Goal: Task Accomplishment & Management: Use online tool/utility

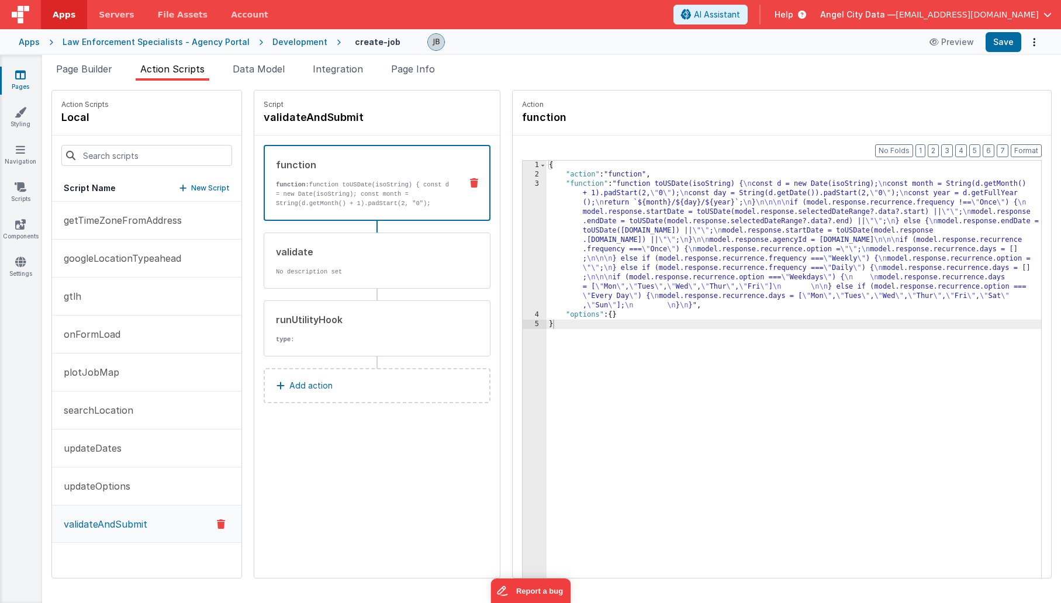
click at [523, 236] on div "3" at bounding box center [535, 244] width 24 height 131
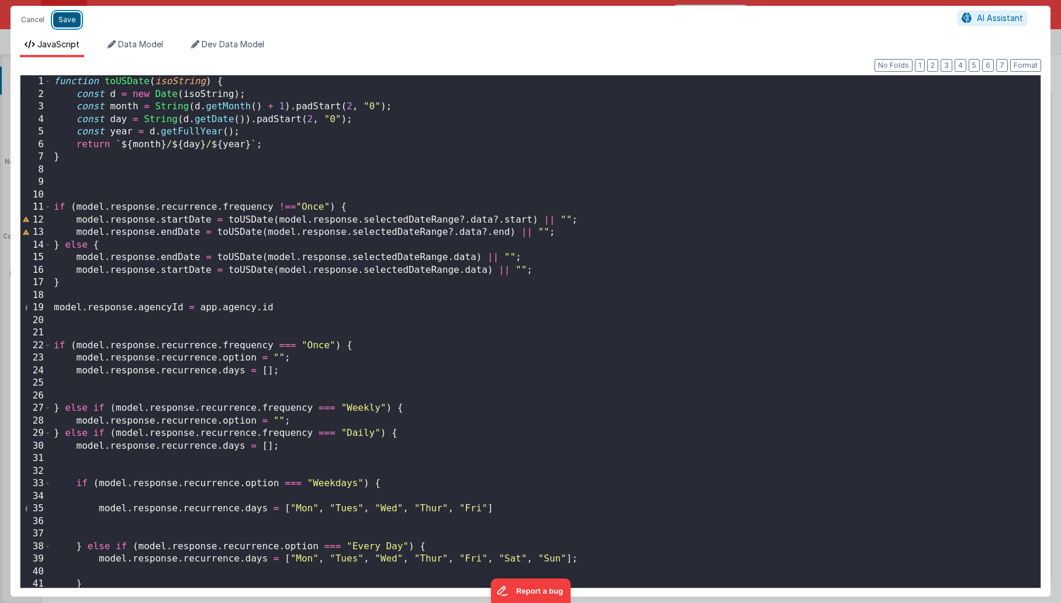
click at [63, 23] on button "Save" at bounding box center [66, 19] width 27 height 15
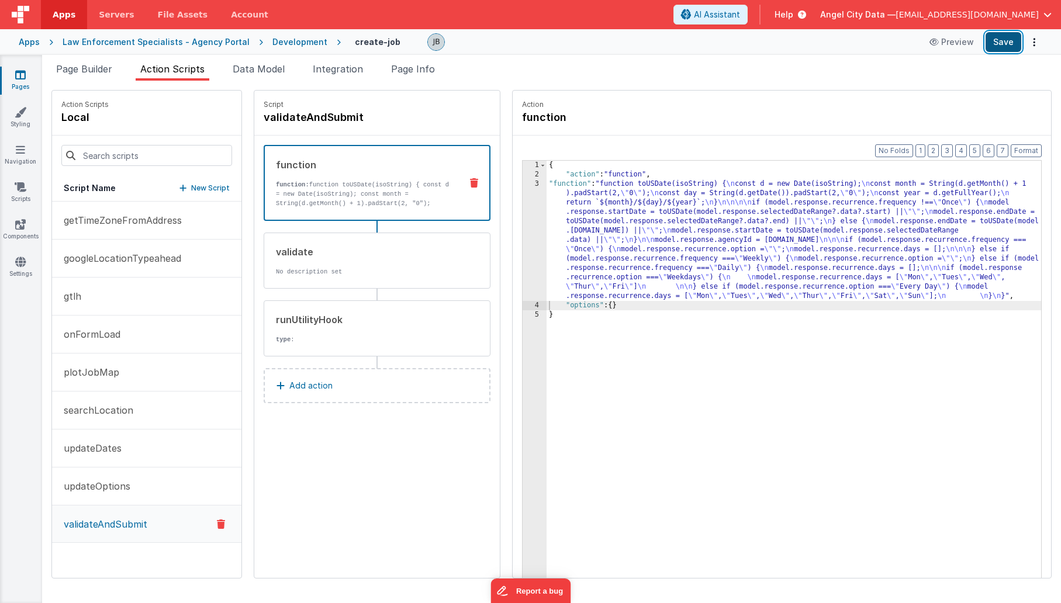
click at [1001, 49] on button "Save" at bounding box center [1003, 42] width 36 height 20
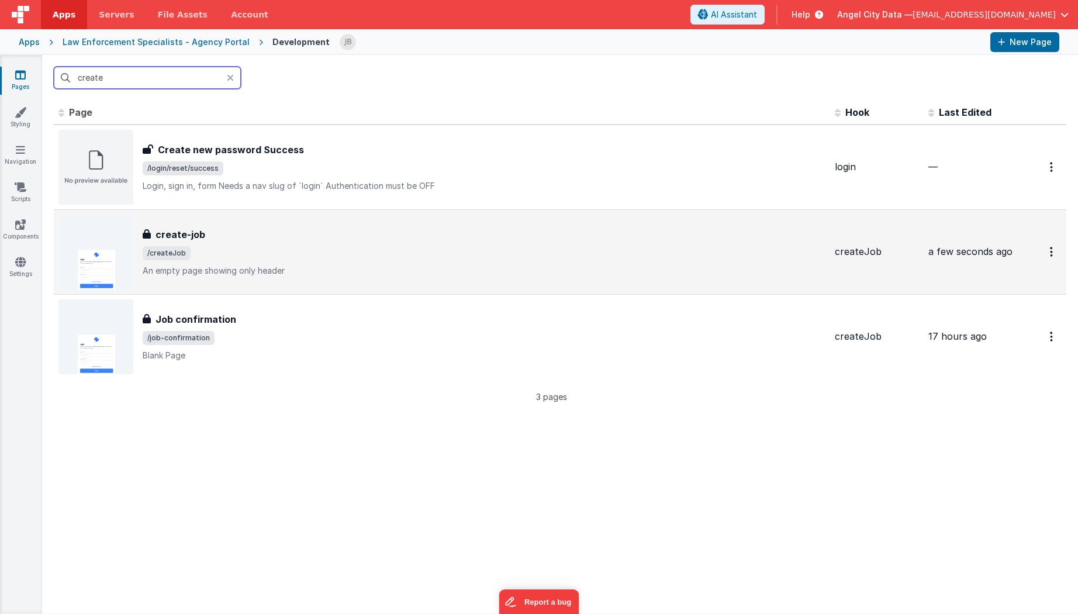
type input "create"
click at [188, 236] on h3 "create-job" at bounding box center [180, 234] width 50 height 14
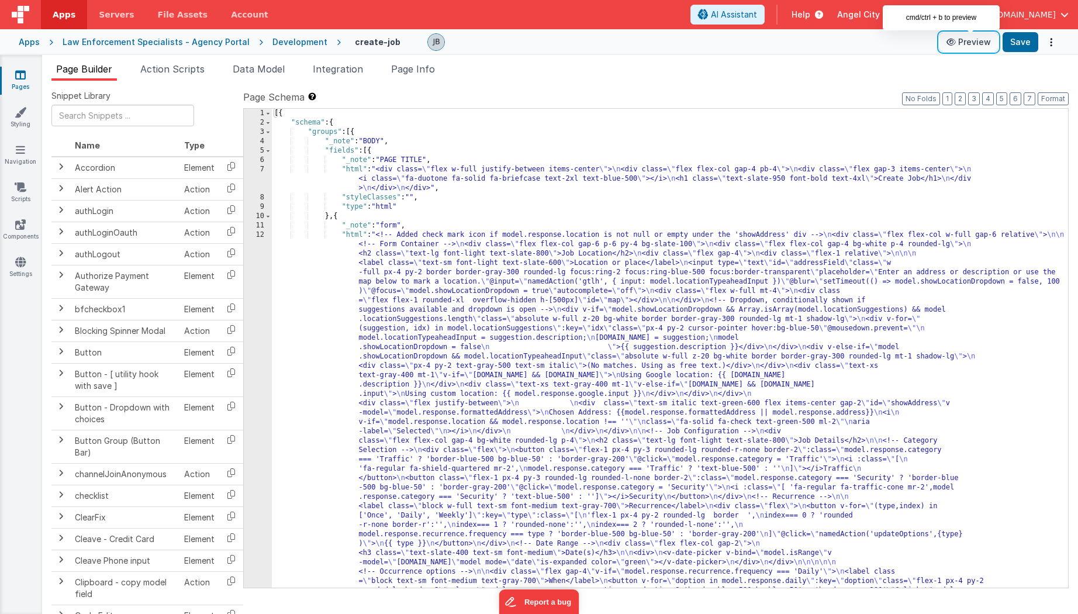
click at [972, 43] on button "Preview" at bounding box center [968, 42] width 58 height 19
click at [205, 70] on span "Action Scripts" at bounding box center [172, 69] width 64 height 12
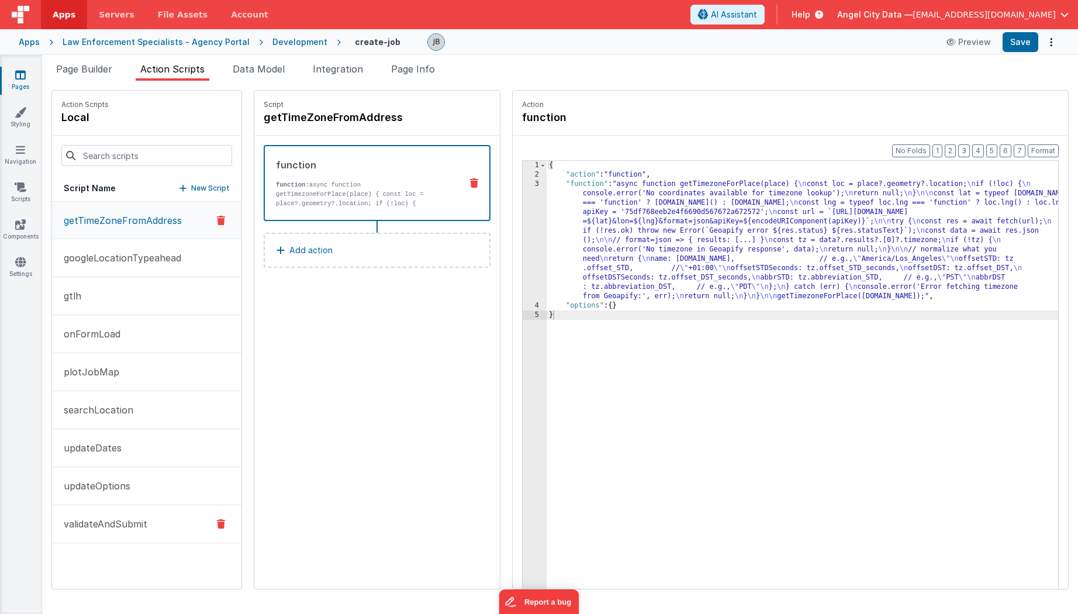
click at [110, 521] on p "validateAndSubmit" at bounding box center [102, 524] width 91 height 14
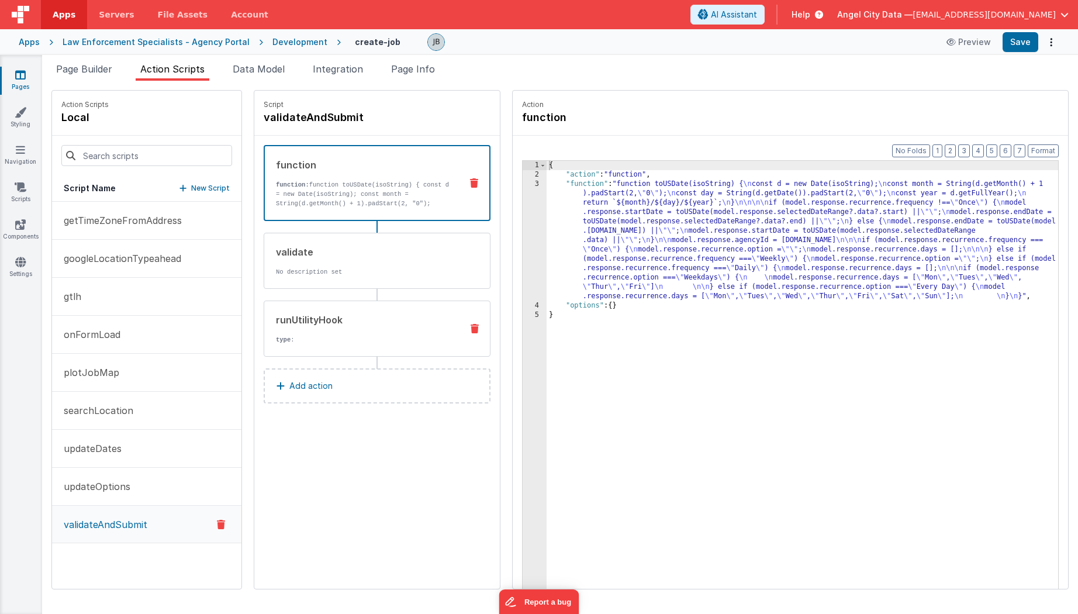
click at [333, 327] on div "runUtilityHook type :" at bounding box center [358, 329] width 188 height 32
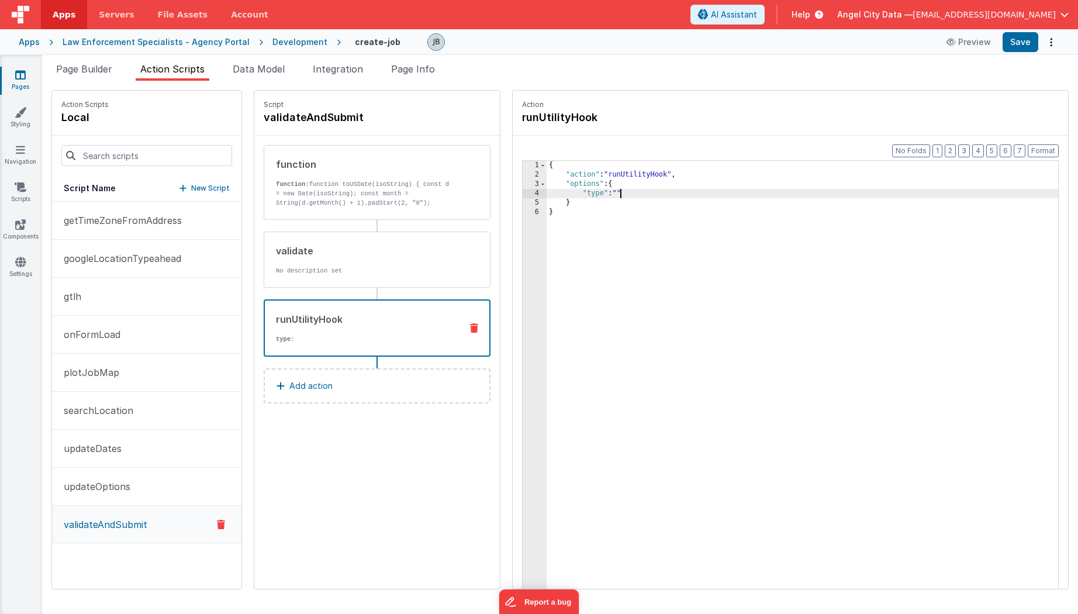
click at [597, 189] on div "{ "action" : "runUtilityHook" , "options" : { "type" : "" } }" at bounding box center [813, 402] width 535 height 483
click at [364, 406] on div "function function: function toUSDate(isoString) { const d = new Date(isoString)…" at bounding box center [376, 280] width 245 height 289
click at [362, 390] on button "Add action" at bounding box center [377, 385] width 227 height 35
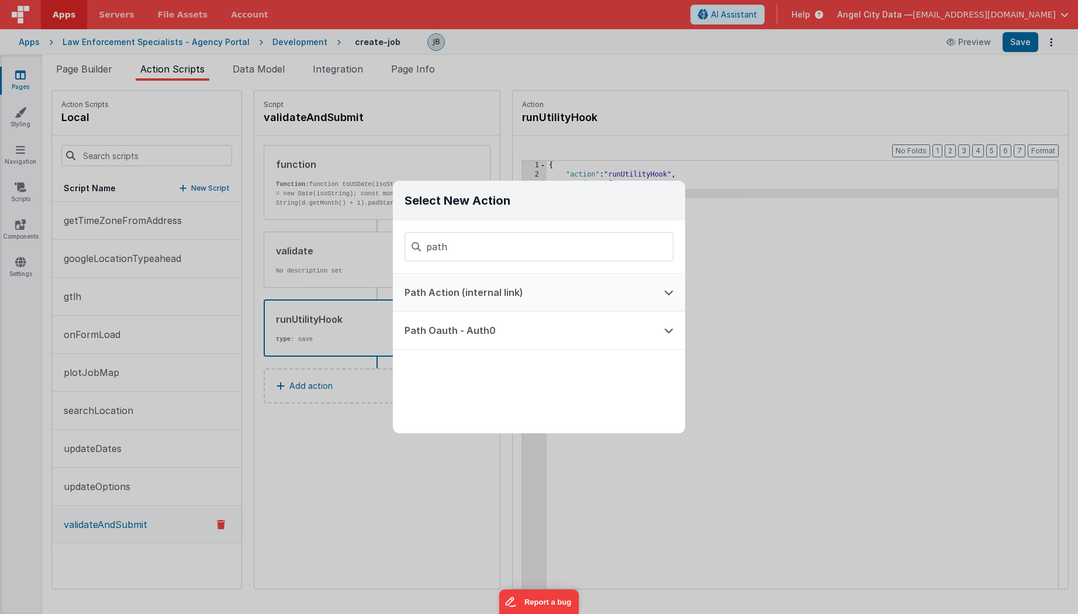
type input "path"
click at [448, 296] on button "Path Action (internal link)" at bounding box center [523, 292] width 260 height 37
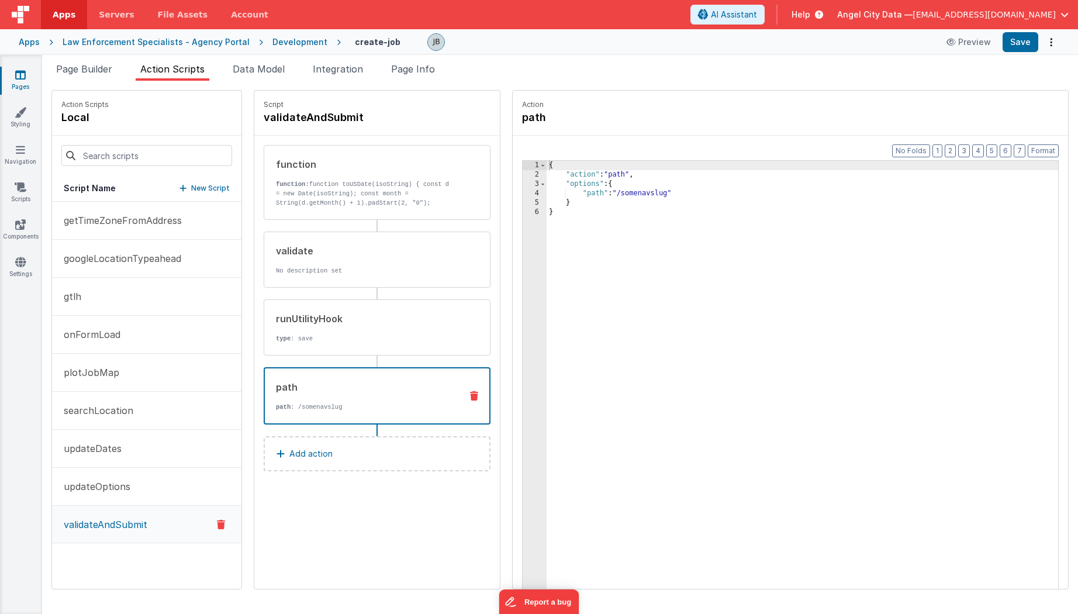
click at [620, 193] on div "{ "action" : "path" , "options" : { "path" : "/somenavslug" } }" at bounding box center [813, 402] width 535 height 483
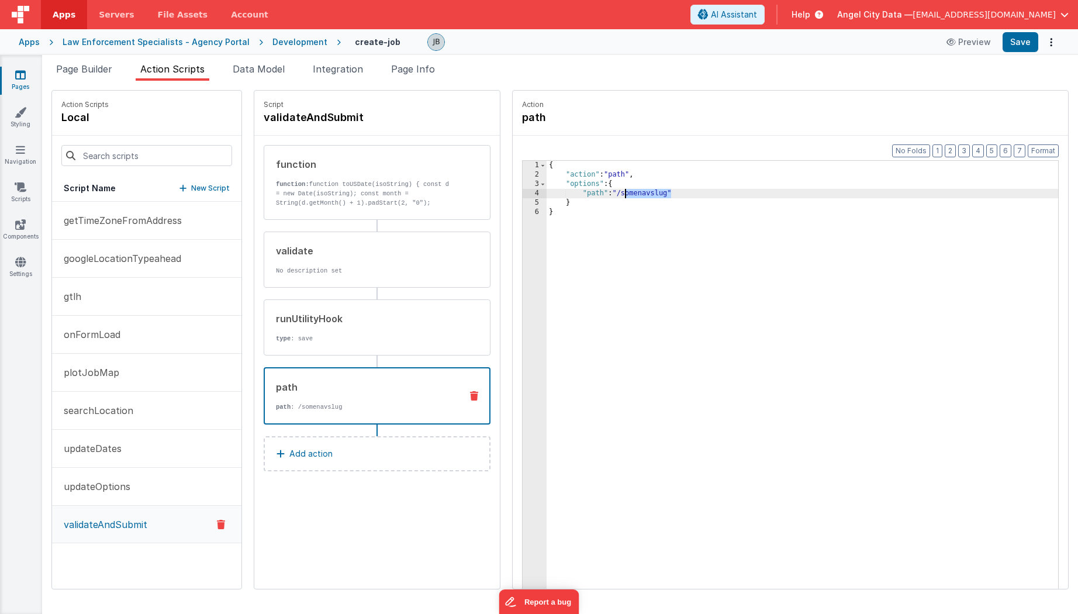
click at [620, 193] on div "{ "action" : "path" , "options" : { "path" : "/somenavslug" } }" at bounding box center [813, 402] width 535 height 483
click at [887, 65] on ul "Page Builder Action Scripts Data Model Integration Page Info" at bounding box center [560, 71] width 1036 height 19
click at [1018, 43] on button "Save" at bounding box center [1020, 42] width 36 height 20
click at [22, 76] on icon at bounding box center [20, 75] width 11 height 12
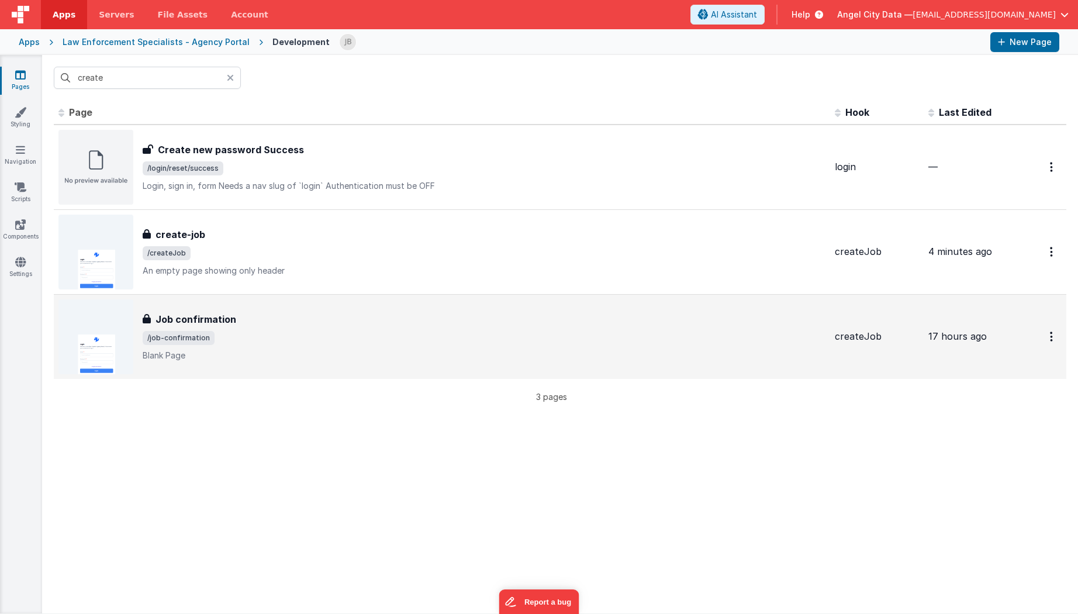
click at [173, 314] on h3 "Job confirmation" at bounding box center [195, 319] width 81 height 14
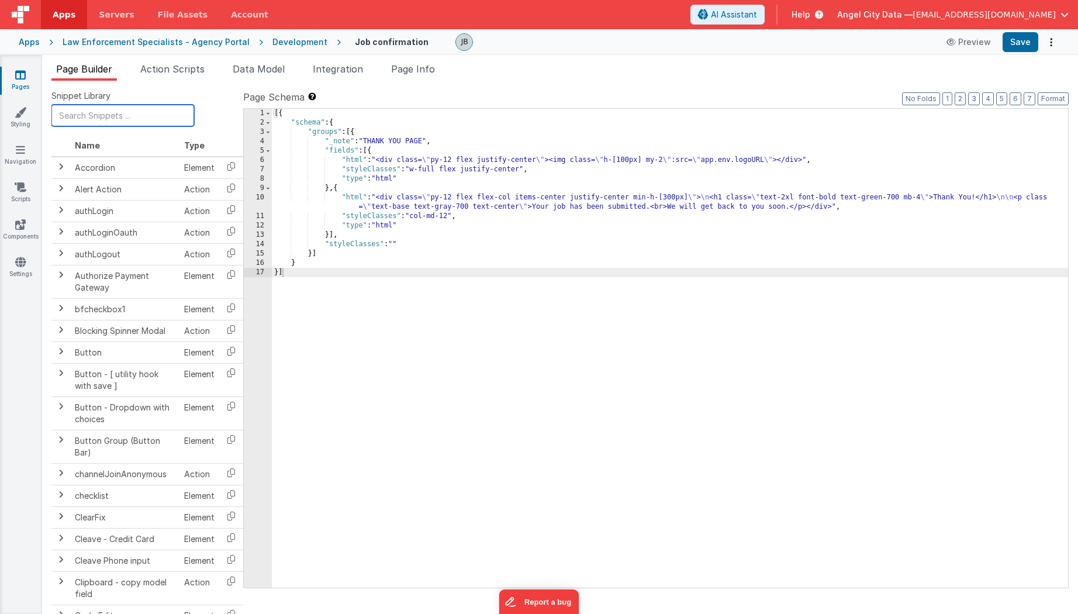
click at [145, 119] on input "text" at bounding box center [122, 116] width 143 height 22
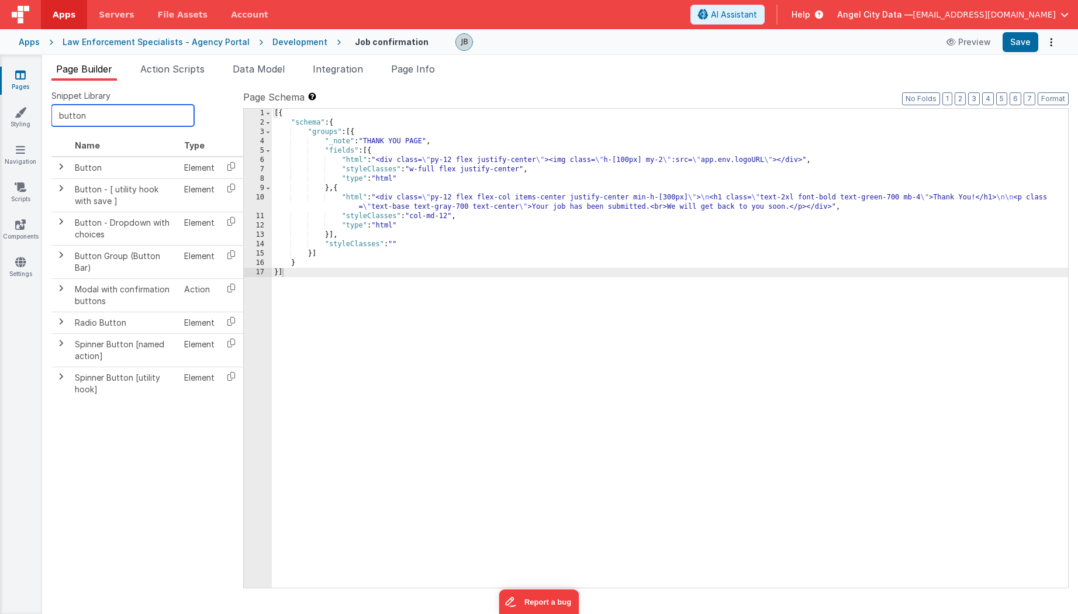
type input "button"
click at [400, 203] on div "[{ "schema" : { "groups" : [{ "_note" : "THANK YOU PAGE" , "fields" : [{ "html"…" at bounding box center [670, 357] width 796 height 497
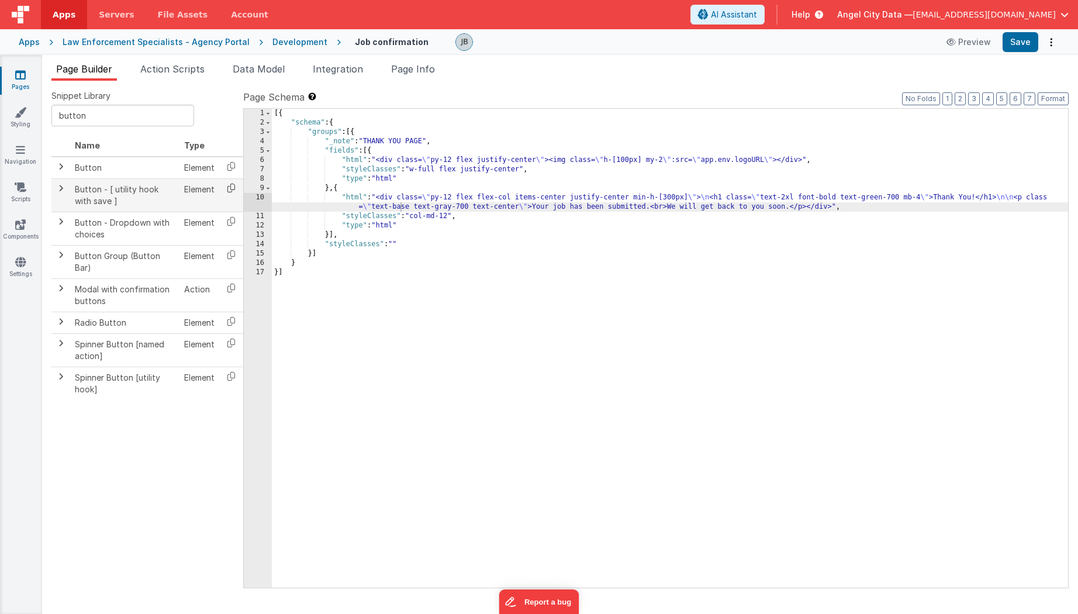
click at [229, 189] on icon at bounding box center [231, 188] width 24 height 18
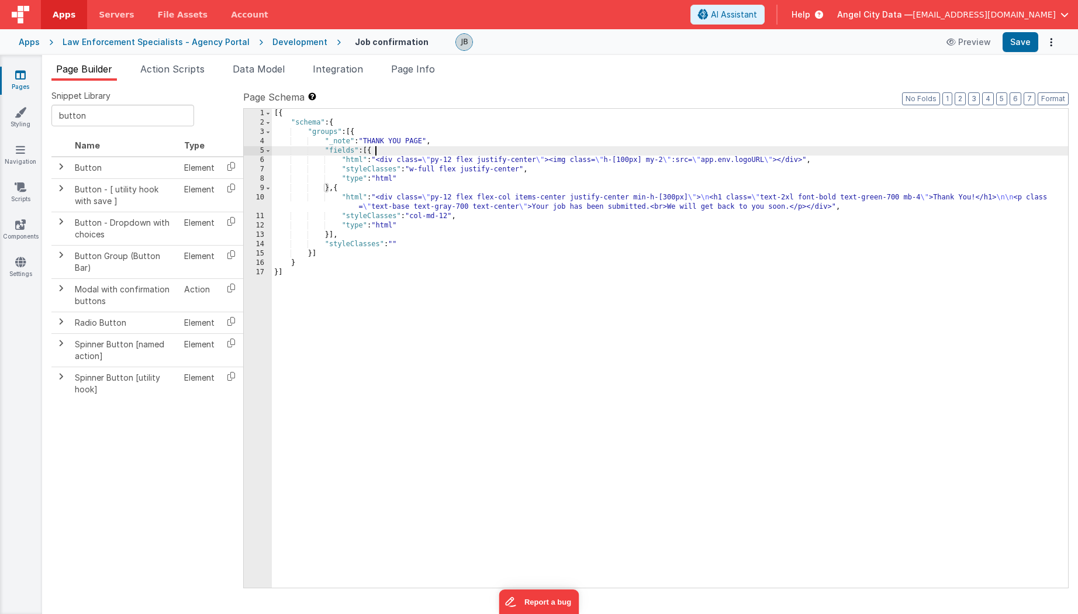
click at [375, 151] on div "[{ "schema" : { "groups" : [{ "_note" : "THANK YOU PAGE" , "fields" : [{ "html"…" at bounding box center [670, 357] width 796 height 497
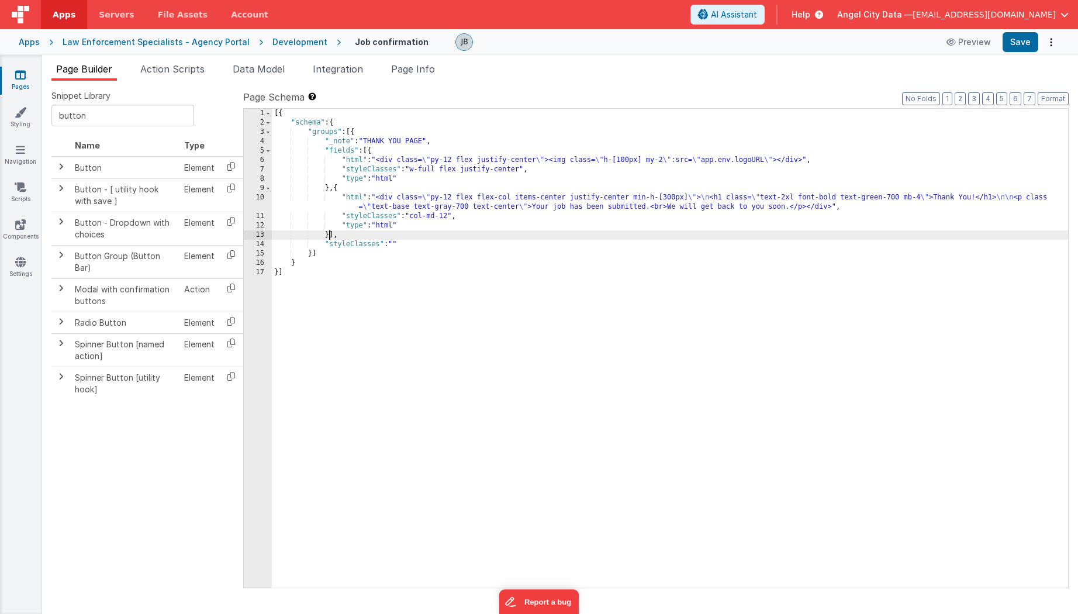
click at [330, 237] on div "[{ "schema" : { "groups" : [{ "_note" : "THANK YOU PAGE" , "fields" : [{ "html"…" at bounding box center [670, 357] width 796 height 497
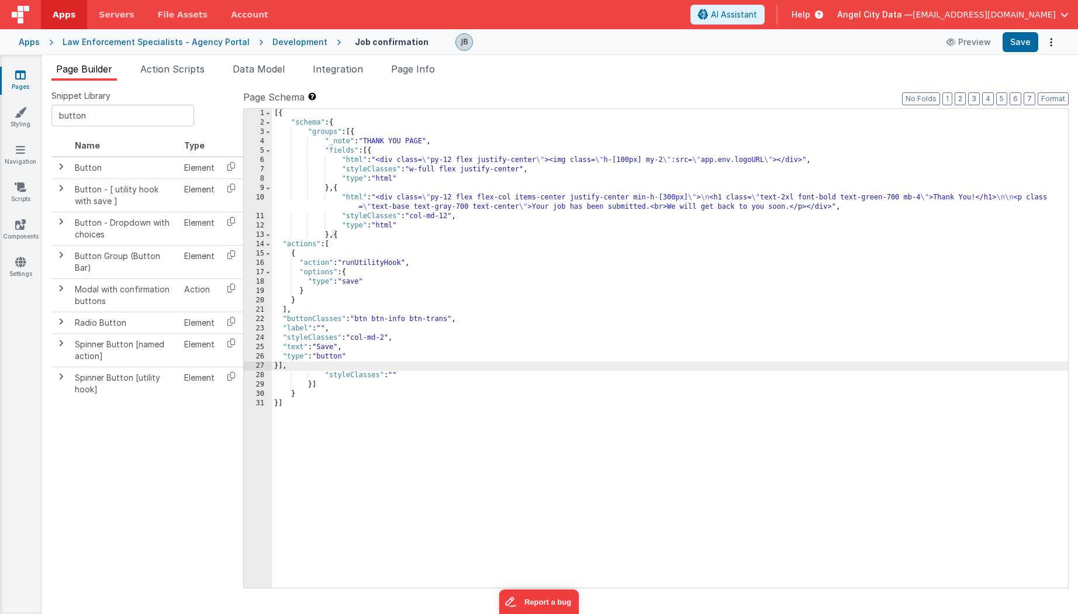
click at [371, 267] on div "[{ "schema" : { "groups" : [{ "_note" : "THANK YOU PAGE" , "fields" : [{ "html"…" at bounding box center [670, 357] width 796 height 497
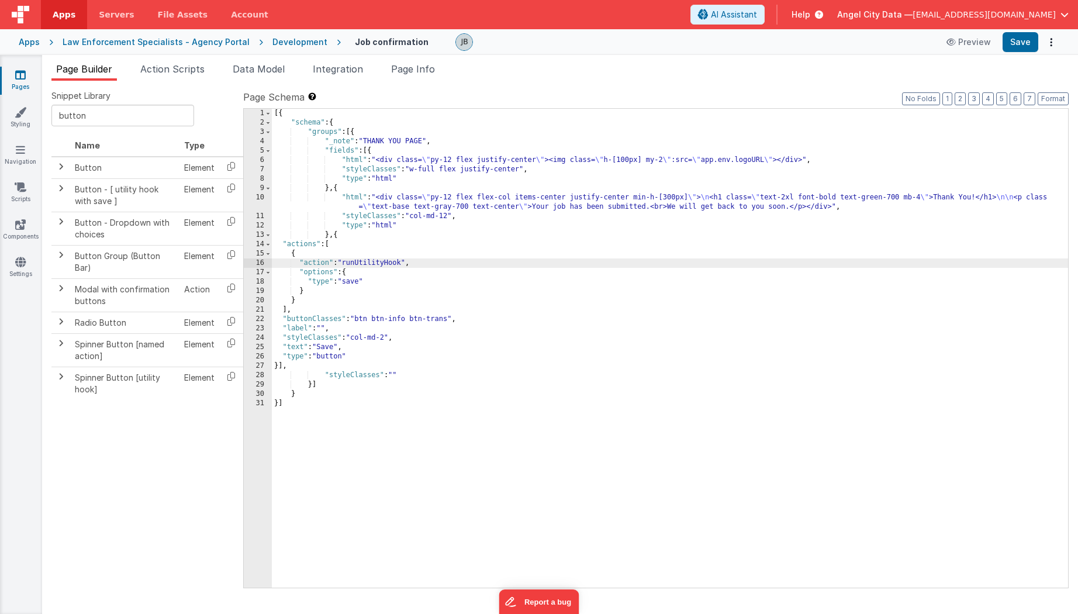
click at [372, 263] on div "[{ "schema" : { "groups" : [{ "_note" : "THANK YOU PAGE" , "fields" : [{ "html"…" at bounding box center [670, 357] width 796 height 497
click at [1010, 48] on button "Save" at bounding box center [1020, 42] width 36 height 20
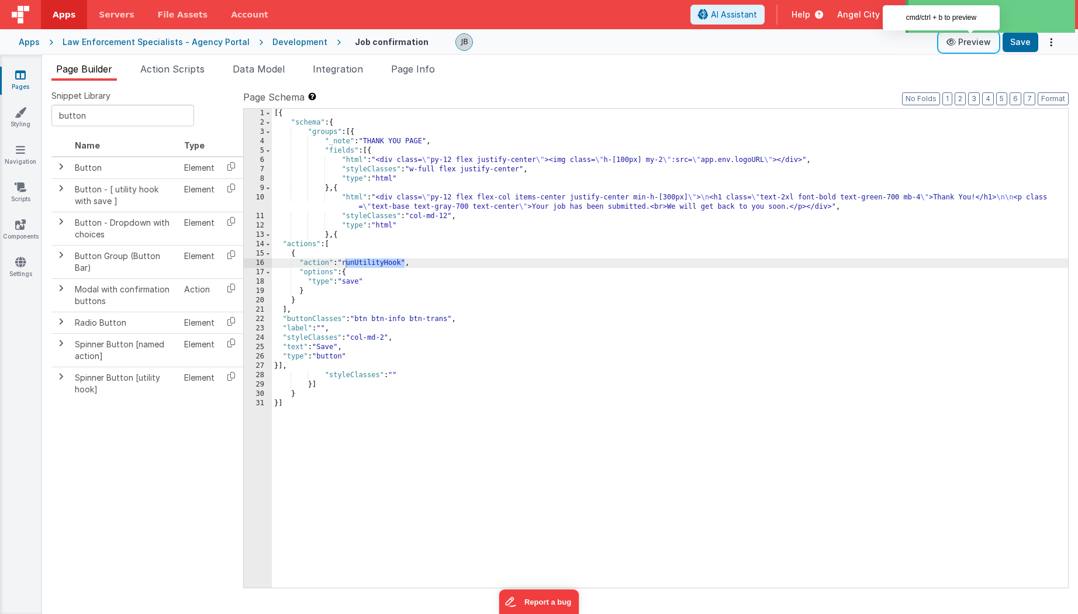
click at [963, 43] on button "Preview" at bounding box center [968, 42] width 58 height 19
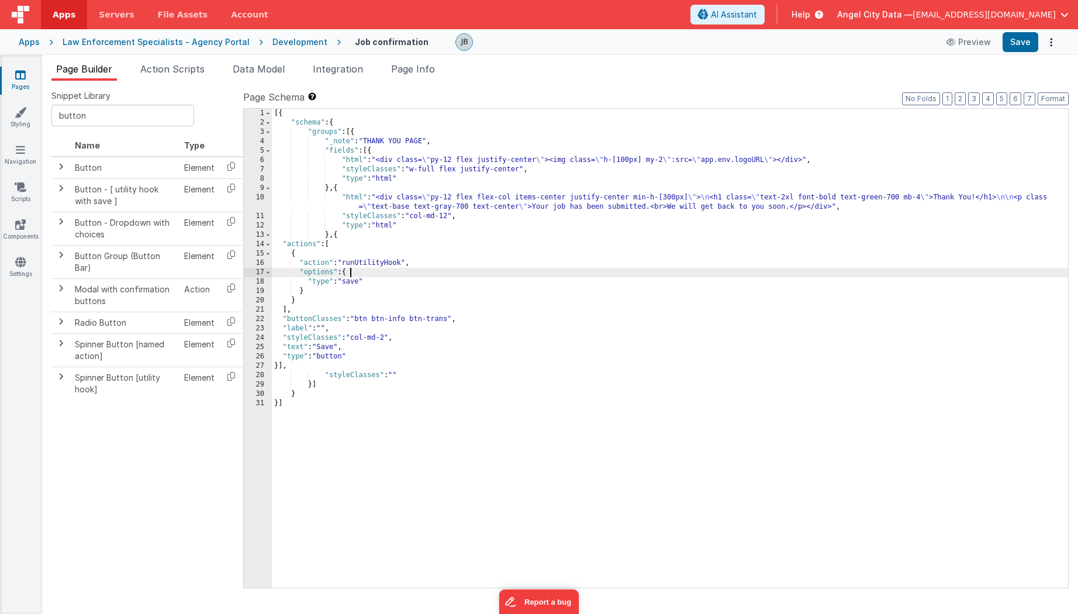
click at [402, 270] on div "[{ "schema" : { "groups" : [{ "_note" : "THANK YOU PAGE" , "fields" : [{ "html"…" at bounding box center [670, 357] width 796 height 497
click at [1002, 51] on div "Preview Save" at bounding box center [999, 42] width 120 height 20
click at [1012, 44] on button "Save" at bounding box center [1020, 42] width 36 height 20
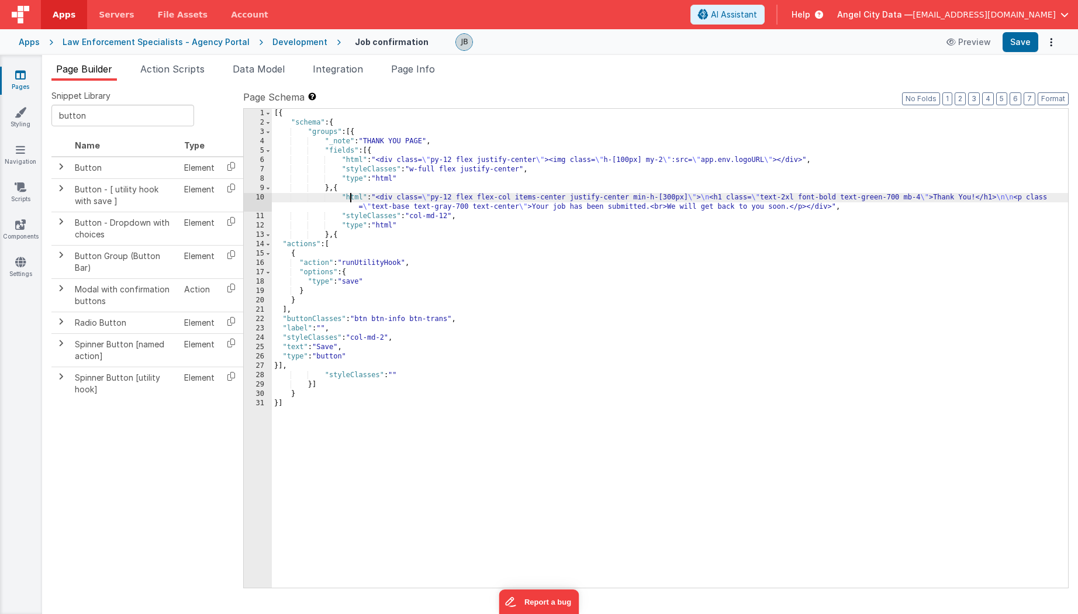
click at [351, 199] on div "[{ "schema" : { "groups" : [{ "_note" : "THANK YOU PAGE" , "fields" : [{ "html"…" at bounding box center [670, 357] width 796 height 497
click at [262, 198] on div "10" at bounding box center [258, 202] width 28 height 19
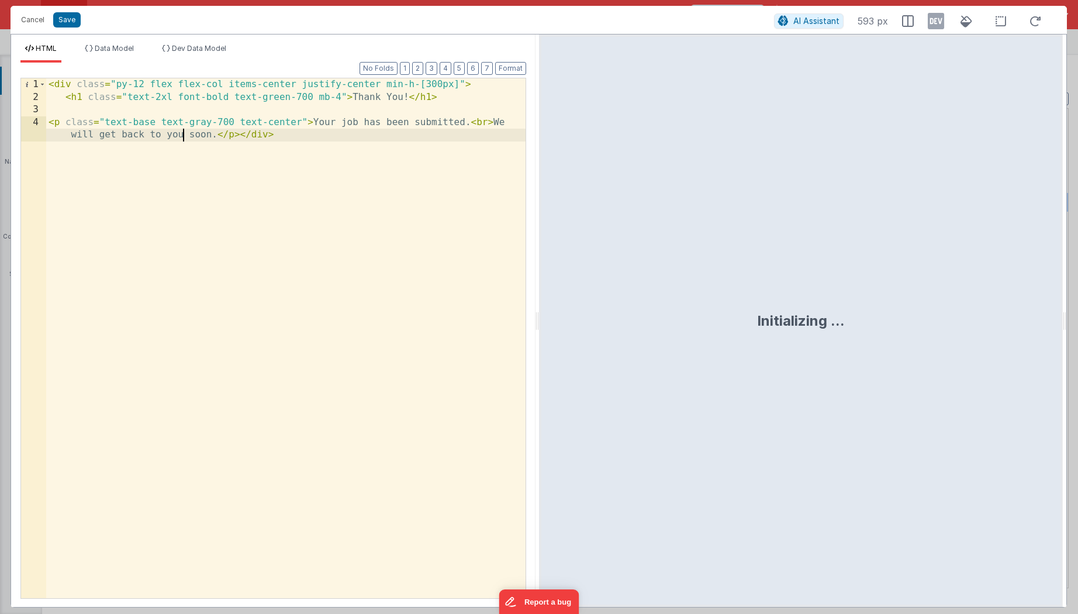
click at [181, 138] on div "< div class = "py-12 flex flex-col items-center justify-center min-h-[300px]" >…" at bounding box center [285, 357] width 479 height 558
click at [299, 150] on div "< div class = "py-12 flex flex-col items-center justify-center min-h-[300px]" >…" at bounding box center [285, 357] width 479 height 558
click at [240, 137] on div "< div class = "py-12 flex flex-col items-center justify-center min-h-[300px]" >…" at bounding box center [285, 357] width 479 height 558
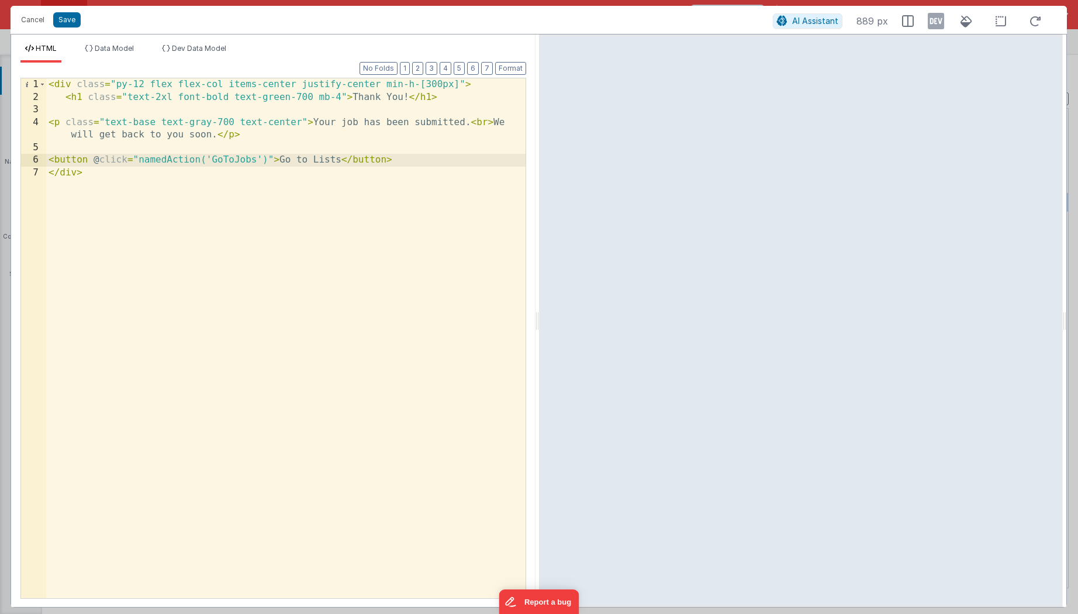
click at [85, 158] on div "< div class = "py-12 flex flex-col items-center justify-center min-h-[300px]" >…" at bounding box center [285, 350] width 479 height 545
click at [157, 161] on div "< div class = "py-12 flex flex-col items-center justify-center min-h-[300px]" >…" at bounding box center [285, 350] width 479 height 545
click at [393, 161] on div "< div class = "py-12 flex flex-col items-center justify-center min-h-[300px]" >…" at bounding box center [285, 350] width 479 height 545
click at [400, 162] on div "< div class = "py-12 flex flex-col items-center justify-center min-h-[300px]" >…" at bounding box center [285, 350] width 479 height 545
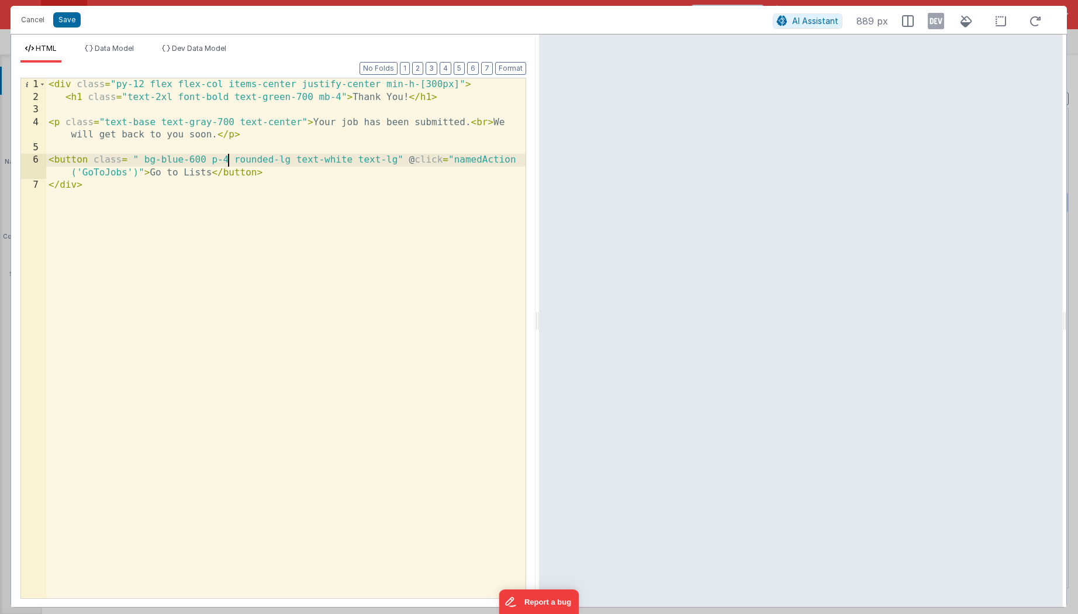
click at [230, 161] on div "< div class = "py-12 flex flex-col items-center justify-center min-h-[300px]" >…" at bounding box center [285, 350] width 479 height 545
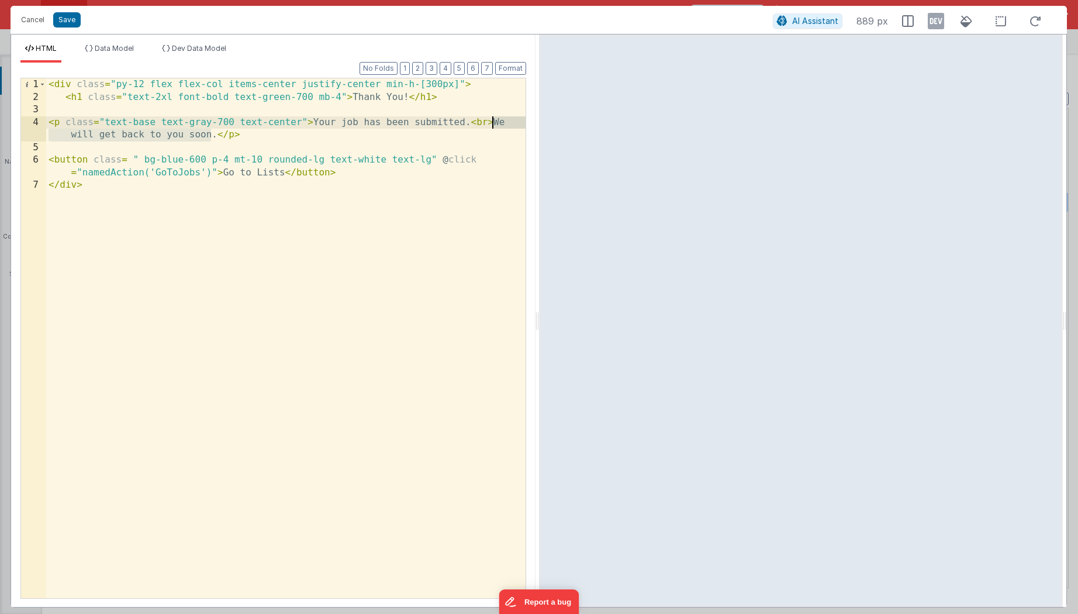
drag, startPoint x: 210, startPoint y: 136, endPoint x: 493, endPoint y: 120, distance: 283.9
click at [493, 120] on div "< div class = "py-12 flex flex-col items-center justify-center min-h-[300px]" >…" at bounding box center [285, 350] width 479 height 545
click at [353, 120] on div "< div class = "py-12 flex flex-col items-center justify-center min-h-[300px]" >…" at bounding box center [285, 350] width 479 height 545
click at [357, 120] on div "< div class = "py-12 flex flex-col items-center justify-center min-h-[300px]" >…" at bounding box center [285, 350] width 479 height 545
click at [380, 135] on div "< div class = "py-12 flex flex-col items-center justify-center min-h-[300px]" >…" at bounding box center [285, 350] width 479 height 545
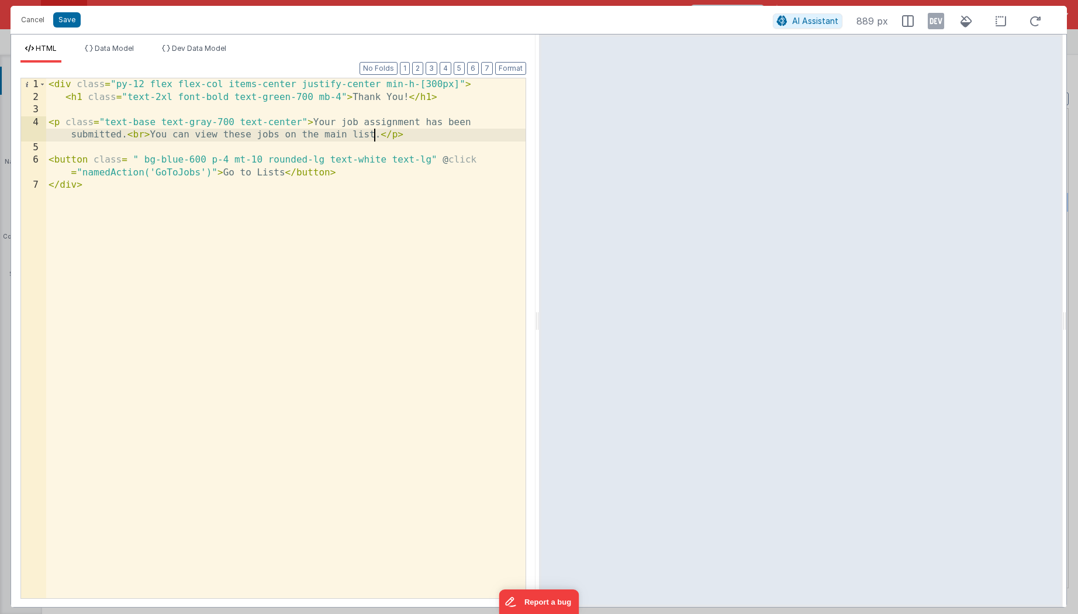
click at [183, 176] on div "< div class = "py-12 flex flex-col items-center justify-center min-h-[300px]" >…" at bounding box center [285, 350] width 479 height 545
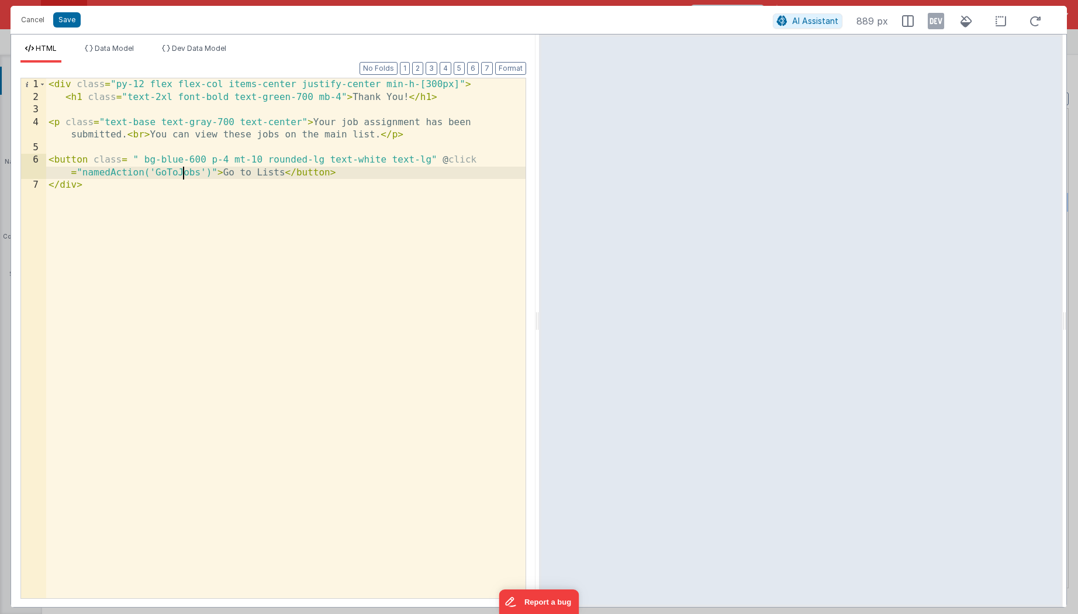
click at [183, 176] on div "< div class = "py-12 flex flex-col items-center justify-center min-h-[300px]" >…" at bounding box center [285, 350] width 479 height 545
click at [61, 22] on button "Save" at bounding box center [66, 19] width 27 height 15
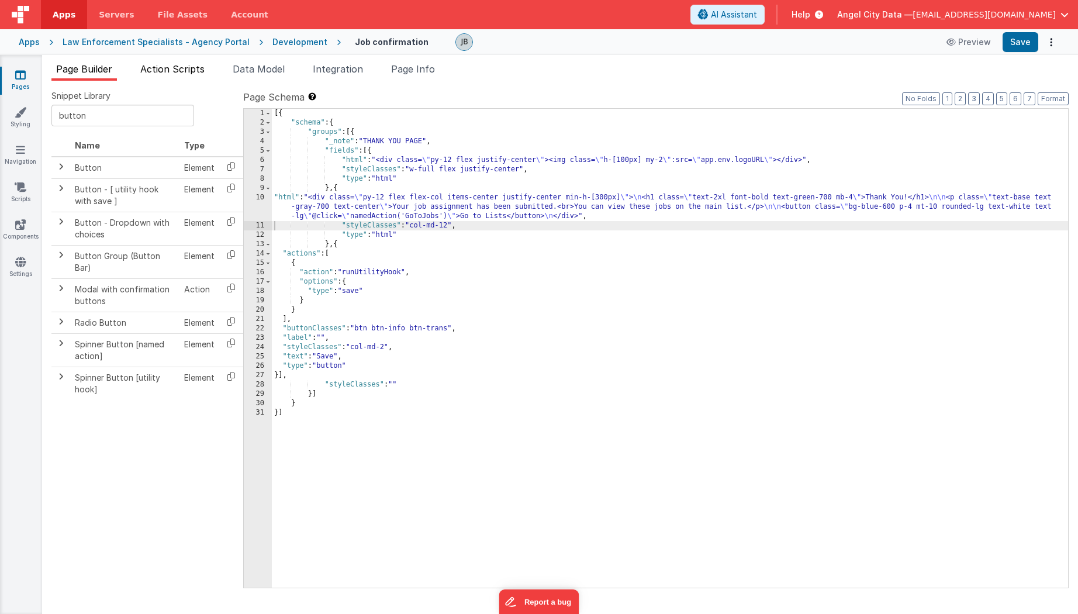
click at [165, 68] on span "Action Scripts" at bounding box center [172, 69] width 64 height 12
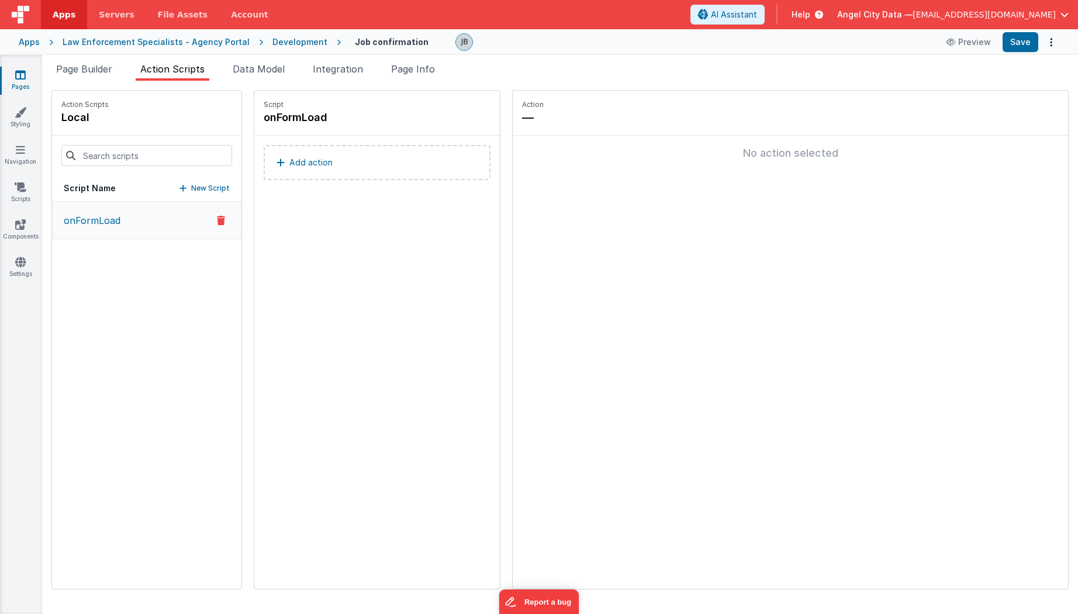
click at [307, 162] on button "Add action" at bounding box center [377, 162] width 227 height 35
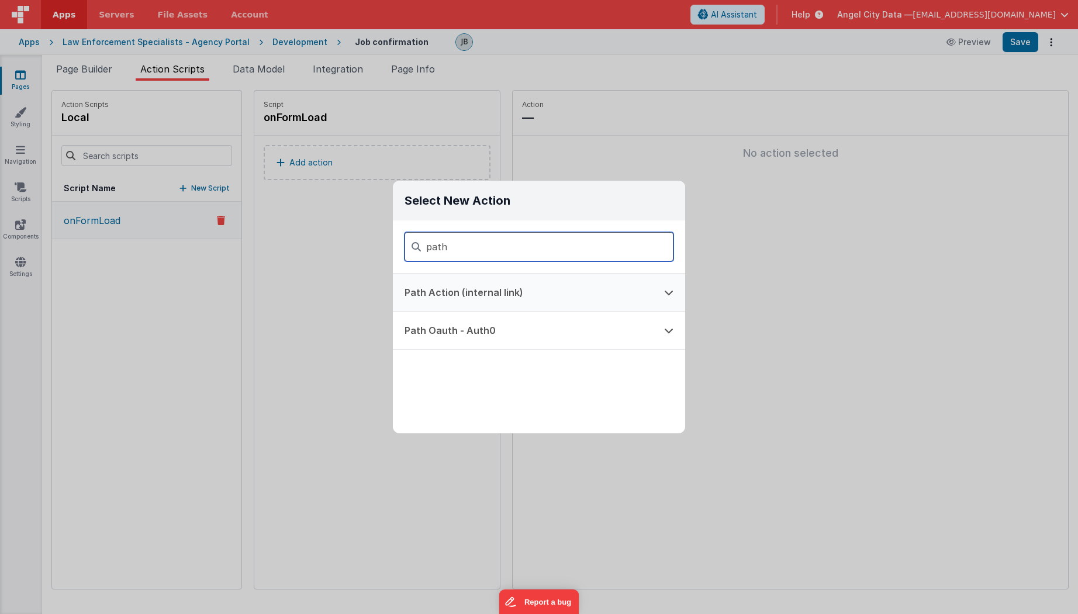
type input "path"
click at [458, 288] on button "Path Action (internal link)" at bounding box center [523, 292] width 260 height 37
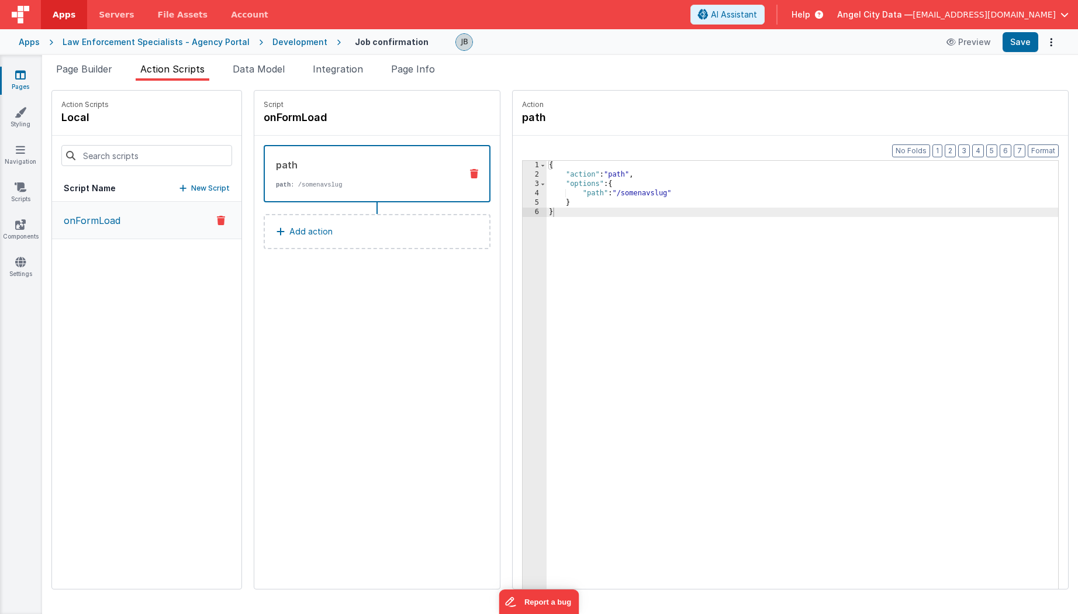
click at [459, 177] on button at bounding box center [474, 173] width 30 height 9
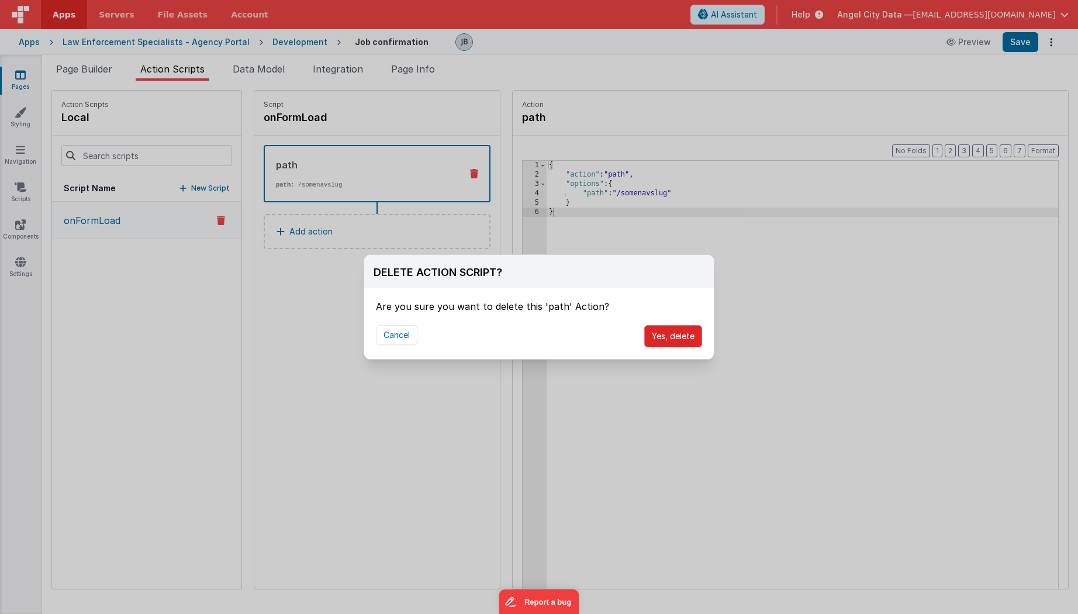
click at [679, 333] on button "Yes, delete" at bounding box center [673, 336] width 58 height 22
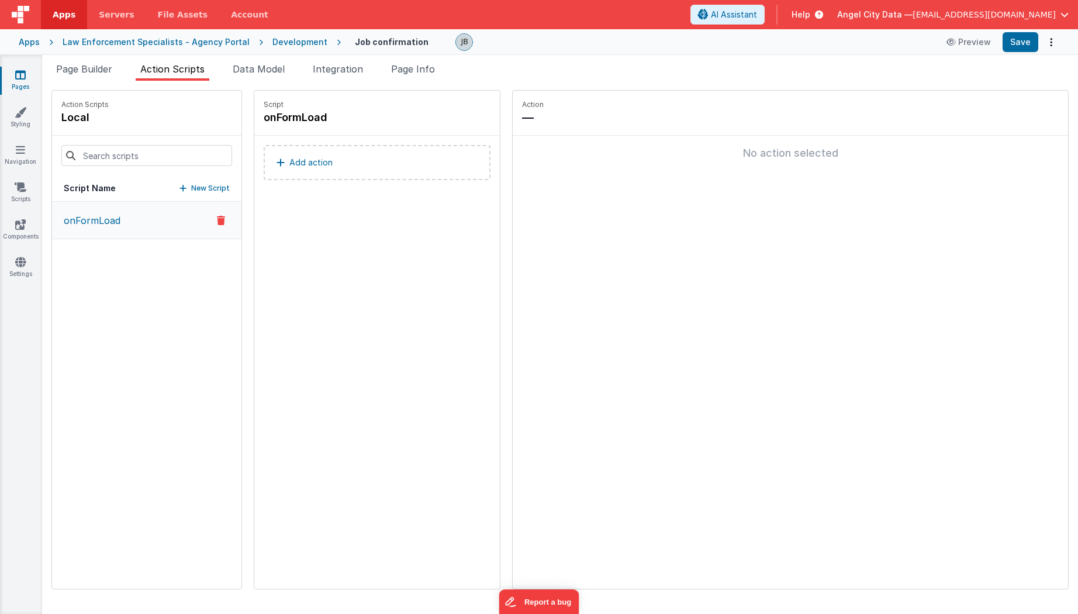
click at [181, 195] on div "Script Name New Script" at bounding box center [146, 188] width 189 height 26
click at [191, 185] on p "New Script" at bounding box center [210, 188] width 39 height 12
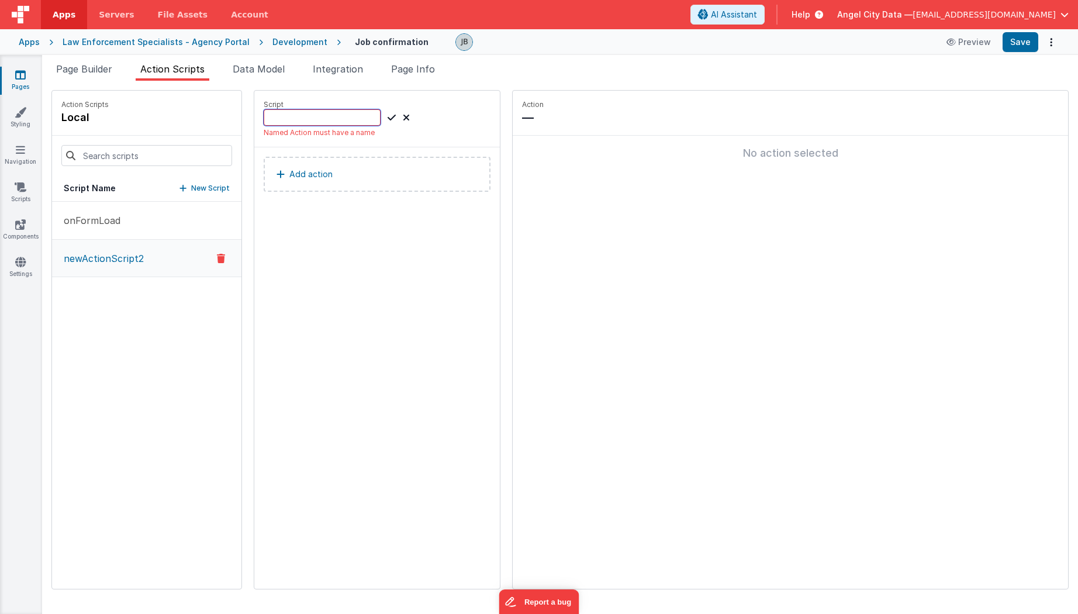
paste input "GoToJobs"
type input "GoToJobs"
click at [388, 120] on icon at bounding box center [392, 117] width 8 height 14
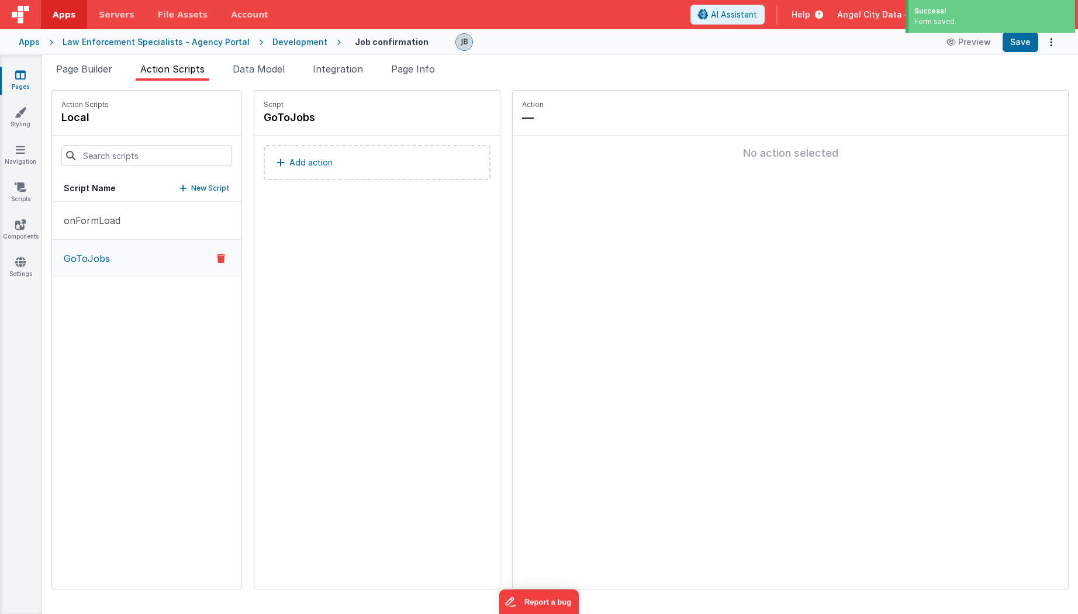
click at [321, 158] on button "Add action" at bounding box center [377, 162] width 227 height 35
click at [322, 170] on button "Add action" at bounding box center [377, 162] width 227 height 35
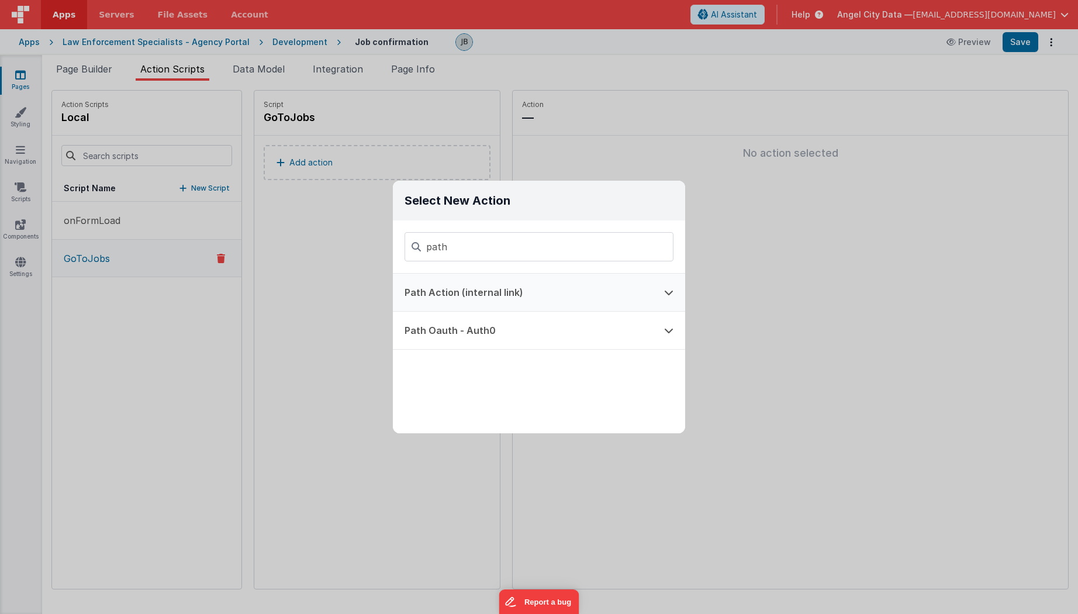
type input "path"
click at [427, 282] on button "Path Action (internal link)" at bounding box center [523, 292] width 260 height 37
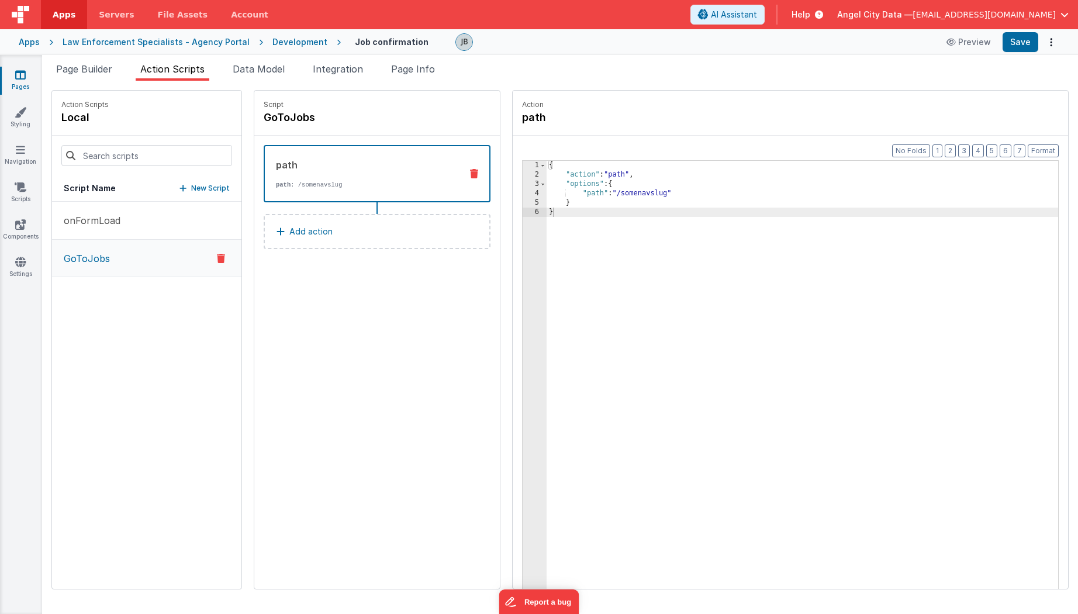
click at [402, 304] on div "Script GoToJobs path path : /somenavslug Add action" at bounding box center [376, 340] width 245 height 498
click at [620, 192] on div "{ "action" : "path" , "options" : { "path" : "/somenavslug" } }" at bounding box center [819, 402] width 546 height 483
click at [1013, 41] on button "Save" at bounding box center [1020, 42] width 36 height 20
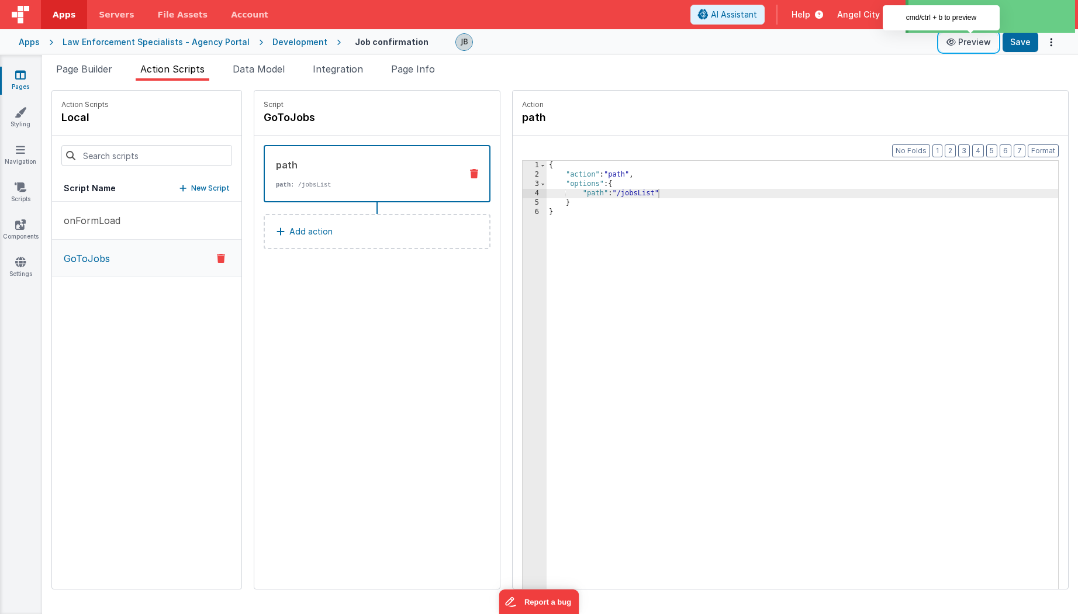
click at [968, 41] on button "Preview" at bounding box center [968, 42] width 58 height 19
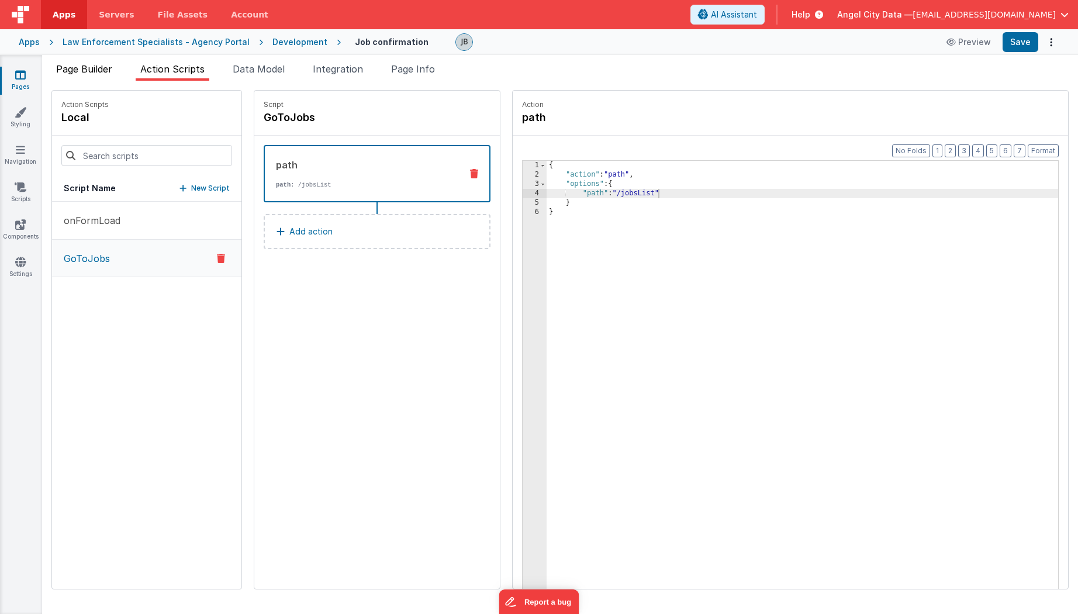
click at [107, 70] on span "Page Builder" at bounding box center [84, 69] width 56 height 12
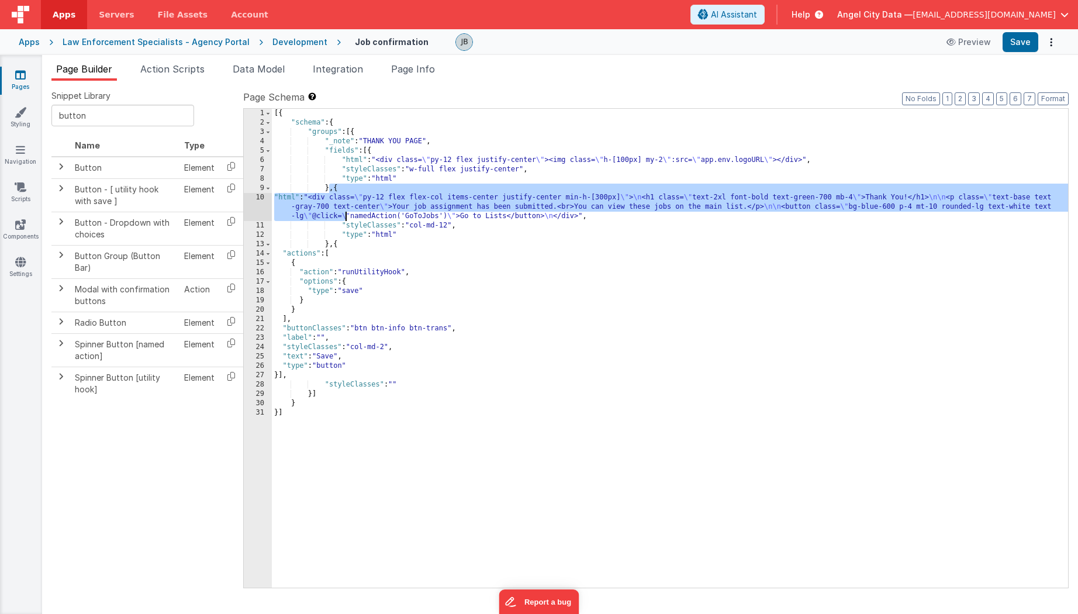
drag, startPoint x: 330, startPoint y: 191, endPoint x: 348, endPoint y: 216, distance: 31.3
click at [348, 216] on div "[{ "schema" : { "groups" : [{ "_note" : "THANK YOU PAGE" , "fields" : [{ "html"…" at bounding box center [670, 357] width 796 height 497
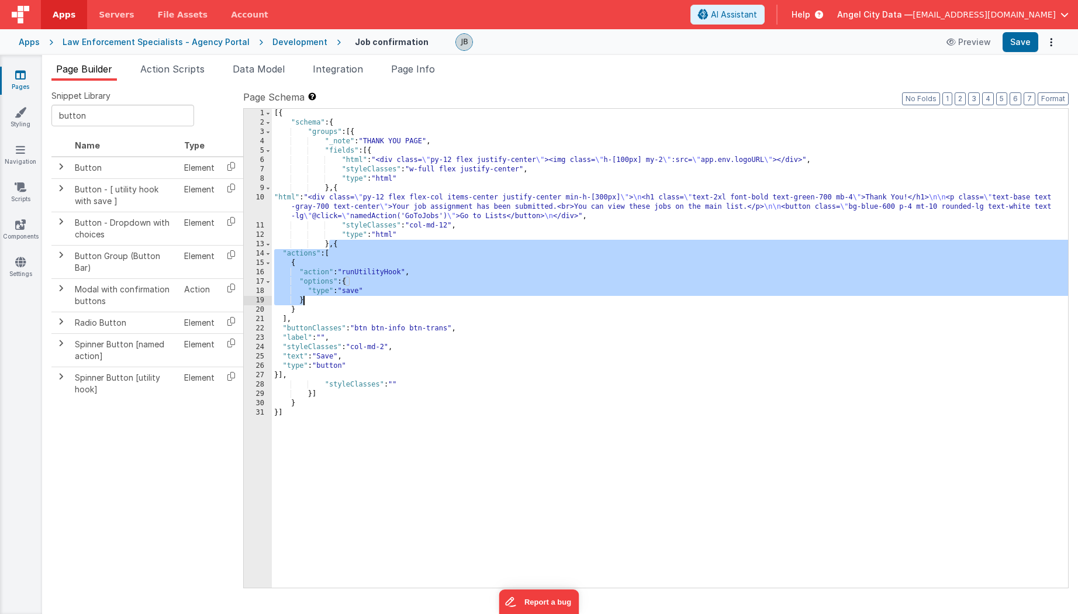
drag, startPoint x: 331, startPoint y: 243, endPoint x: 310, endPoint y: 302, distance: 62.5
click at [310, 302] on div "[{ "schema" : { "groups" : [{ "_note" : "THANK YOU PAGE" , "fields" : [{ "html"…" at bounding box center [670, 357] width 796 height 497
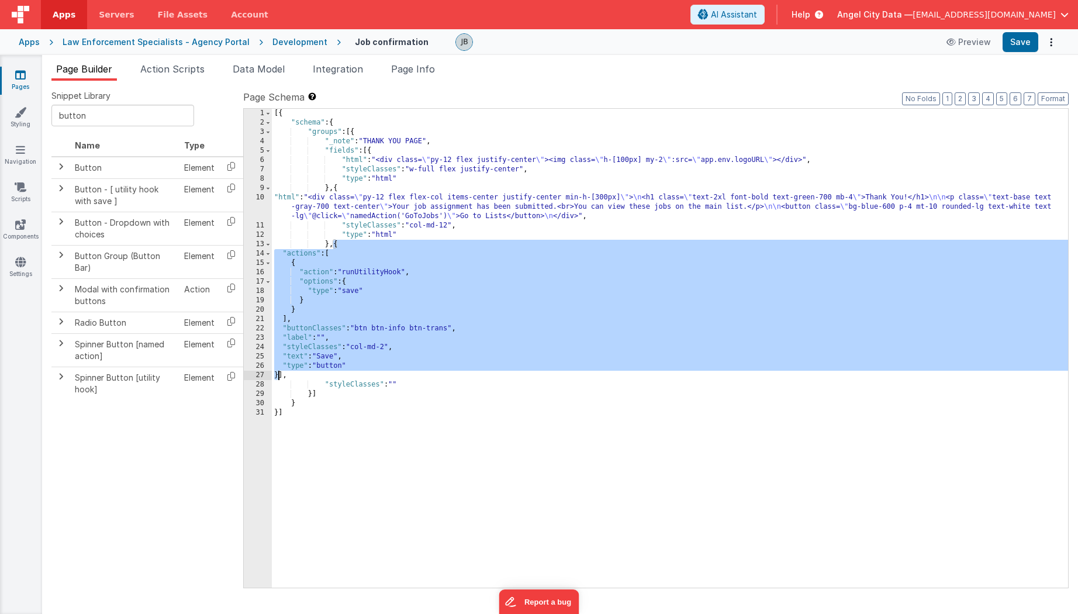
drag, startPoint x: 332, startPoint y: 245, endPoint x: 279, endPoint y: 375, distance: 140.8
click at [279, 375] on div "[{ "schema" : { "groups" : [{ "_note" : "THANK YOU PAGE" , "fields" : [{ "html"…" at bounding box center [670, 357] width 796 height 497
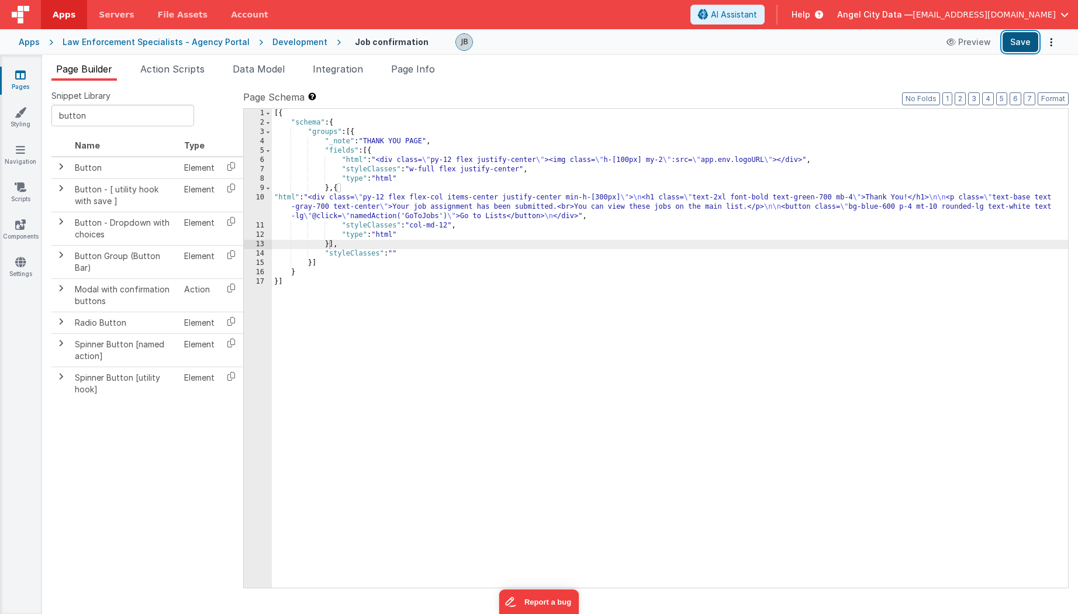
click at [1018, 40] on button "Save" at bounding box center [1020, 42] width 36 height 20
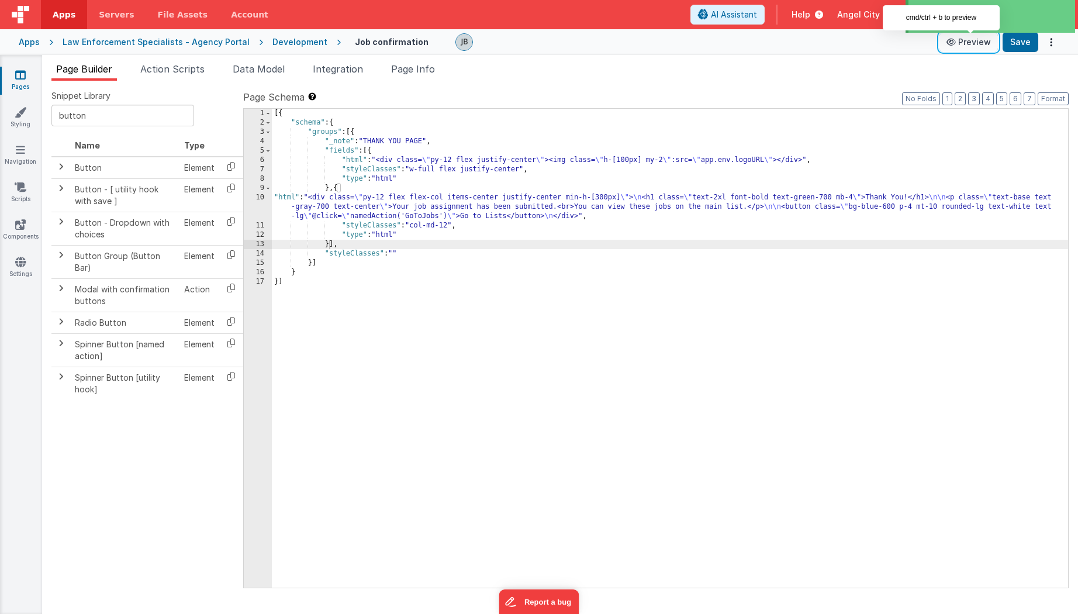
click at [961, 44] on button "Preview" at bounding box center [968, 42] width 58 height 19
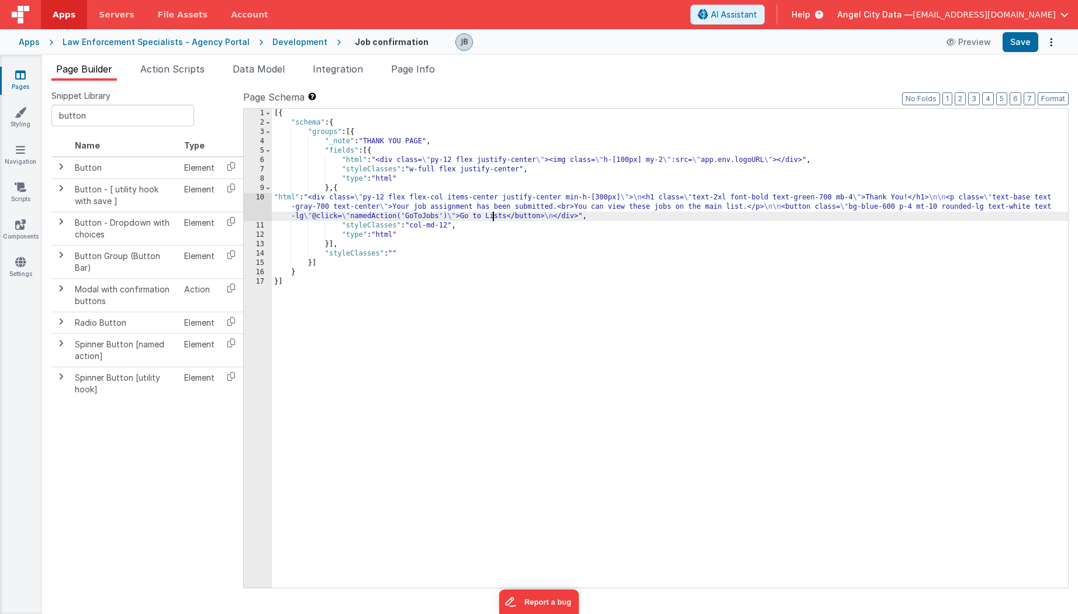
click at [493, 217] on div "[{ "schema" : { "groups" : [{ "_note" : "THANK YOU PAGE" , "fields" : [{ "html"…" at bounding box center [670, 357] width 796 height 497
click at [1017, 40] on button "Save" at bounding box center [1020, 42] width 36 height 20
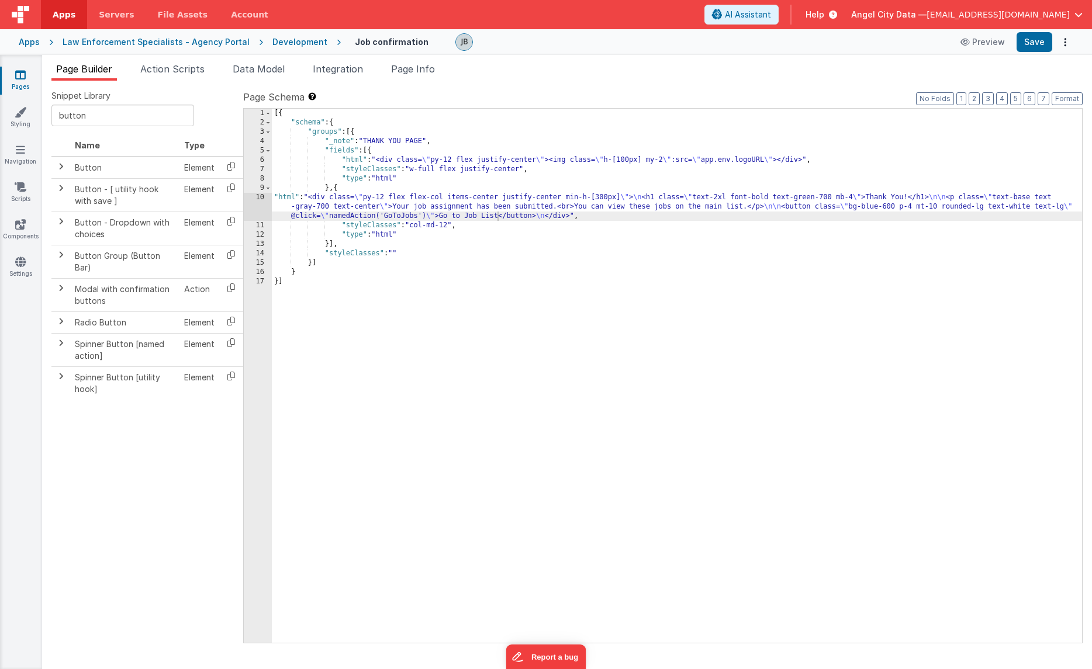
click at [281, 45] on div "Development" at bounding box center [299, 42] width 55 height 12
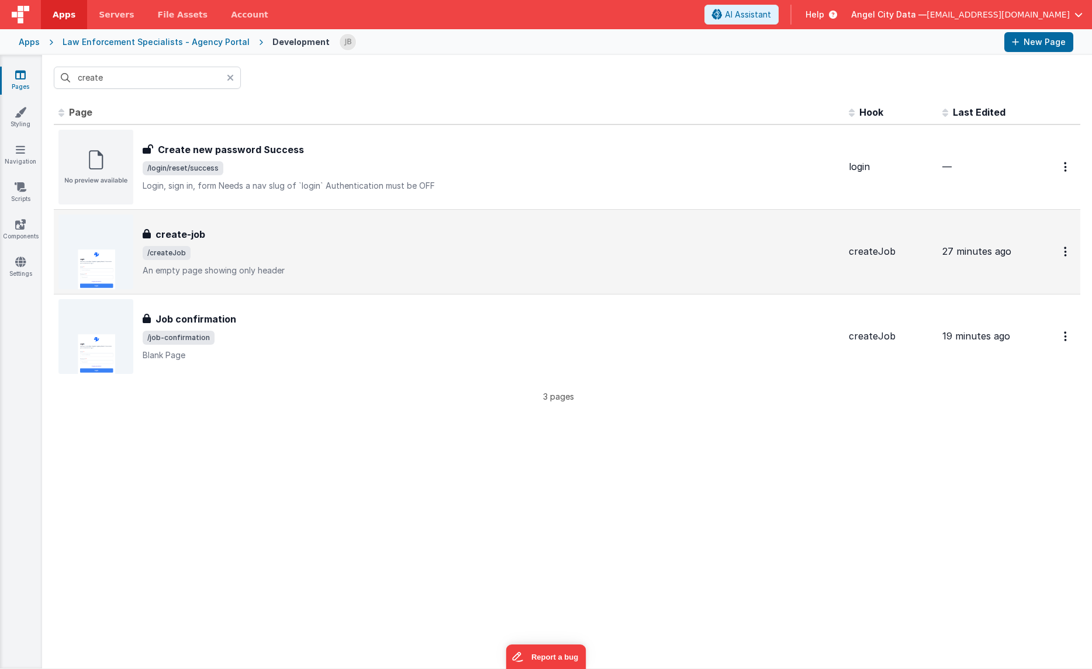
click at [172, 233] on h3 "create-job" at bounding box center [180, 234] width 50 height 14
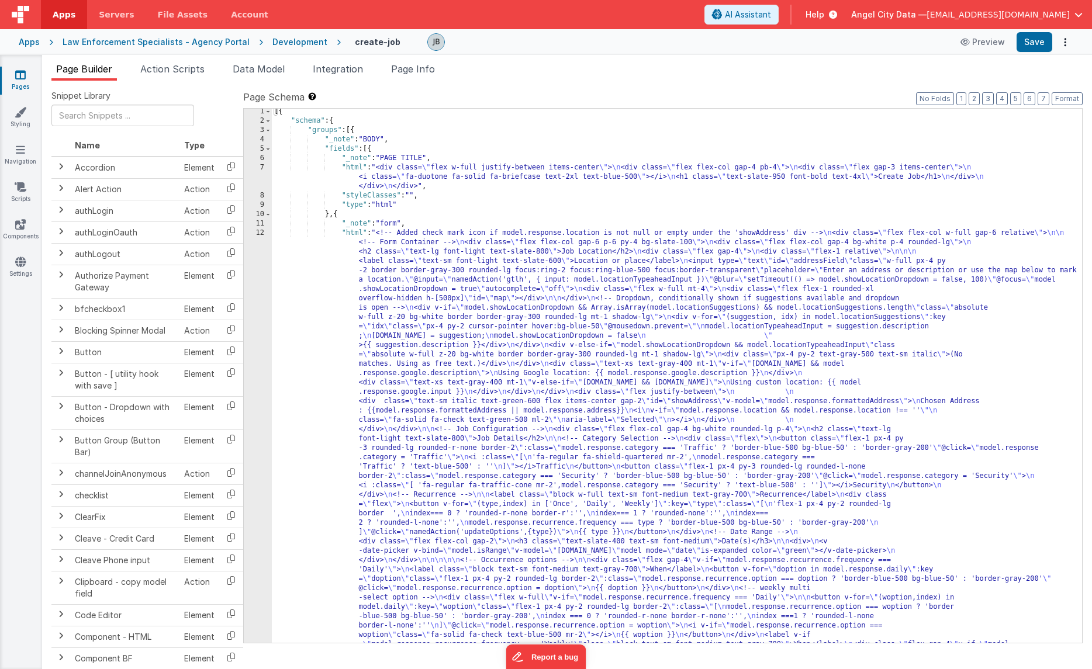
scroll to position [133, 0]
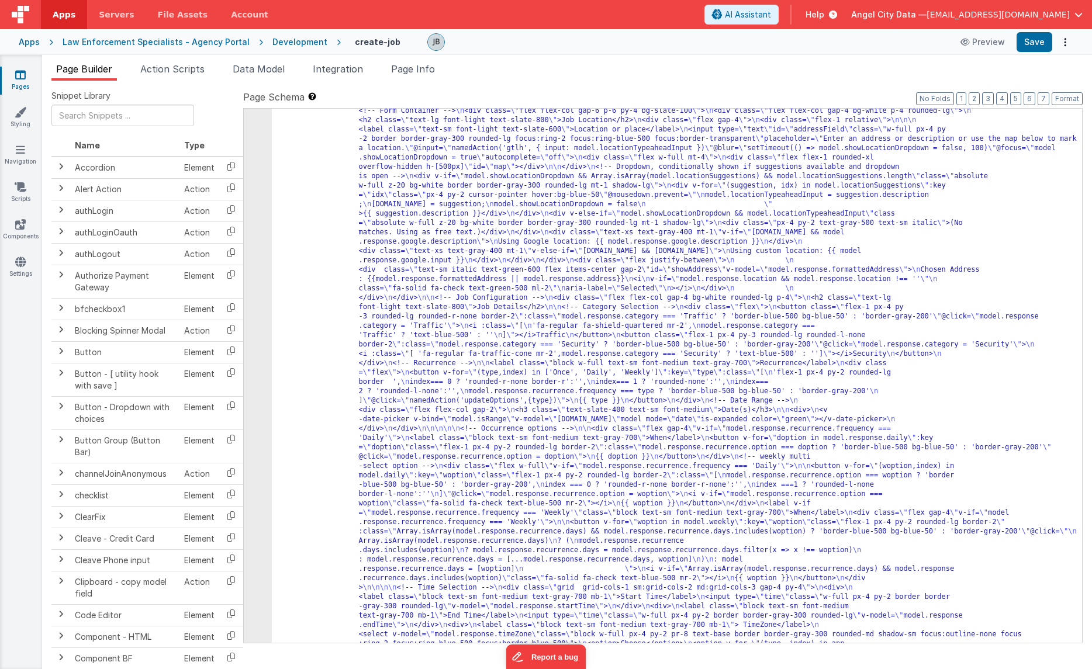
click at [258, 254] on div "12" at bounding box center [258, 485] width 28 height 776
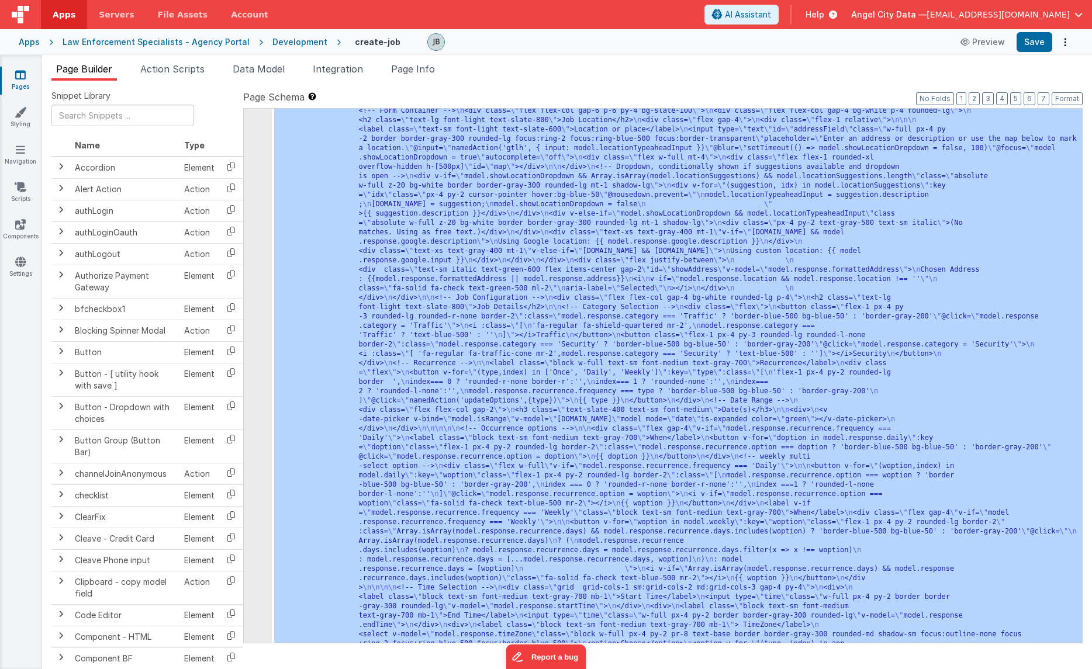
click at [258, 254] on div "12" at bounding box center [258, 485] width 28 height 776
click at [265, 254] on div "12" at bounding box center [258, 485] width 28 height 776
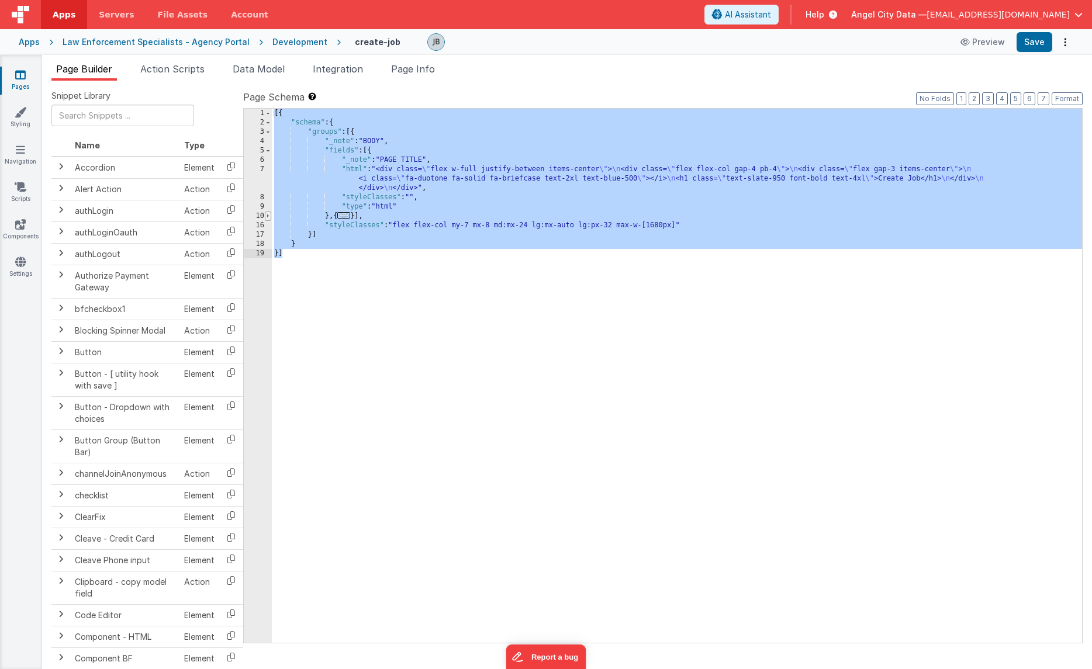
click at [268, 217] on span at bounding box center [268, 216] width 6 height 9
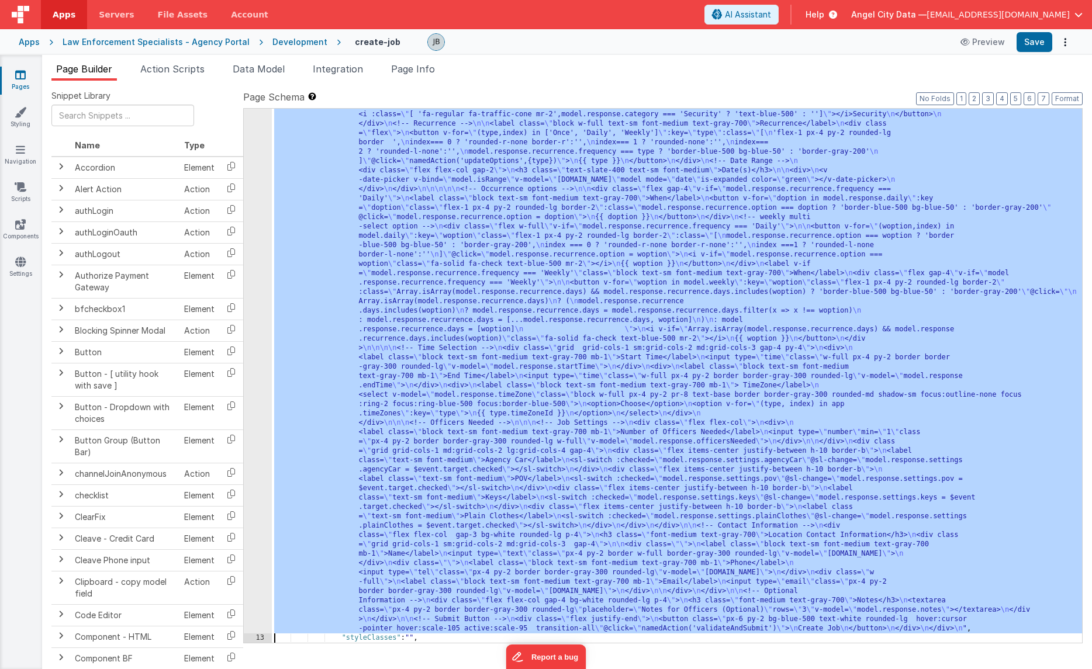
scroll to position [373, 0]
click at [262, 279] on div "12" at bounding box center [258, 245] width 28 height 776
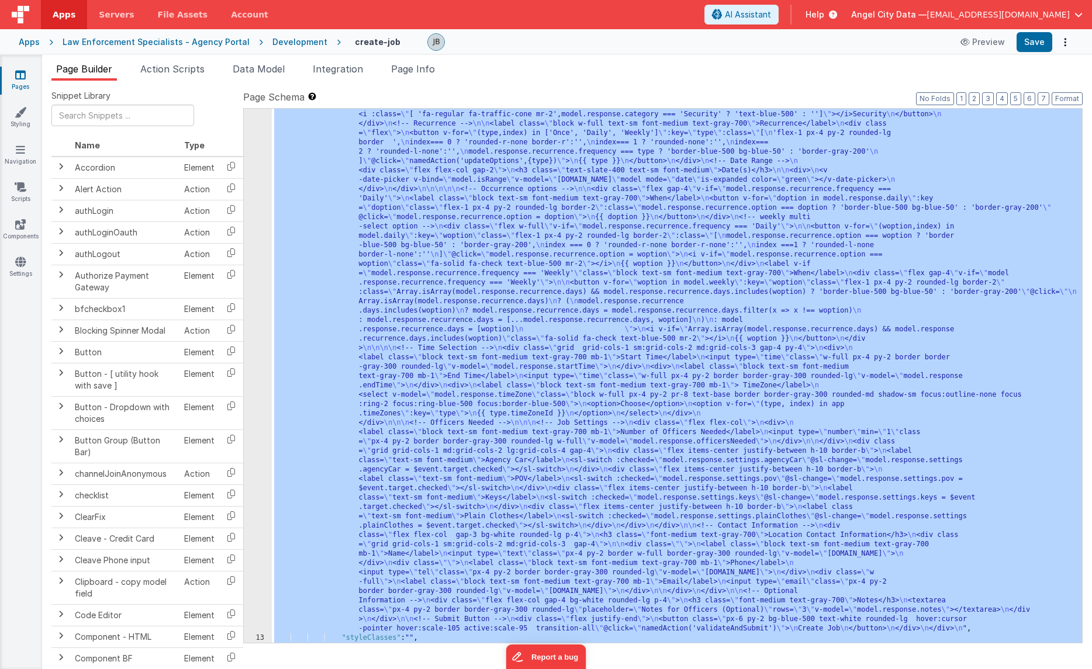
click at [262, 280] on div "12" at bounding box center [258, 245] width 28 height 776
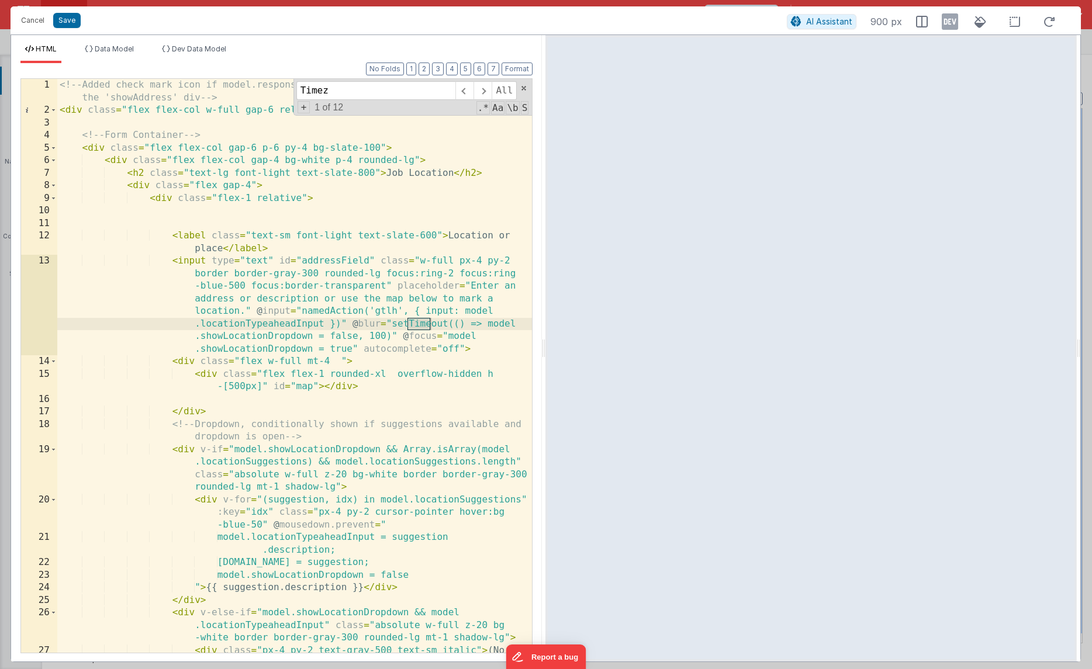
scroll to position [2302, 0]
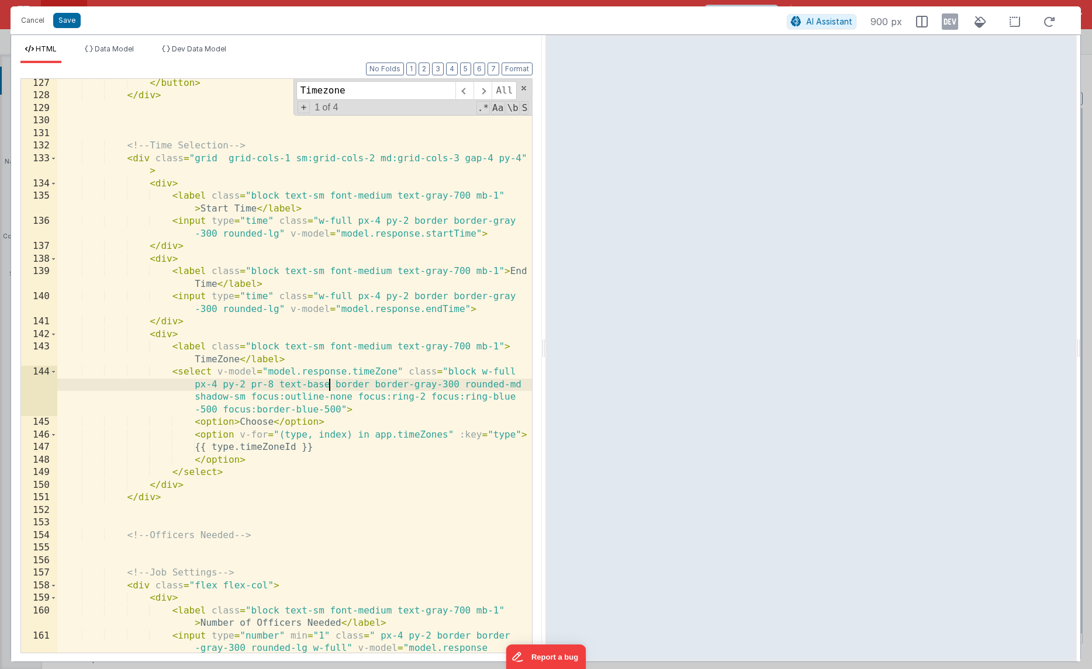
click at [329, 389] on div "</ button > </ div > <!-- Time Selection --> < div class = "grid grid-cols-1 sm…" at bounding box center [294, 389] width 475 height 624
click at [189, 375] on div "</ button > </ div > <!-- Time Selection --> < div class = "grid grid-cols-1 sm…" at bounding box center [294, 389] width 475 height 624
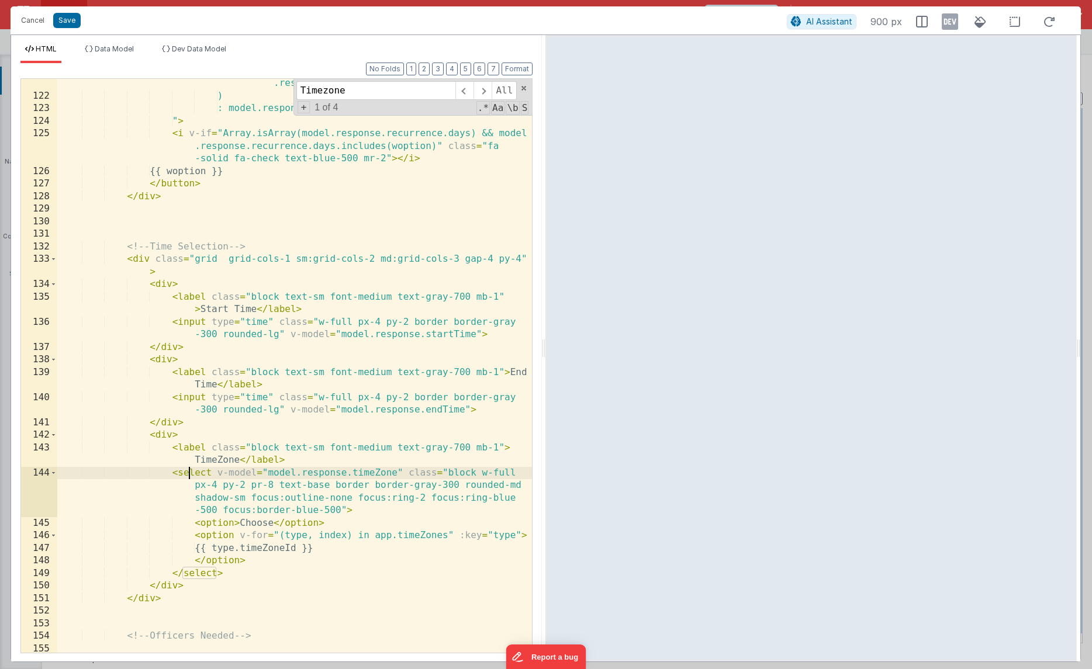
scroll to position [2201, 0]
click at [252, 406] on div ": model.response.recurrence.days = [...model .response.recurrence.days, woption…" at bounding box center [294, 371] width 475 height 612
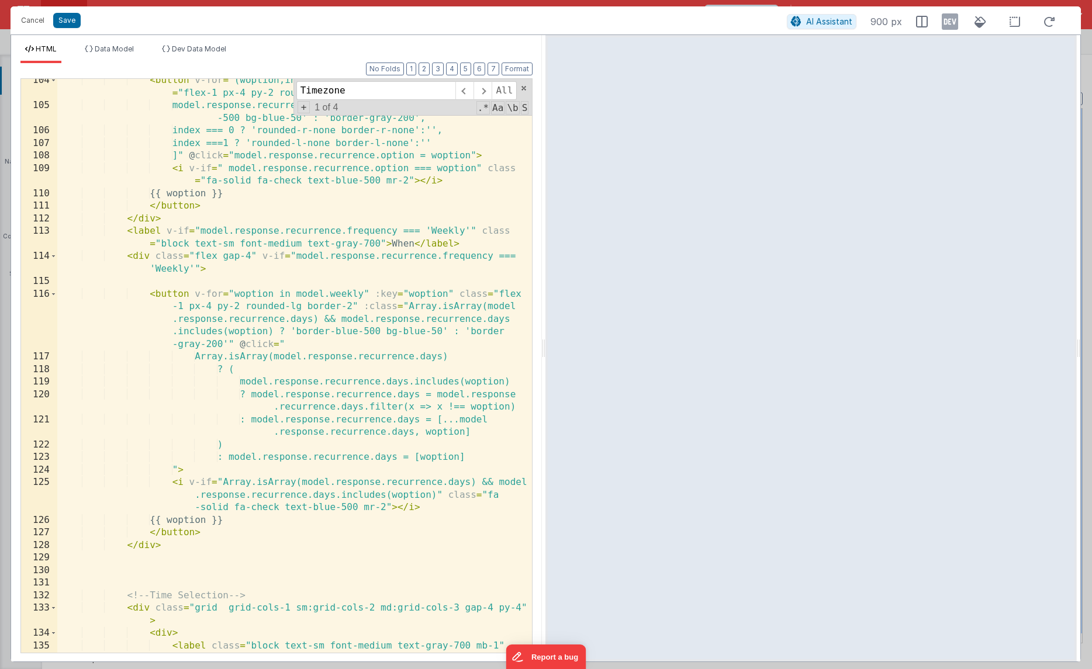
scroll to position [1851, 0]
click at [324, 89] on input "Timezone" at bounding box center [375, 90] width 159 height 19
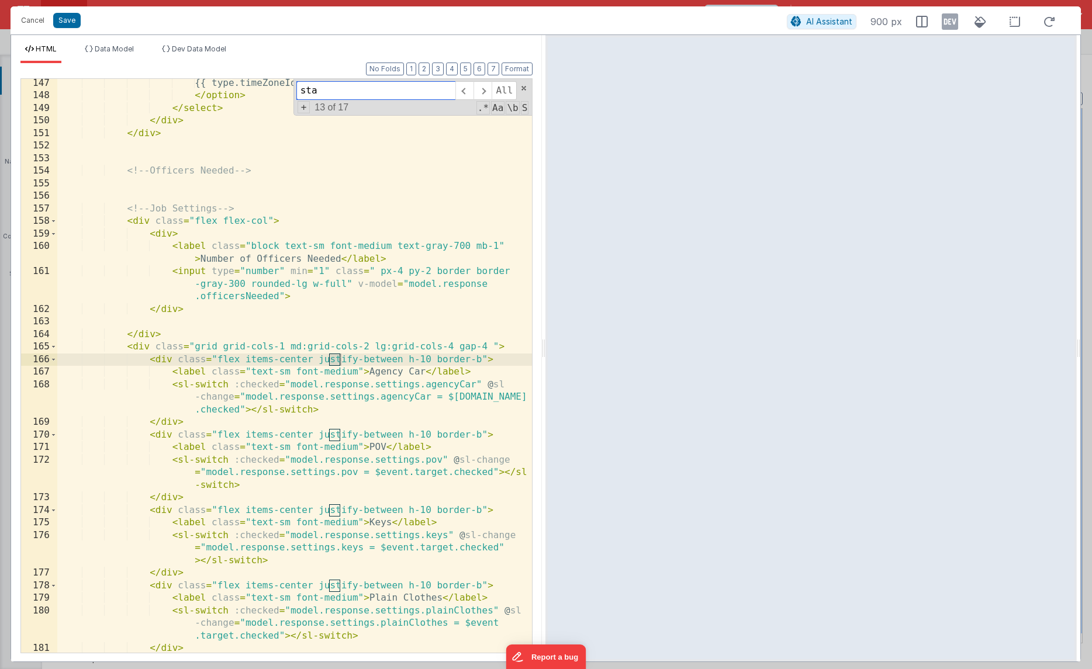
scroll to position [2138, 0]
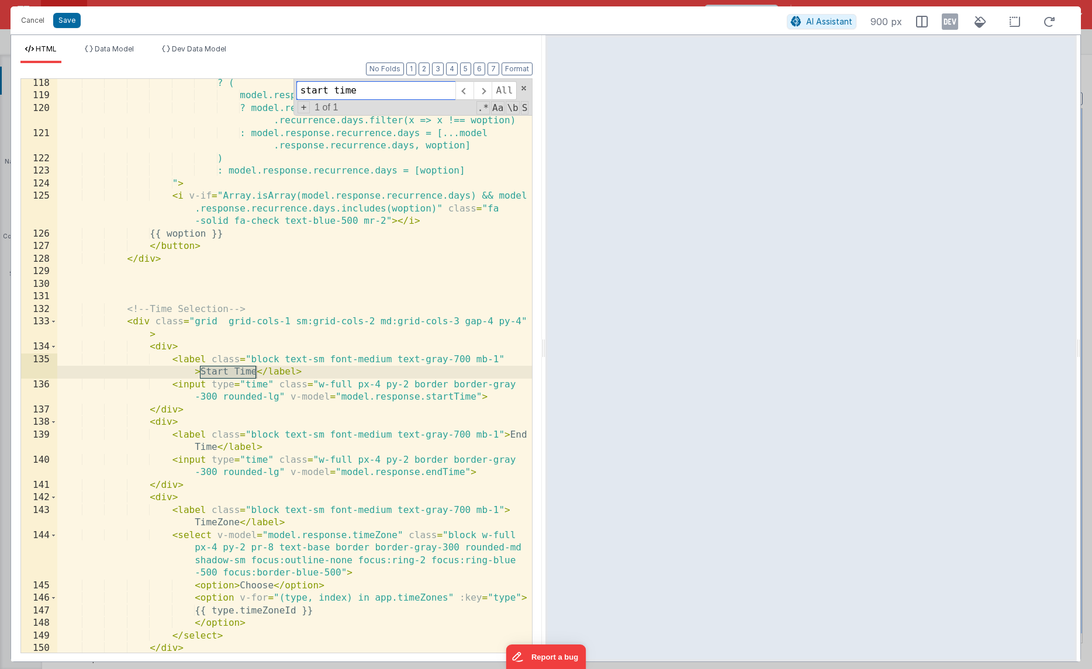
type input "start time"
click at [161, 345] on div "? ( model.response.recurrence.days.includes(woption) ? model.response.recurrenc…" at bounding box center [294, 376] width 475 height 599
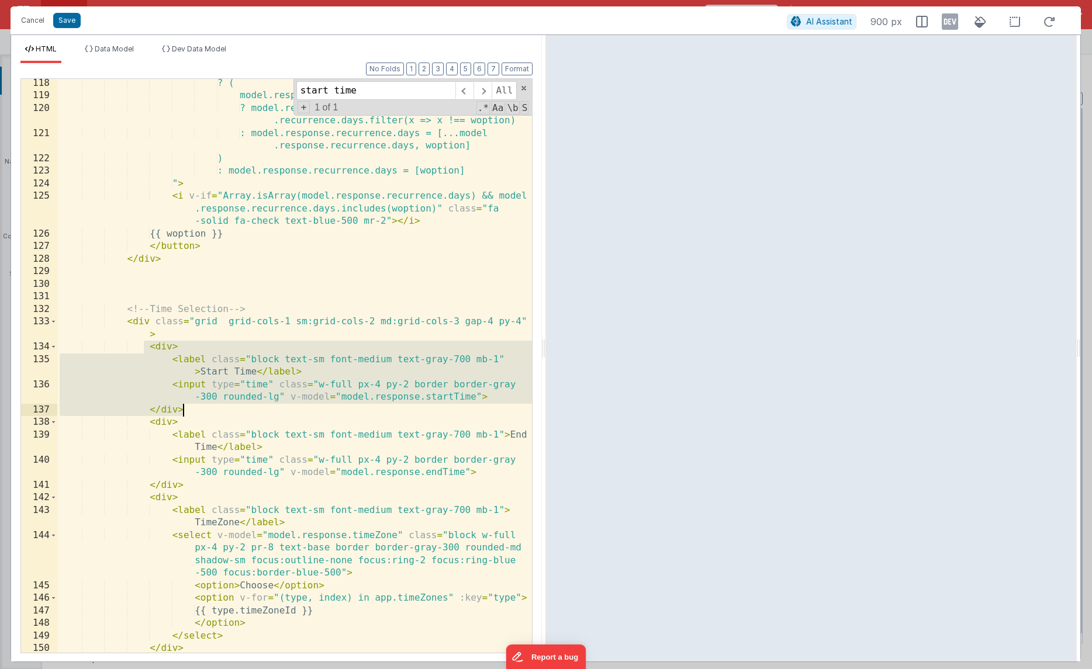
drag, startPoint x: 145, startPoint y: 350, endPoint x: 194, endPoint y: 412, distance: 79.5
click at [194, 412] on div "? ( model.response.recurrence.days.includes(woption) ? model.response.recurrenc…" at bounding box center [294, 376] width 475 height 599
click at [61, 17] on button "Save" at bounding box center [66, 20] width 27 height 15
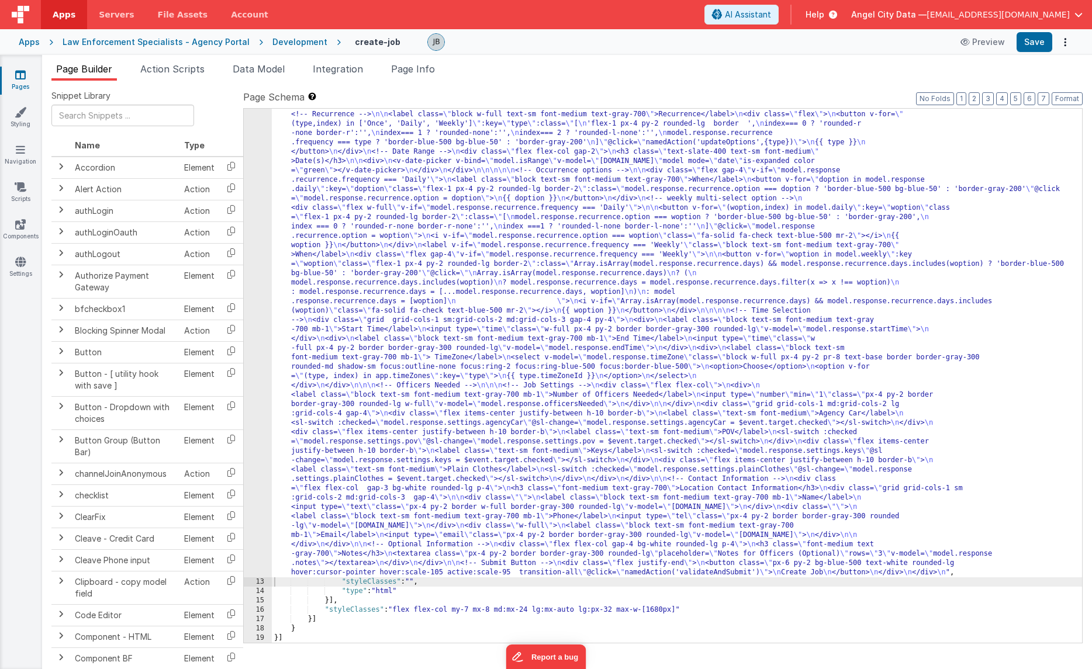
click at [272, 38] on div "Development" at bounding box center [299, 42] width 55 height 12
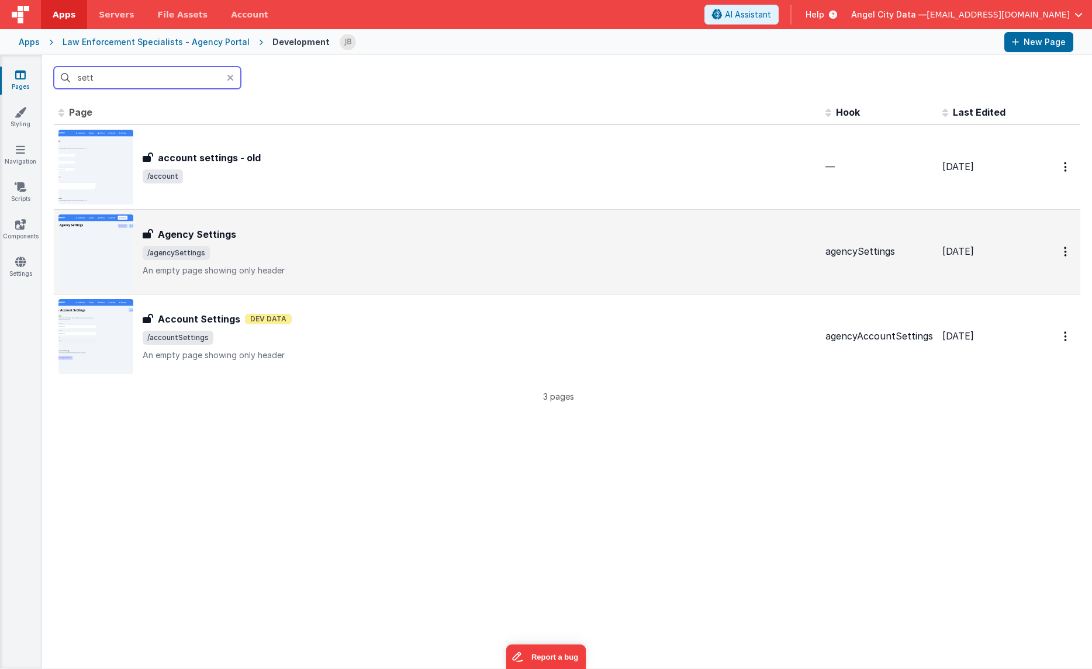
type input "sett"
click at [213, 231] on h3 "Agency Settings" at bounding box center [197, 234] width 78 height 14
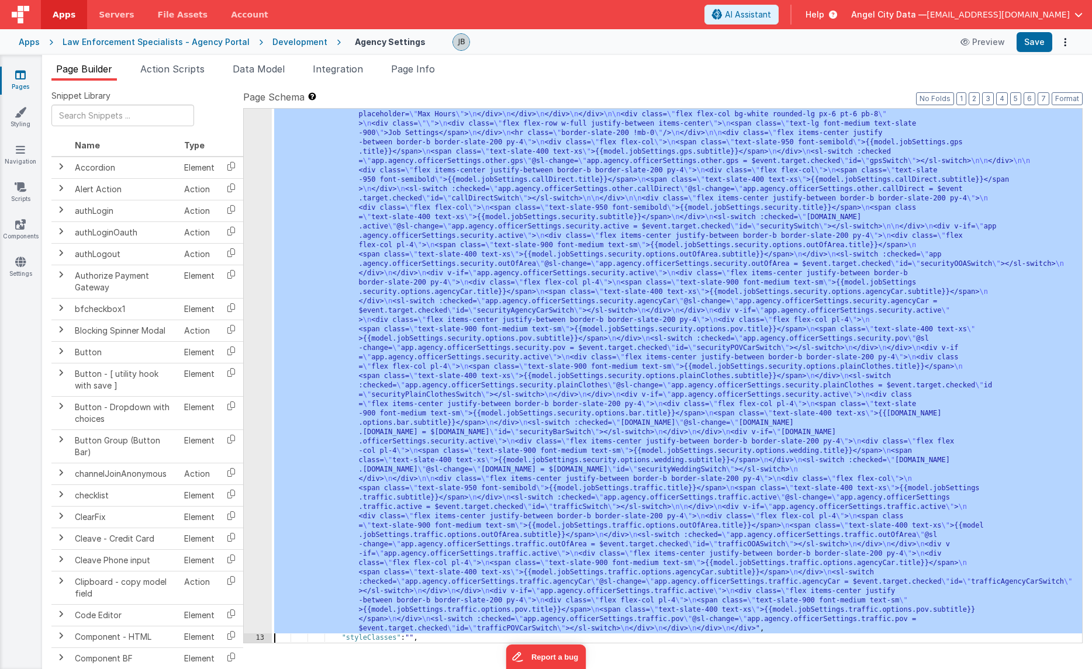
scroll to position [541, 0]
click at [262, 301] on div "12" at bounding box center [258, 175] width 28 height 916
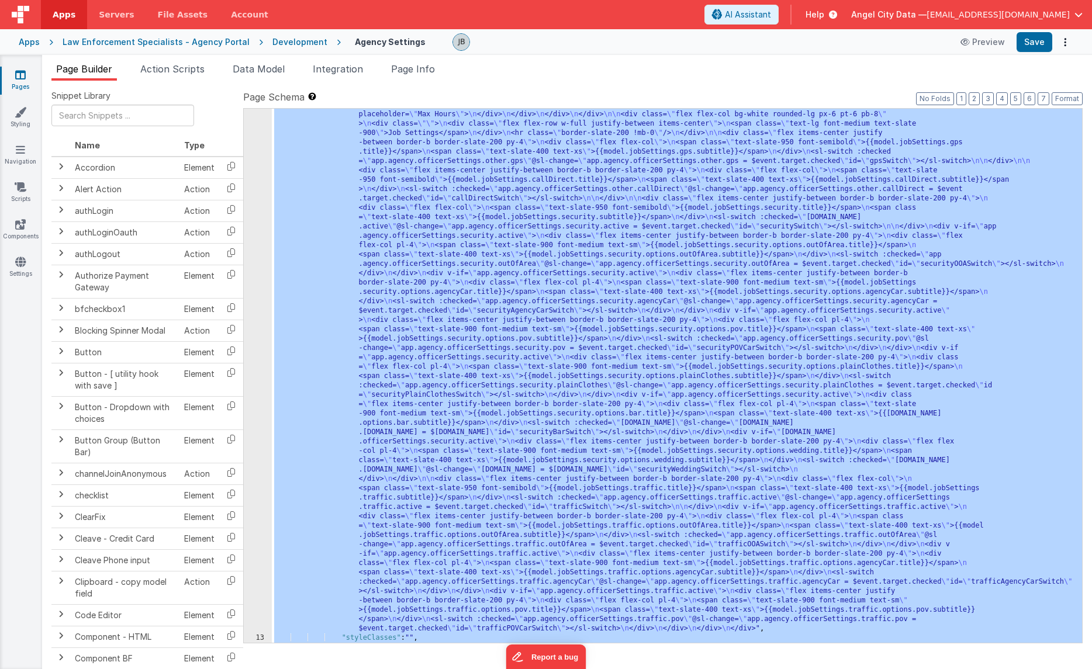
click at [262, 285] on div "12" at bounding box center [258, 175] width 28 height 916
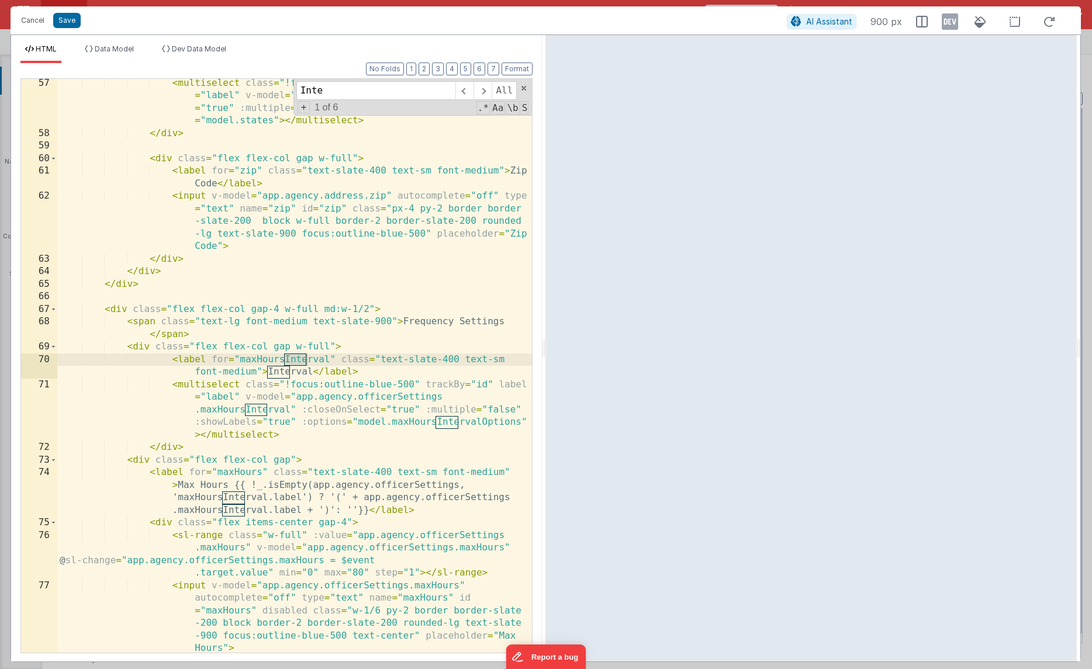
scroll to position [1258, 0]
type input "Interval"
click at [199, 386] on div "< multiselect class = "!focus:outline-blue-500" trackBy = "id" label = "label" …" at bounding box center [294, 395] width 475 height 637
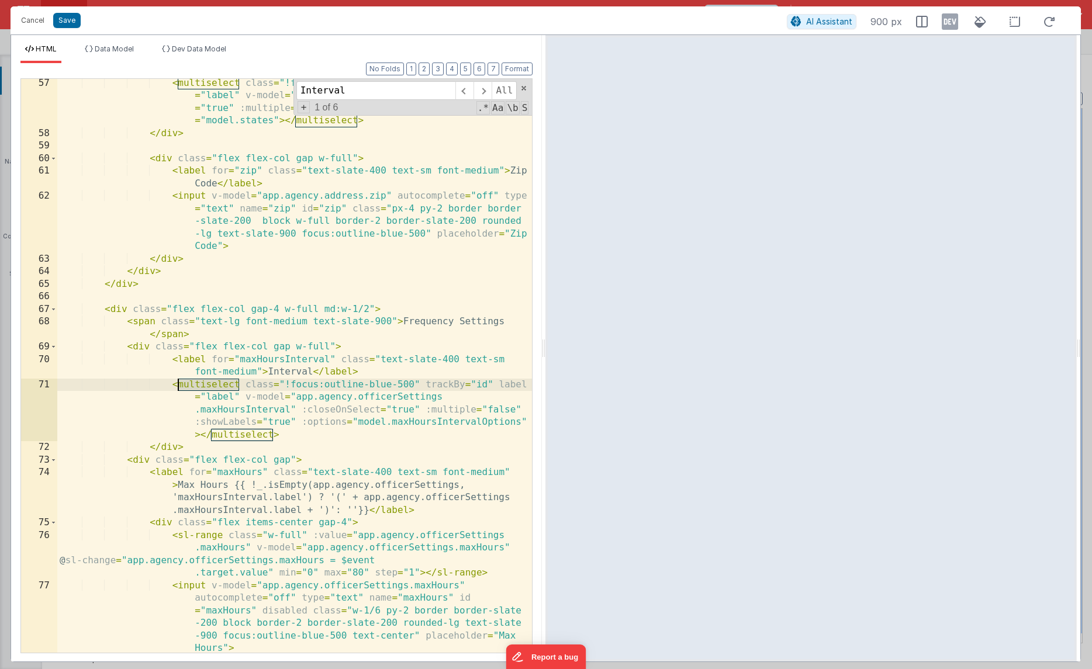
click at [199, 386] on div "< multiselect class = "!focus:outline-blue-500" trackBy = "id" label = "label" …" at bounding box center [294, 395] width 475 height 637
click at [218, 395] on div "< multiselect class = "!focus:outline-blue-500" trackBy = "id" label = "label" …" at bounding box center [294, 395] width 475 height 637
click at [203, 383] on div "< multiselect class = "!focus:outline-blue-500" trackBy = "id" label = "label" …" at bounding box center [294, 395] width 475 height 637
click at [33, 15] on button "Cancel" at bounding box center [32, 20] width 35 height 16
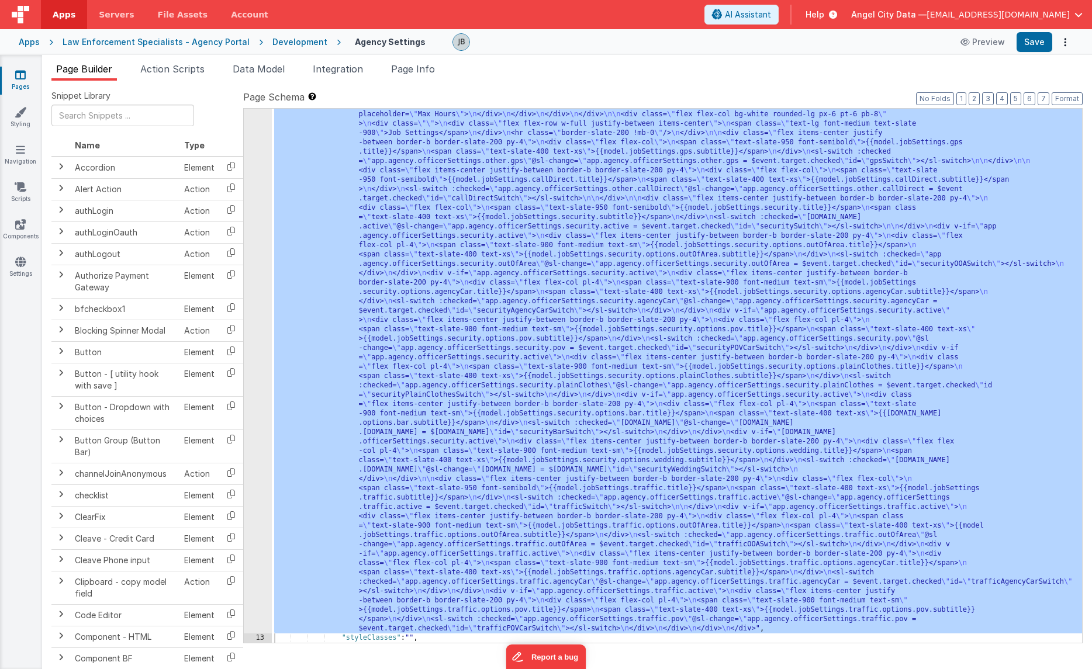
click at [278, 40] on div "Development" at bounding box center [299, 42] width 55 height 12
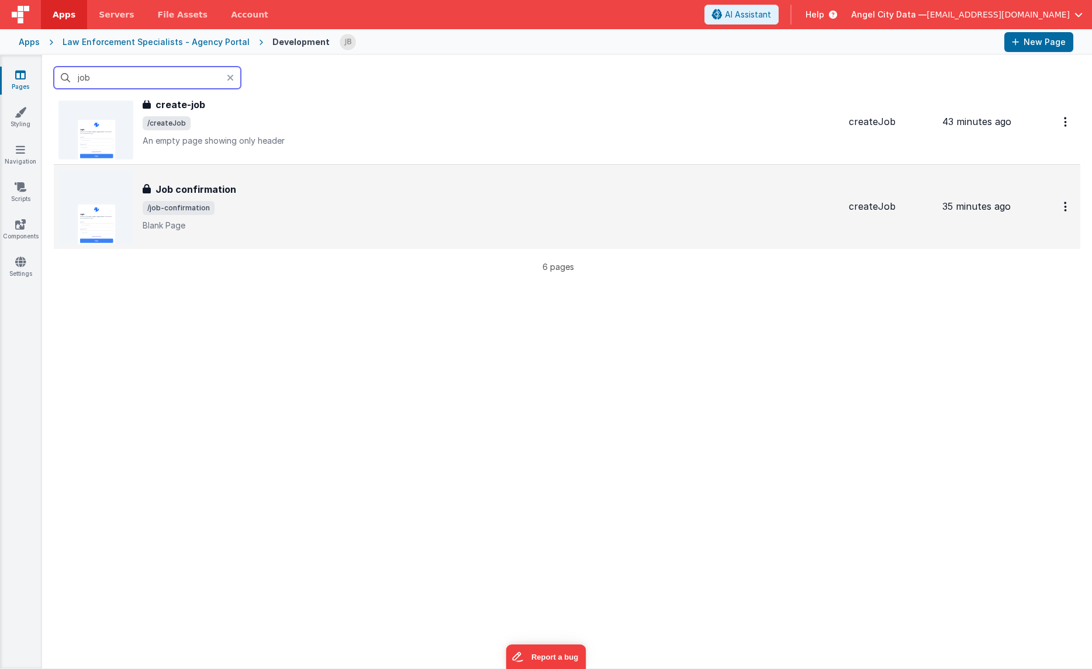
scroll to position [337, 0]
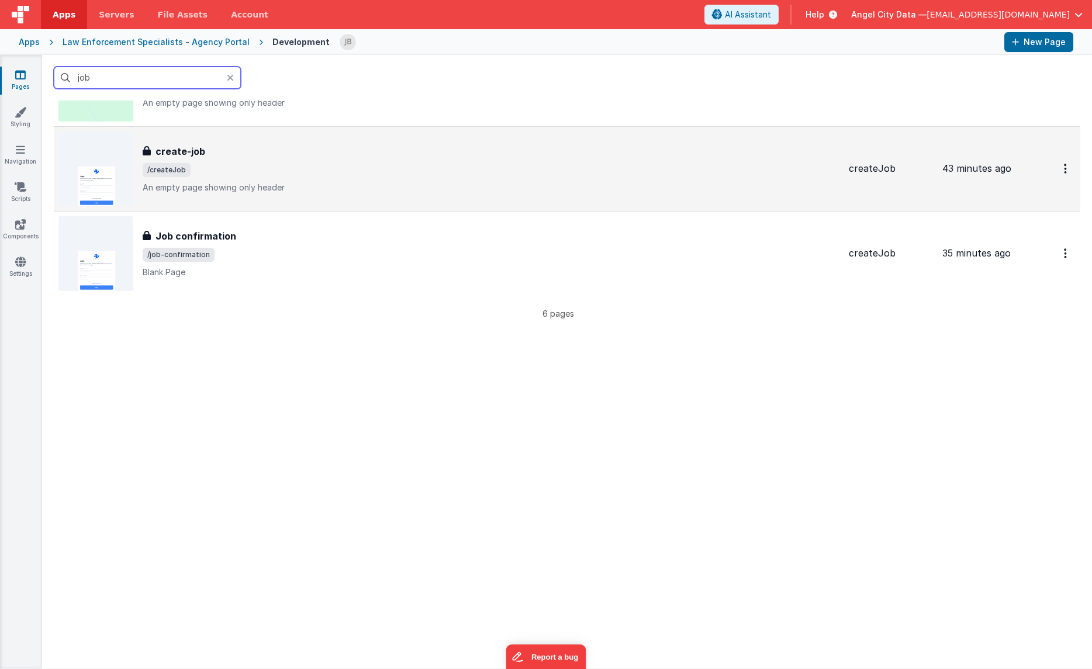
type input "job"
click at [178, 151] on h3 "create-job" at bounding box center [180, 151] width 50 height 14
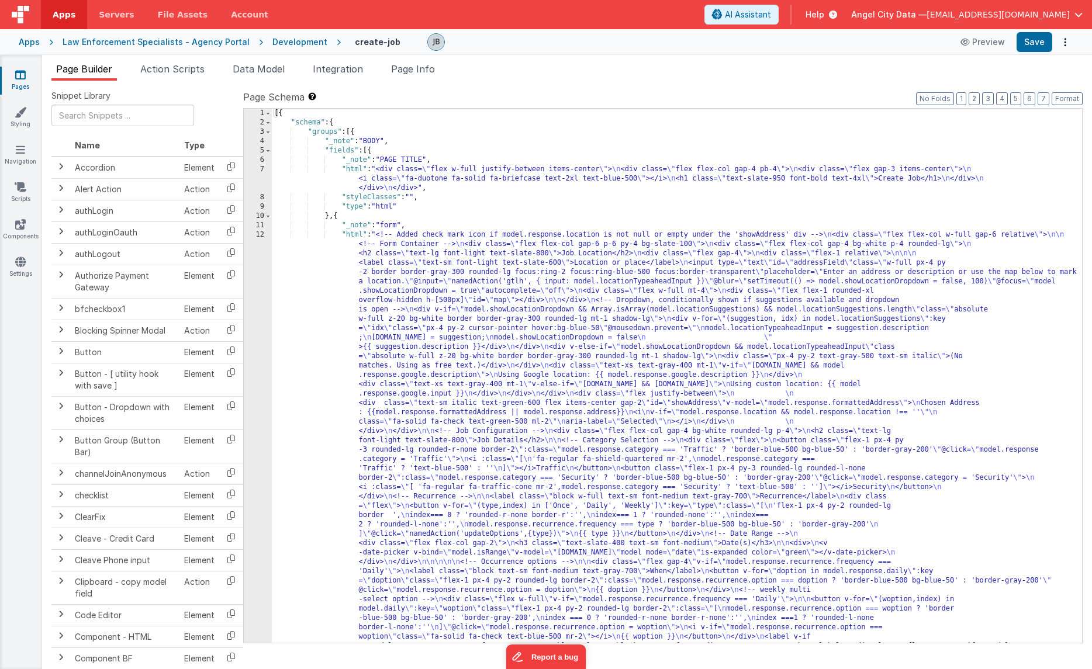
click at [257, 293] on div "12" at bounding box center [258, 618] width 28 height 776
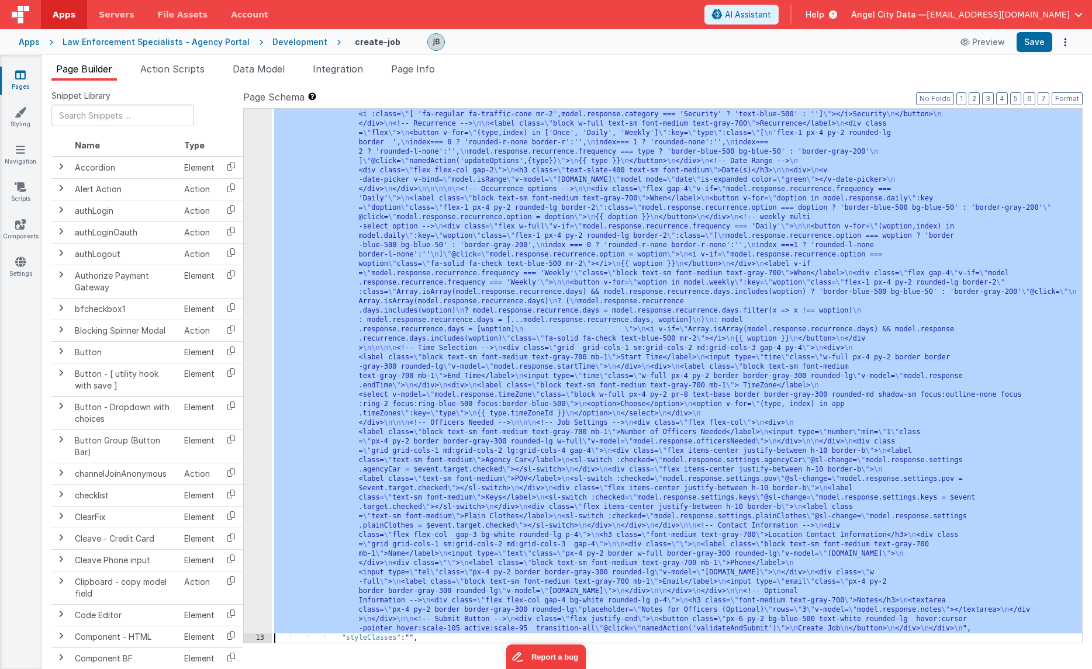
scroll to position [373, 0]
click at [257, 293] on div "12" at bounding box center [258, 245] width 28 height 776
click at [261, 290] on div "12" at bounding box center [258, 245] width 28 height 776
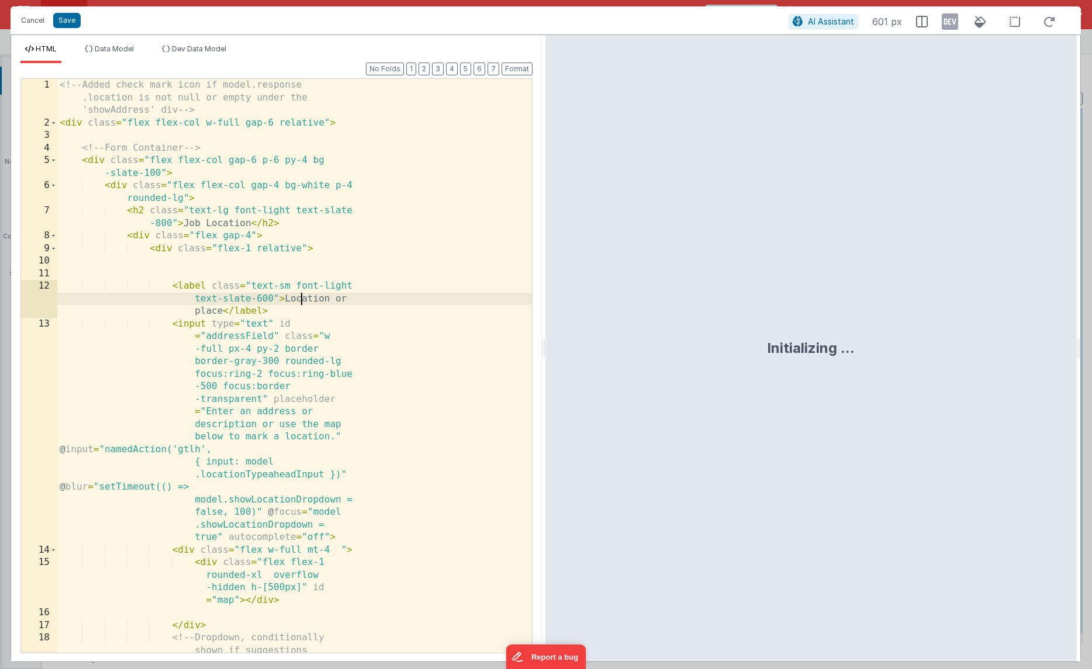
click at [302, 303] on div "<!-- Added check mark icon if model.response .location is not null or empty und…" at bounding box center [294, 410] width 475 height 662
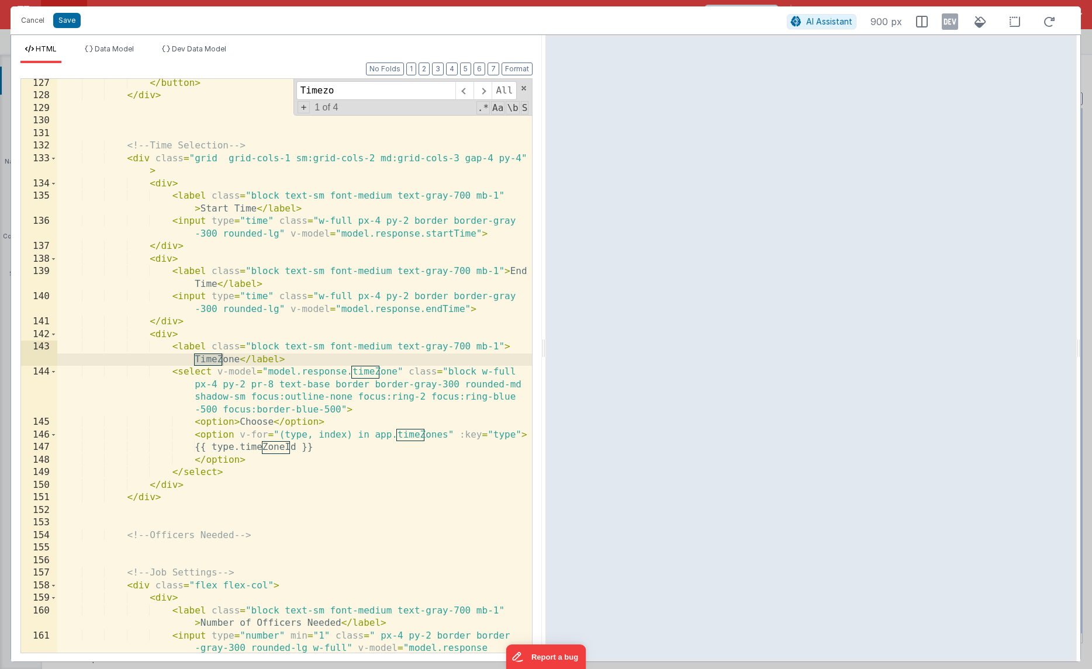
scroll to position [2302, 0]
type input "Timezone"
click at [189, 374] on div "</ button > </ div > <!-- Time Selection --> < div class = "grid grid-cols-1 sm…" at bounding box center [294, 389] width 475 height 624
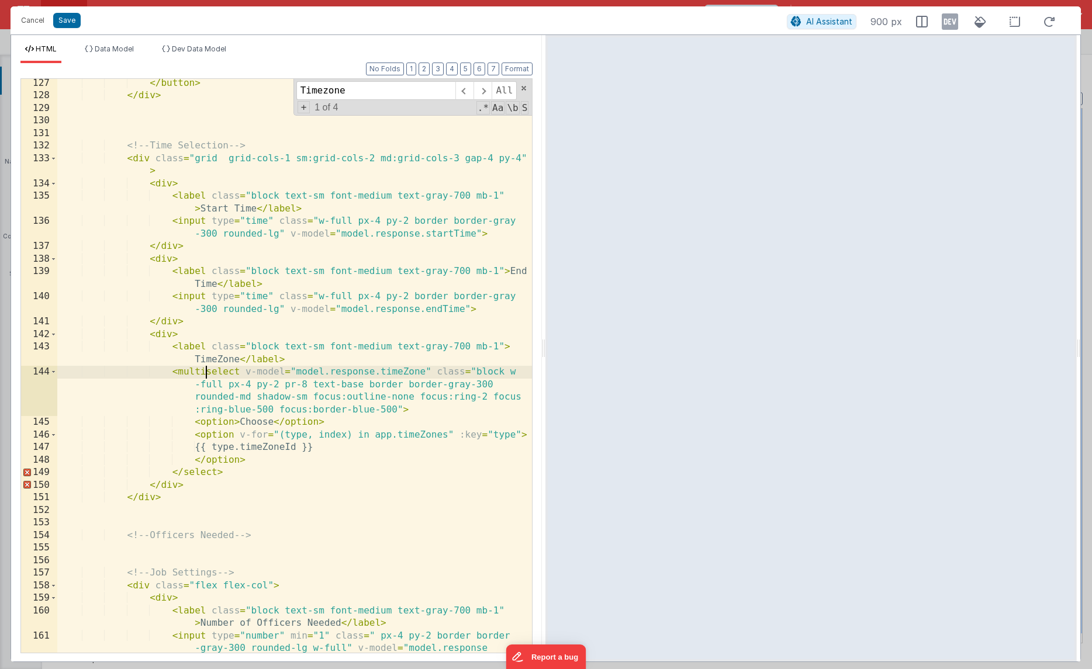
click at [205, 368] on div "</ button > </ div > <!-- Time Selection --> < div class = "grid grid-cols-1 sm…" at bounding box center [294, 389] width 475 height 624
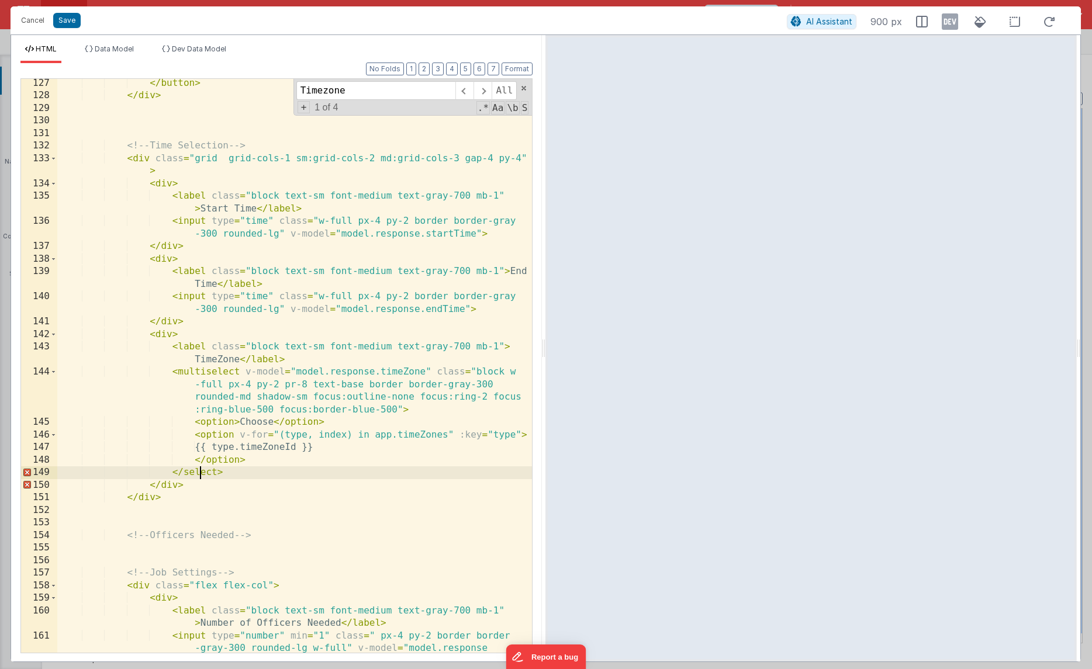
click at [200, 468] on div "</ button > </ div > <!-- Time Selection --> < div class = "grid grid-cols-1 sm…" at bounding box center [294, 389] width 475 height 624
click at [268, 46] on ul "HTML Data Model Dev Data Model" at bounding box center [276, 53] width 531 height 19
click at [64, 23] on button "Save" at bounding box center [66, 20] width 27 height 15
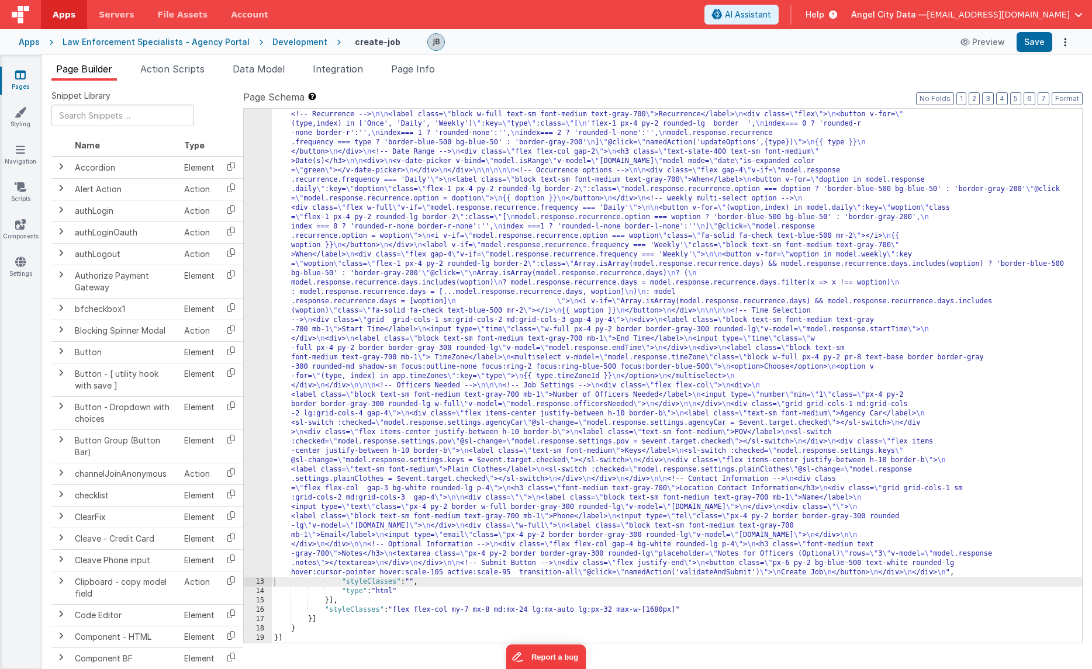
scroll to position [364, 0]
click at [1034, 38] on button "Save" at bounding box center [1034, 42] width 36 height 20
click at [984, 46] on button "Preview" at bounding box center [982, 42] width 58 height 19
click at [1036, 46] on button "Save" at bounding box center [1034, 42] width 36 height 20
click at [252, 197] on div "12" at bounding box center [258, 222] width 28 height 711
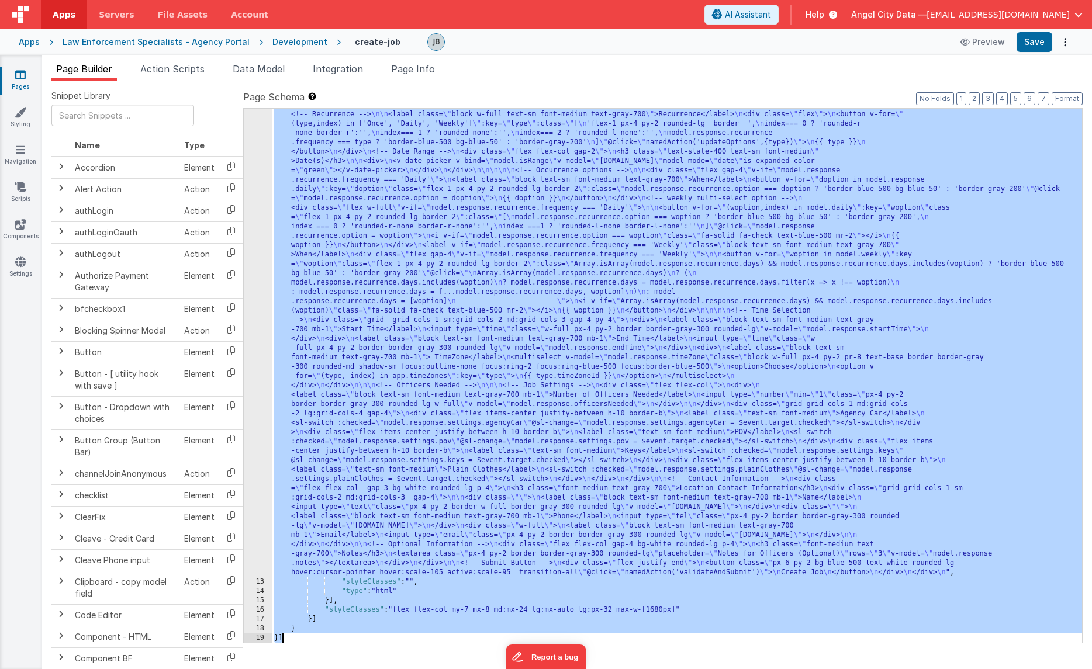
click at [252, 197] on div "12" at bounding box center [258, 222] width 28 height 711
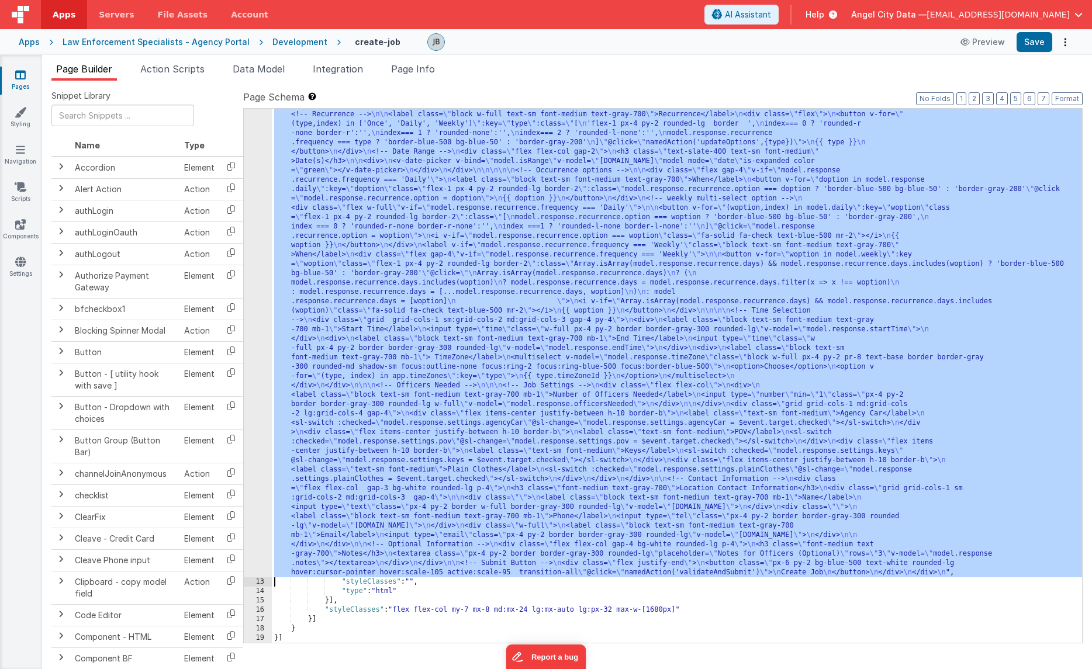
click at [261, 198] on div "12" at bounding box center [258, 222] width 28 height 711
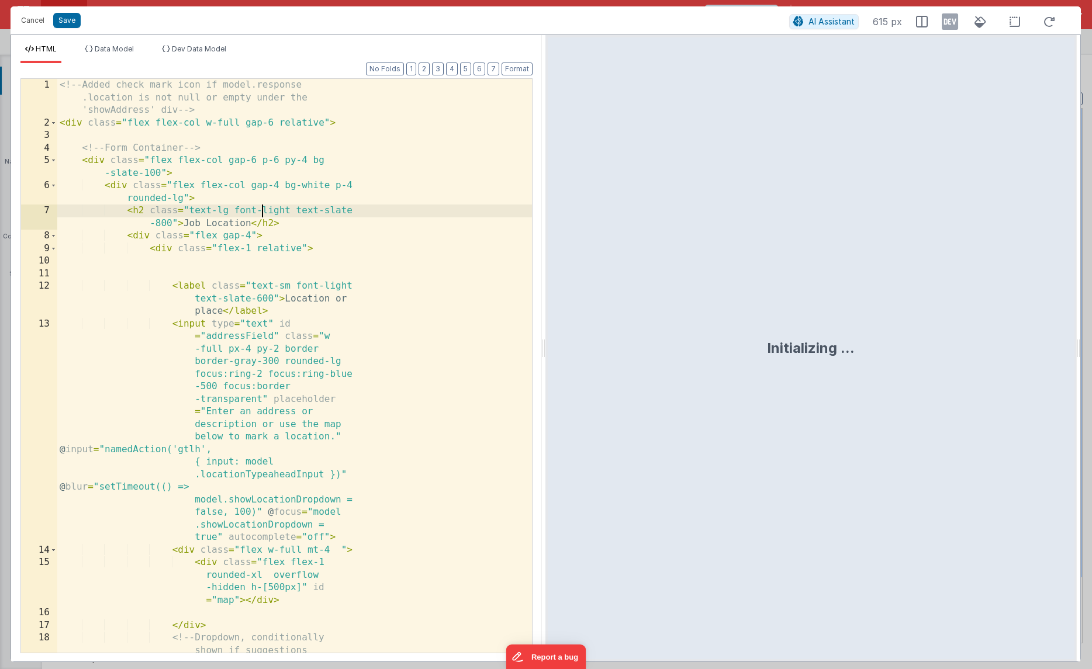
click at [255, 245] on div "<!-- Added check mark icon if model.response .location is not null or empty und…" at bounding box center [294, 410] width 475 height 662
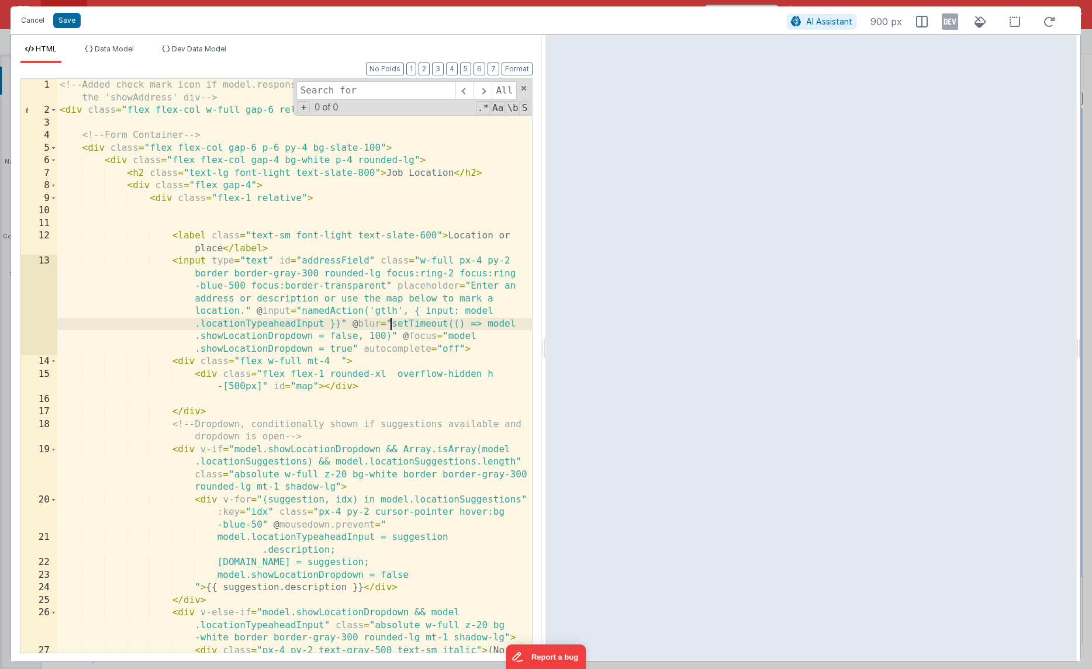
click at [388, 327] on div "<!-- Added check mark icon if model.response.location is not null or empty unde…" at bounding box center [294, 391] width 475 height 624
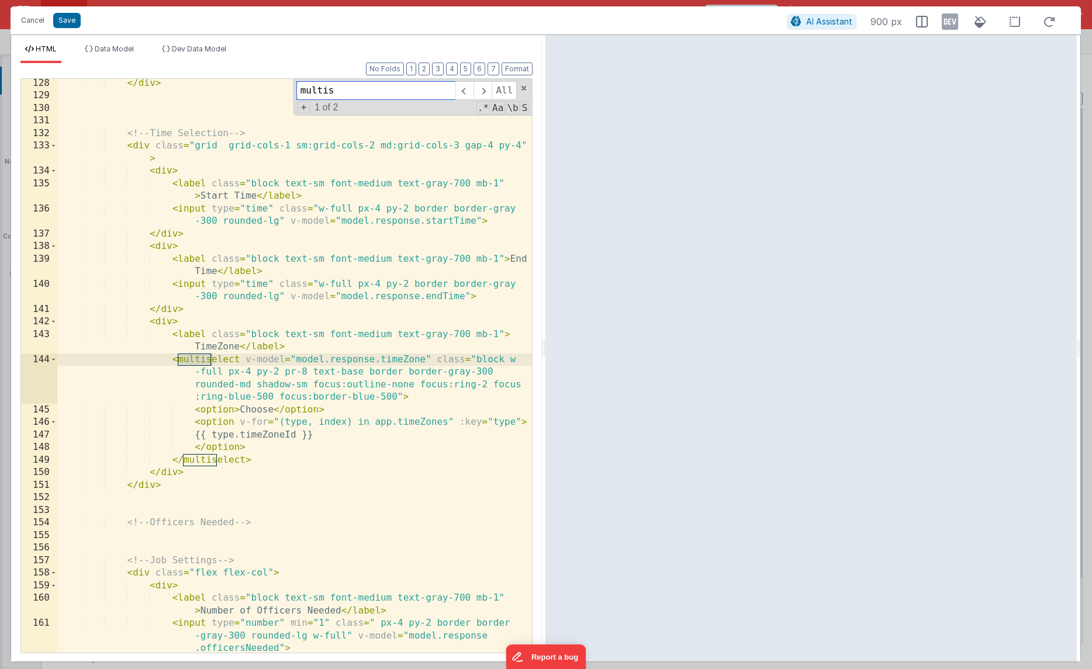
scroll to position [2314, 0]
type input "multiselect"
click at [216, 348] on div "</ div > <!-- Time Selection --> < div class = "grid grid-cols-1 sm:grid-cols-2…" at bounding box center [294, 376] width 475 height 599
click at [215, 360] on div "</ div > <!-- Time Selection --> < div class = "grid grid-cols-1 sm:grid-cols-2…" at bounding box center [294, 376] width 475 height 599
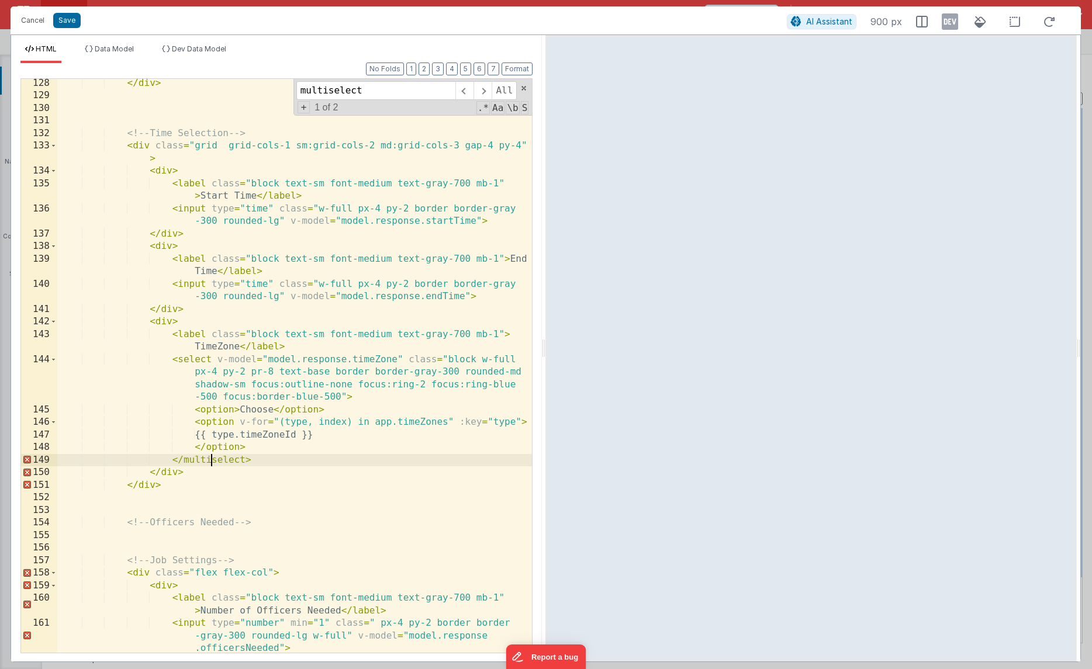
click at [214, 458] on div "</ div > <!-- Time Selection --> < div class = "grid grid-cols-1 sm:grid-cols-2…" at bounding box center [294, 376] width 475 height 599
click at [71, 27] on button "Save" at bounding box center [66, 20] width 27 height 15
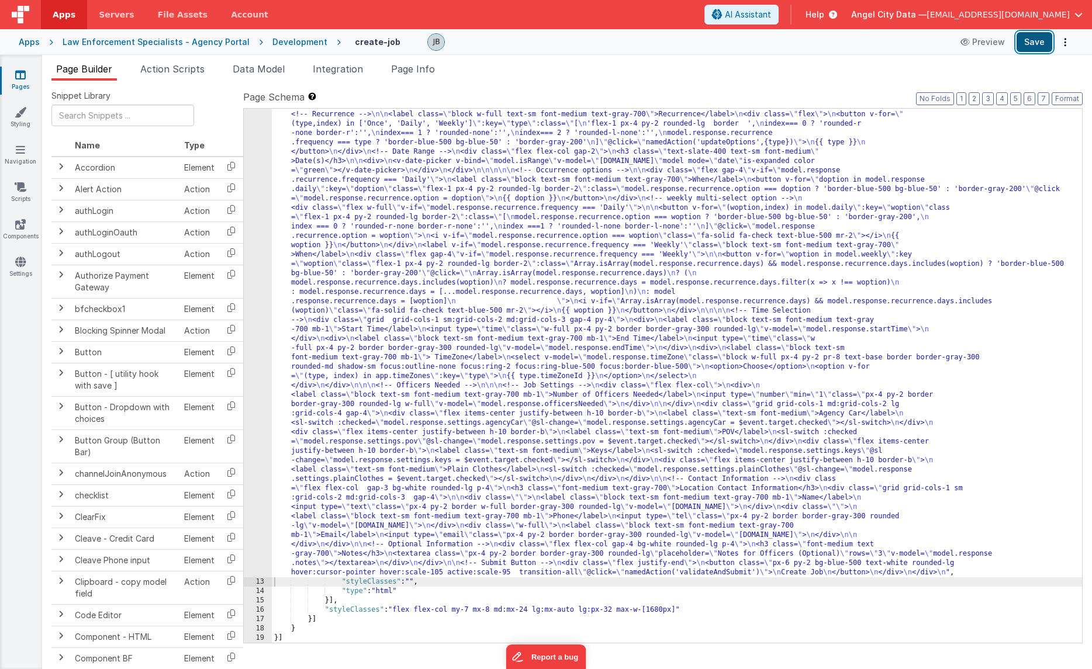
click at [1029, 44] on button "Save" at bounding box center [1034, 42] width 36 height 20
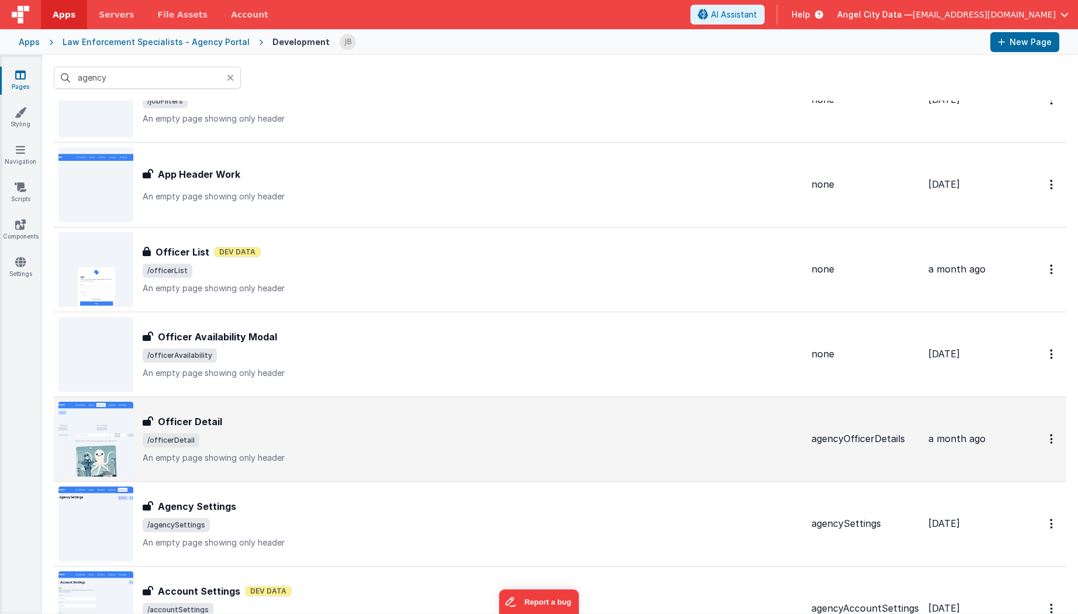
scroll to position [747, 0]
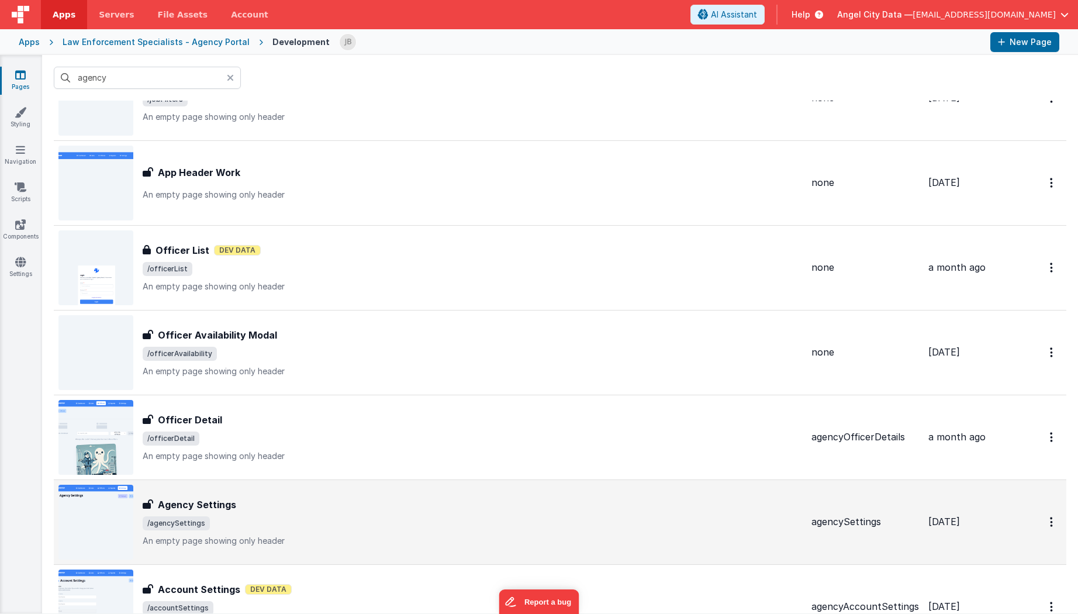
type input "agency"
click at [193, 505] on h3 "Agency Settings" at bounding box center [197, 504] width 78 height 14
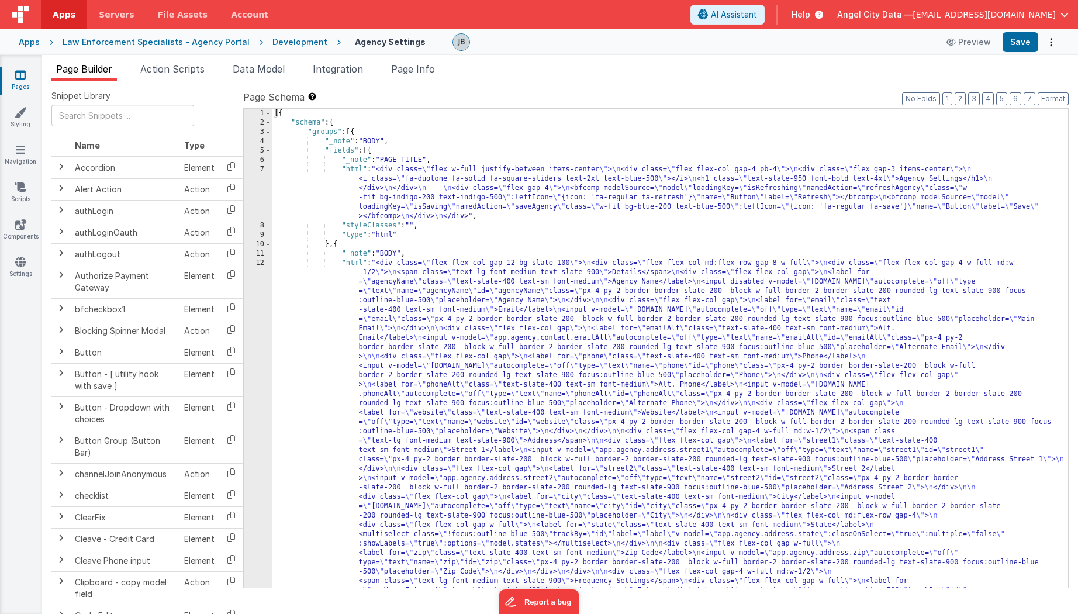
scroll to position [1, 0]
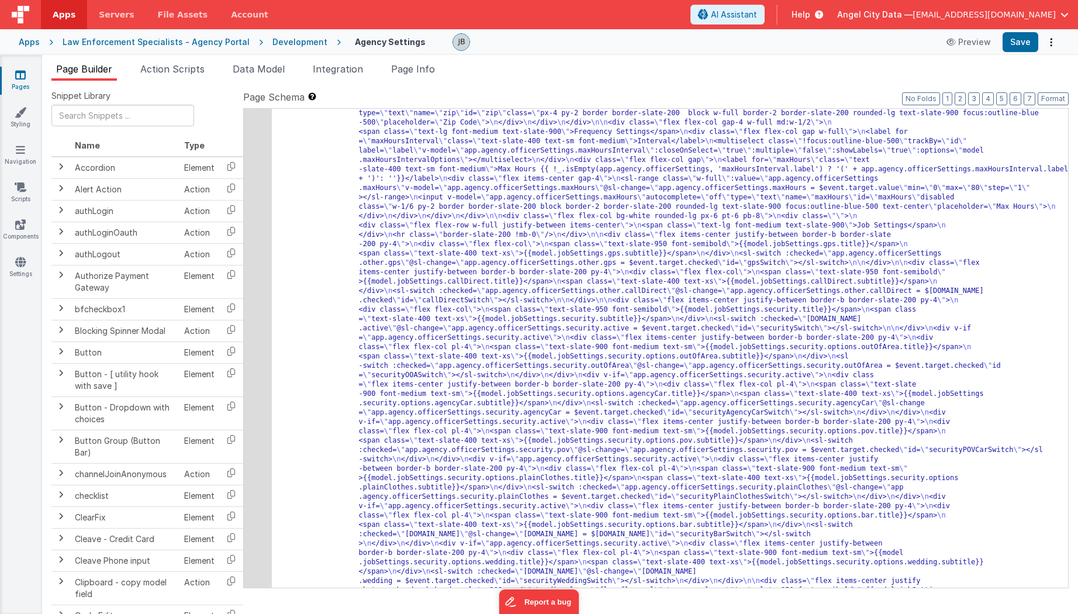
scroll to position [672, 0]
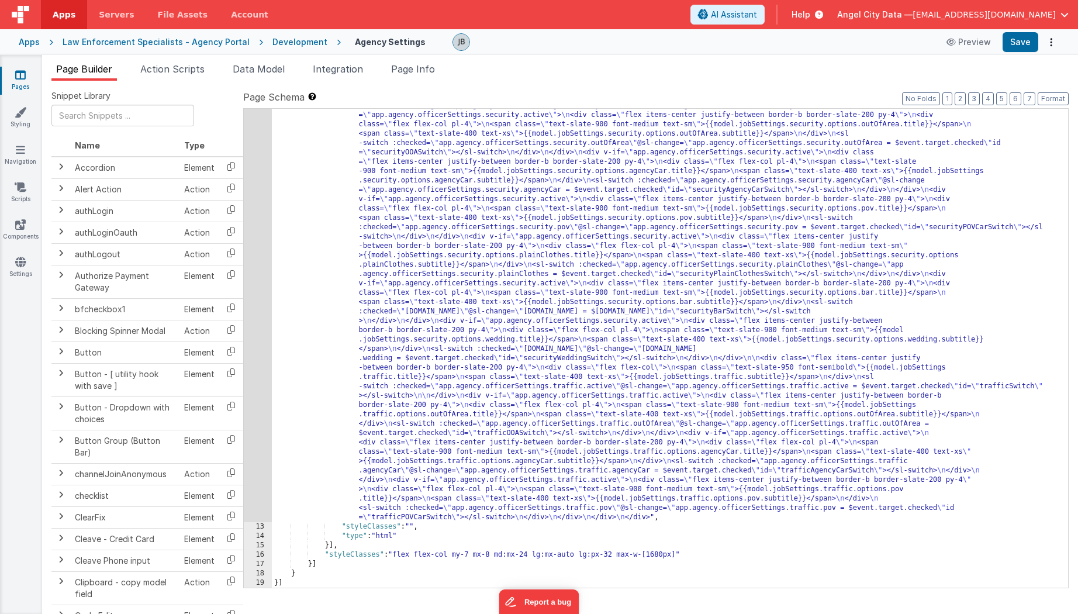
click at [260, 278] on div "12" at bounding box center [258, 54] width 28 height 935
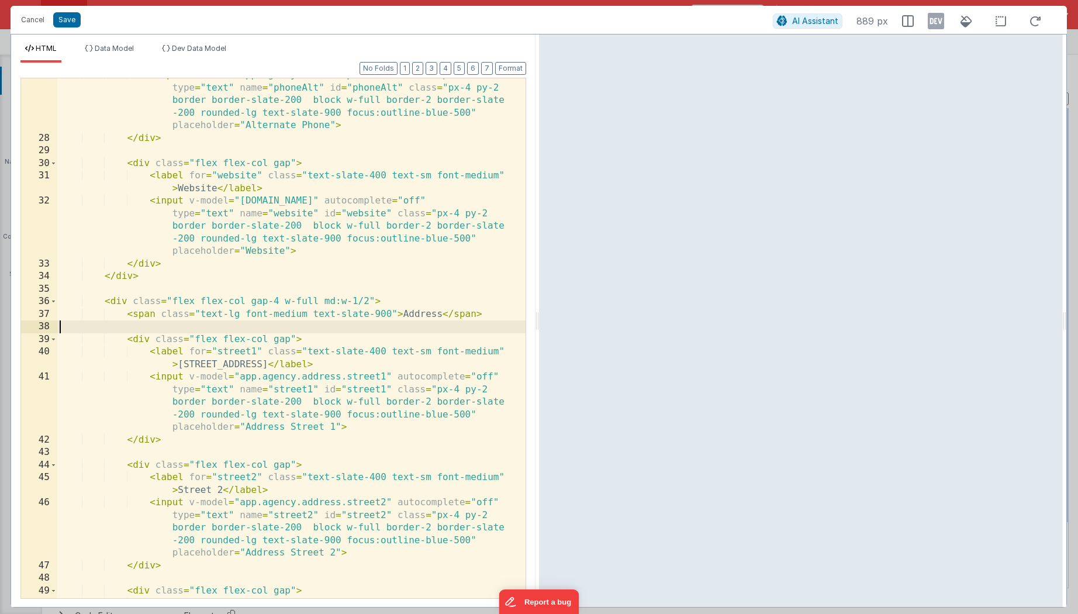
scroll to position [0, 0]
click at [260, 323] on div "< input v-model = "app.agency.contact.phoneAlt" autocomplete = "off" type = "te…" at bounding box center [291, 373] width 468 height 608
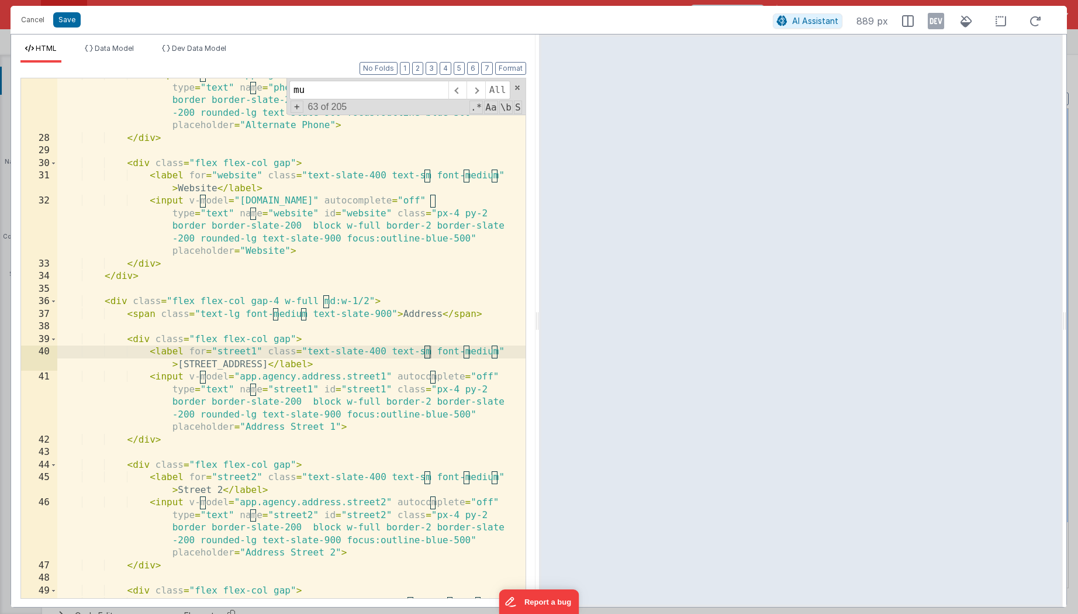
scroll to position [1009, 0]
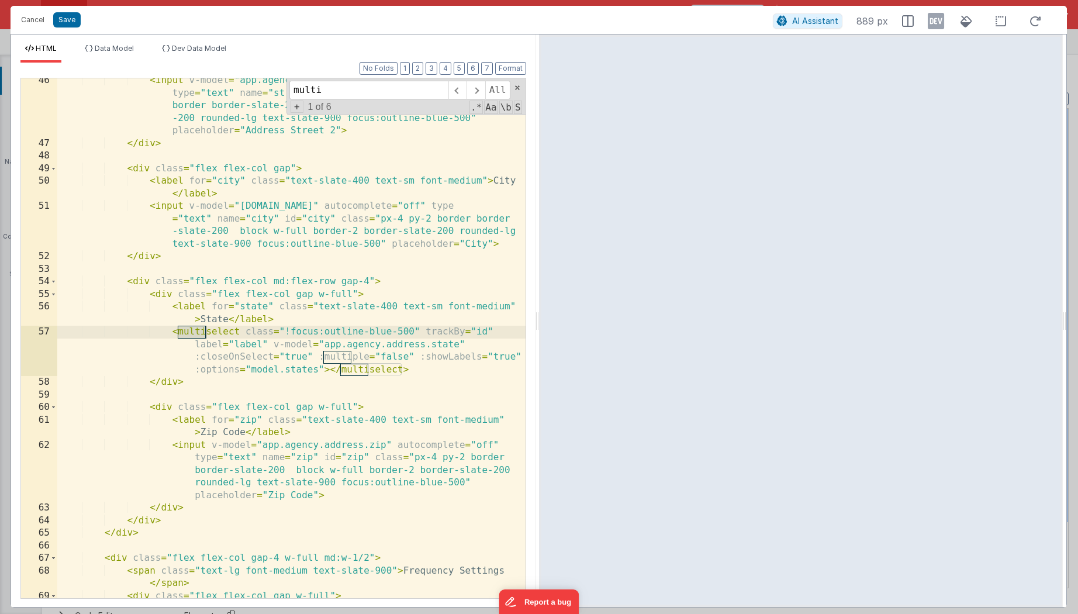
type input "multi"
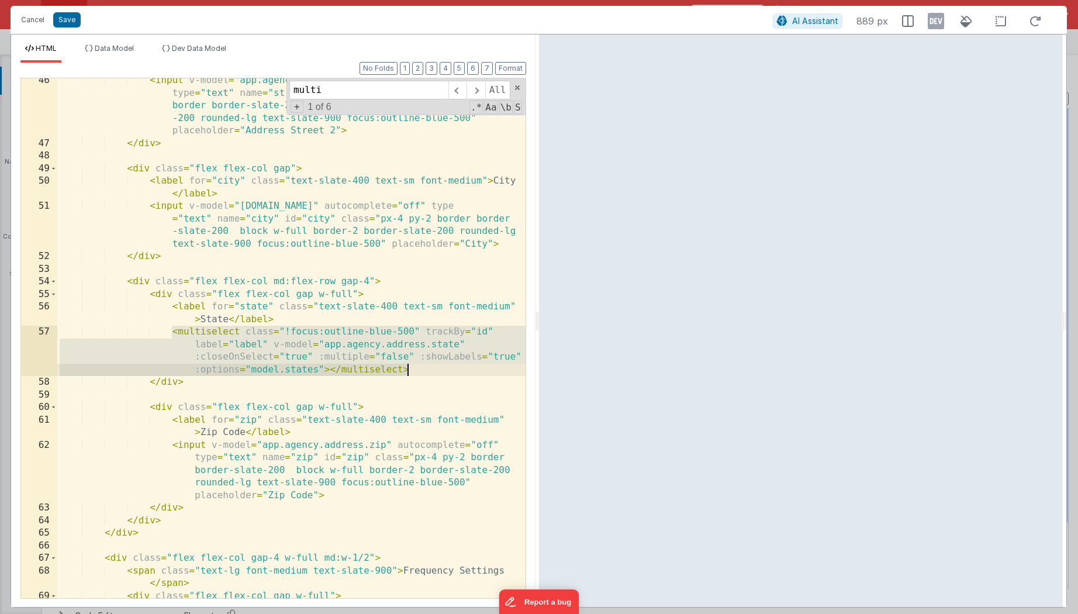
drag, startPoint x: 172, startPoint y: 329, endPoint x: 418, endPoint y: 366, distance: 248.9
click at [418, 366] on div "< input v-model = "app.agency.address.street2" autocomplete = "off" type = "tex…" at bounding box center [291, 378] width 468 height 608
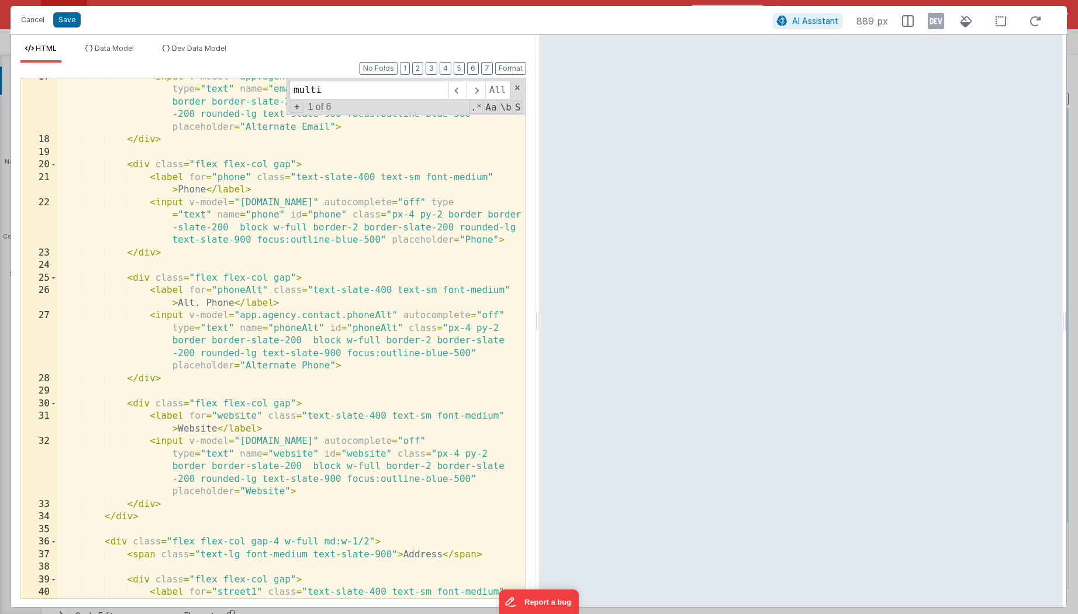
scroll to position [0, 0]
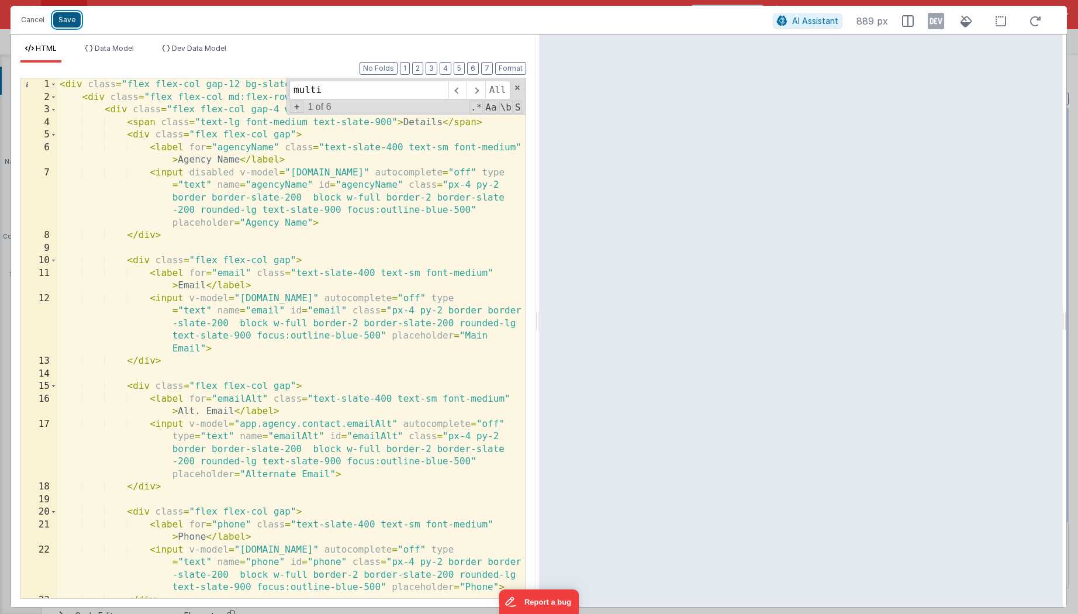
click at [65, 19] on button "Save" at bounding box center [66, 19] width 27 height 15
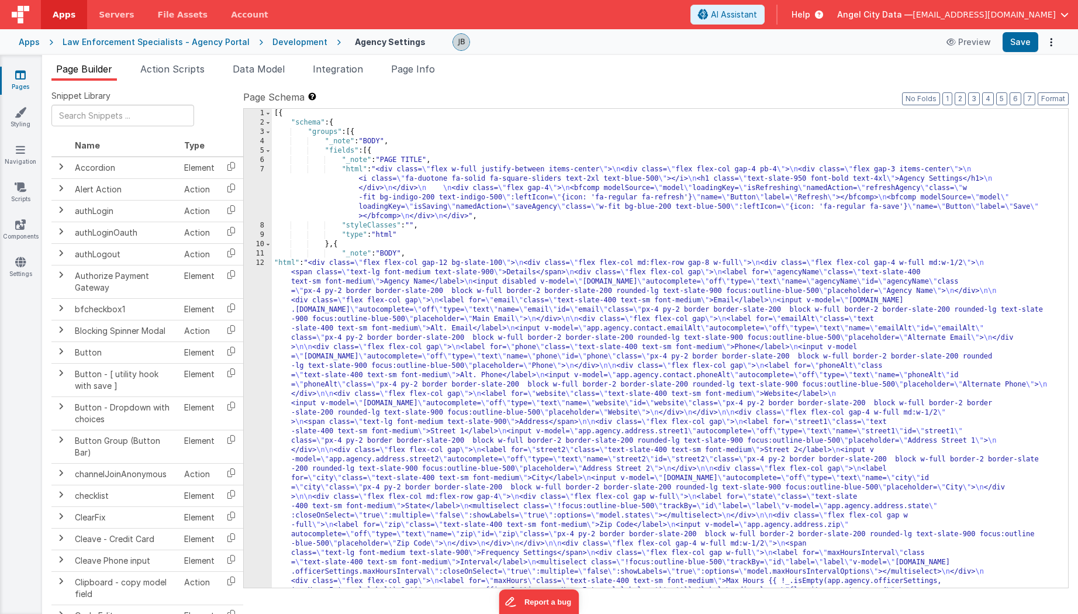
click at [260, 191] on div "7" at bounding box center [258, 193] width 28 height 56
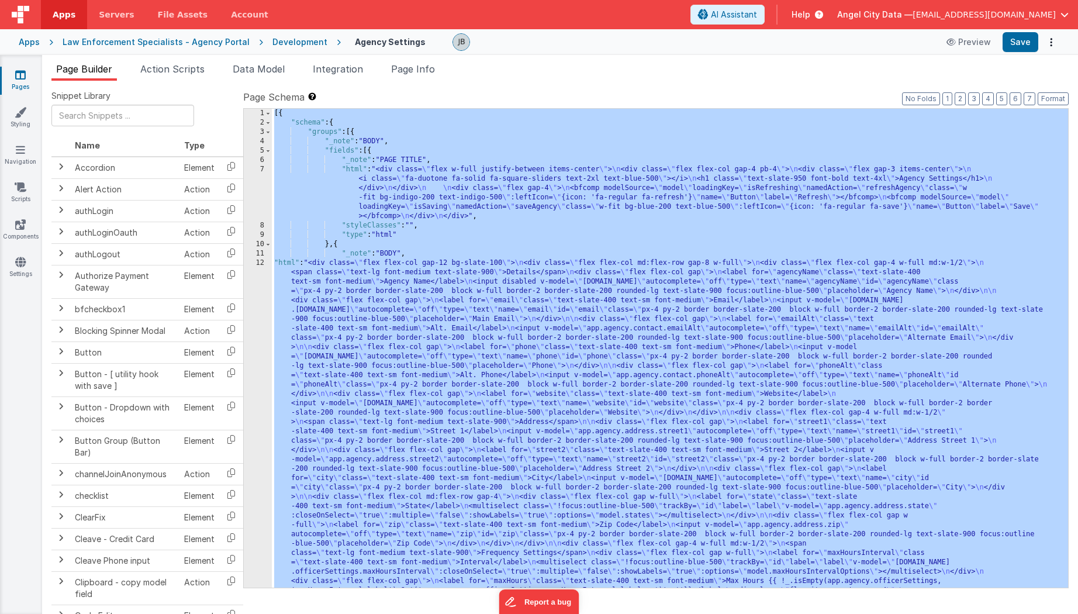
click at [260, 191] on div "7" at bounding box center [258, 193] width 28 height 56
click at [266, 191] on div "7" at bounding box center [258, 193] width 28 height 56
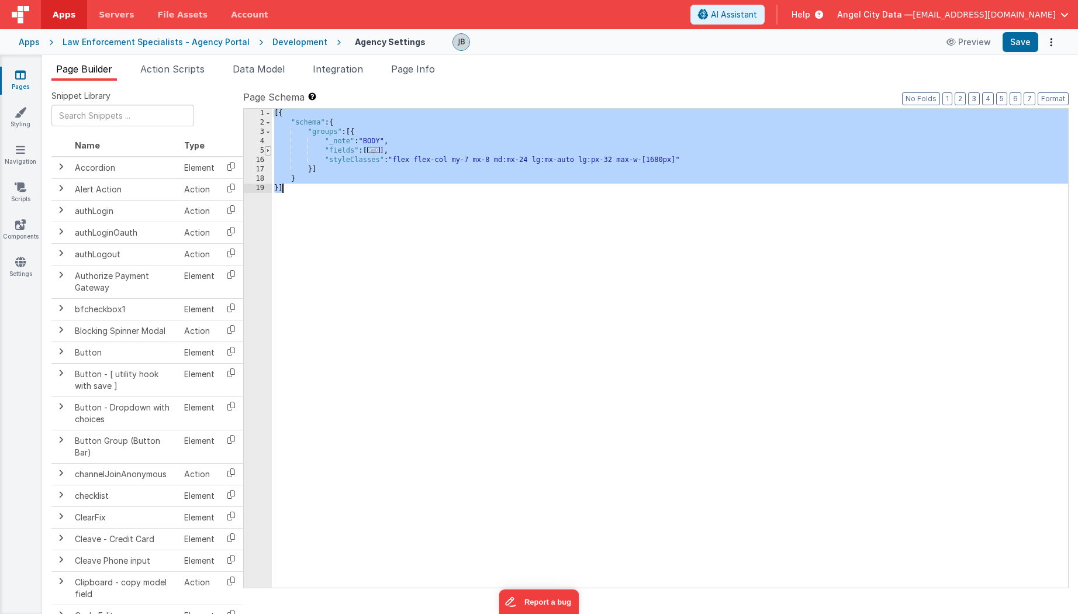
click at [267, 151] on span at bounding box center [268, 150] width 6 height 9
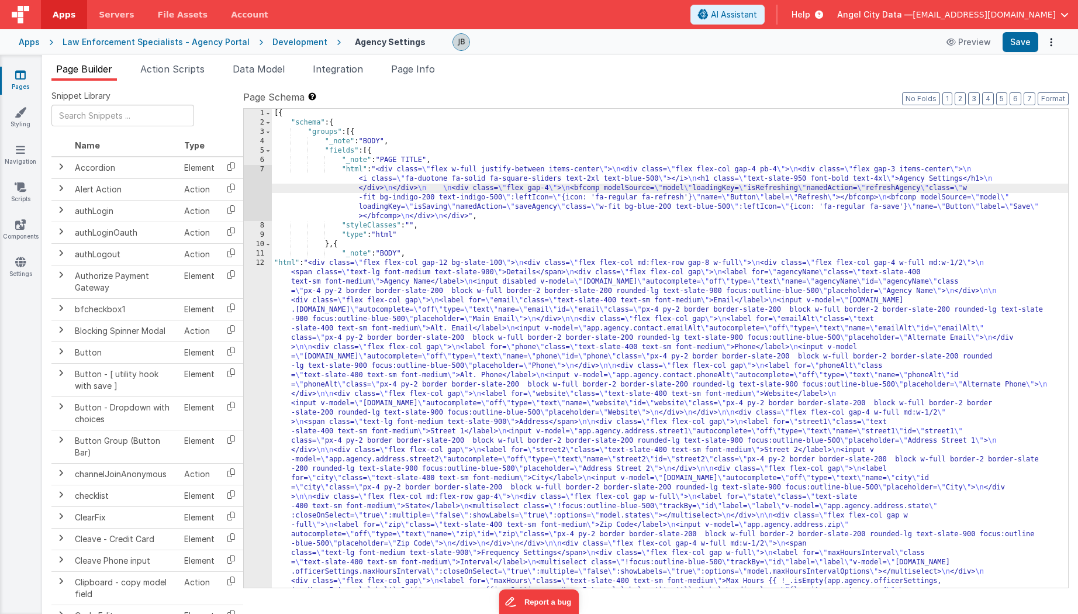
click at [259, 197] on div "7" at bounding box center [258, 193] width 28 height 56
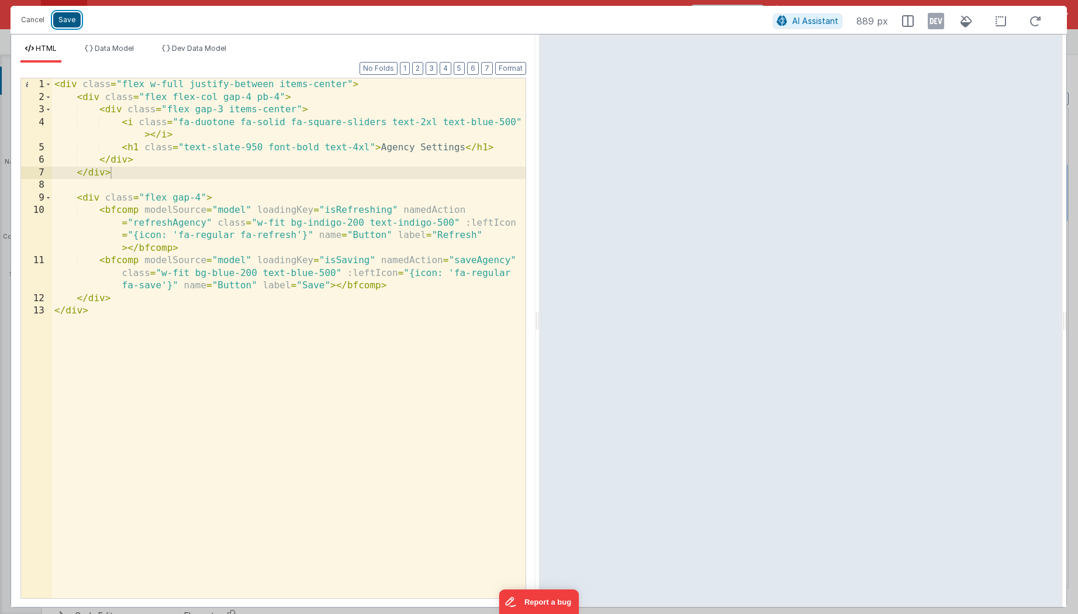
click at [63, 22] on button "Save" at bounding box center [66, 19] width 27 height 15
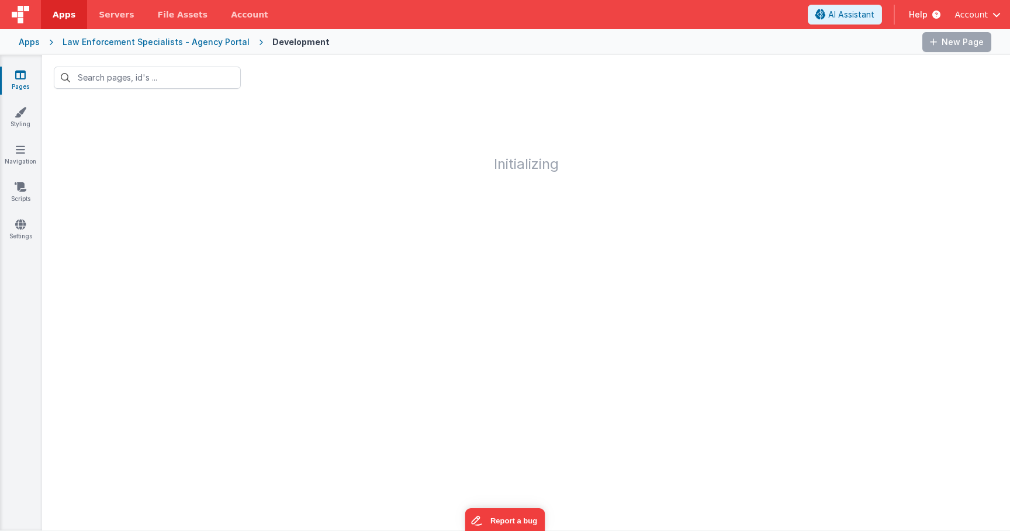
click at [32, 40] on div "Apps" at bounding box center [29, 42] width 21 height 12
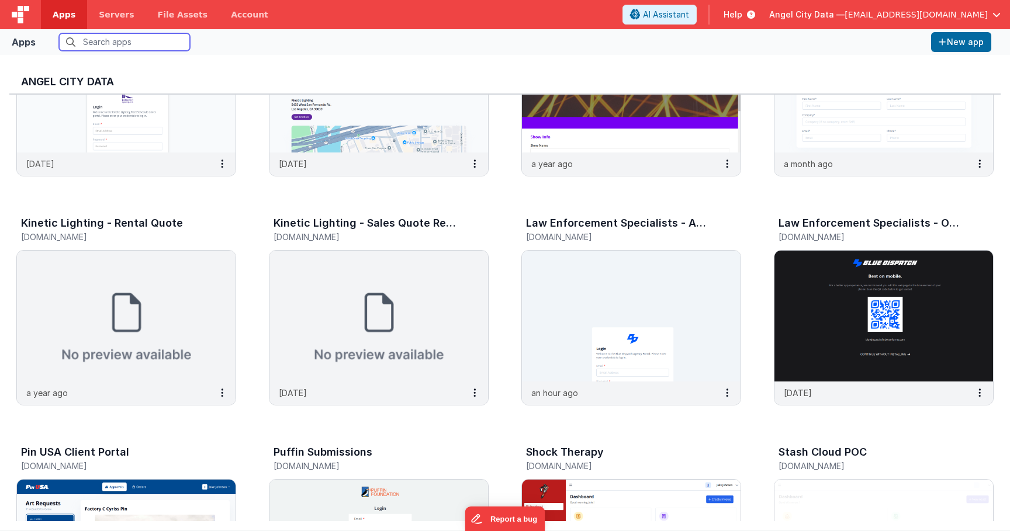
scroll to position [841, 0]
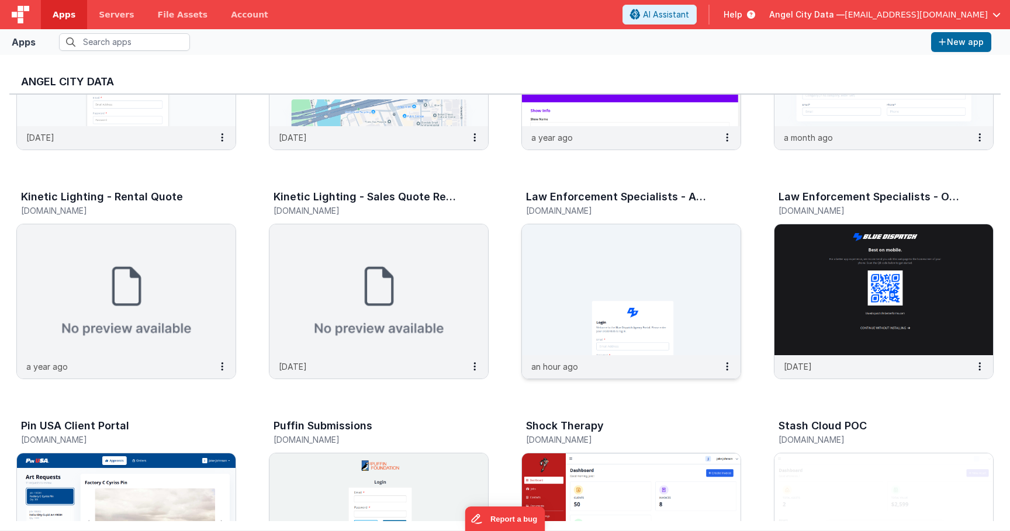
click at [549, 321] on img at bounding box center [631, 289] width 219 height 131
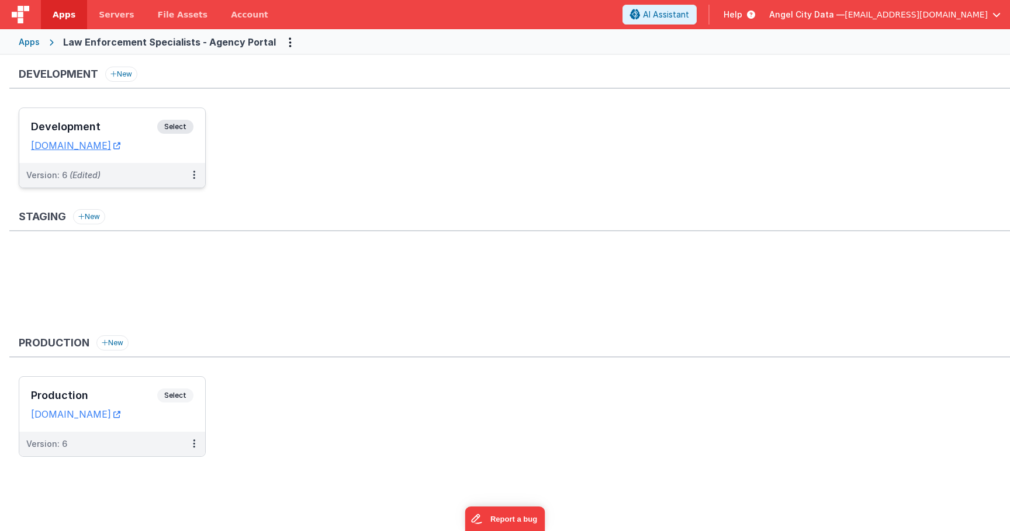
click at [144, 120] on div "Development Select" at bounding box center [112, 130] width 162 height 20
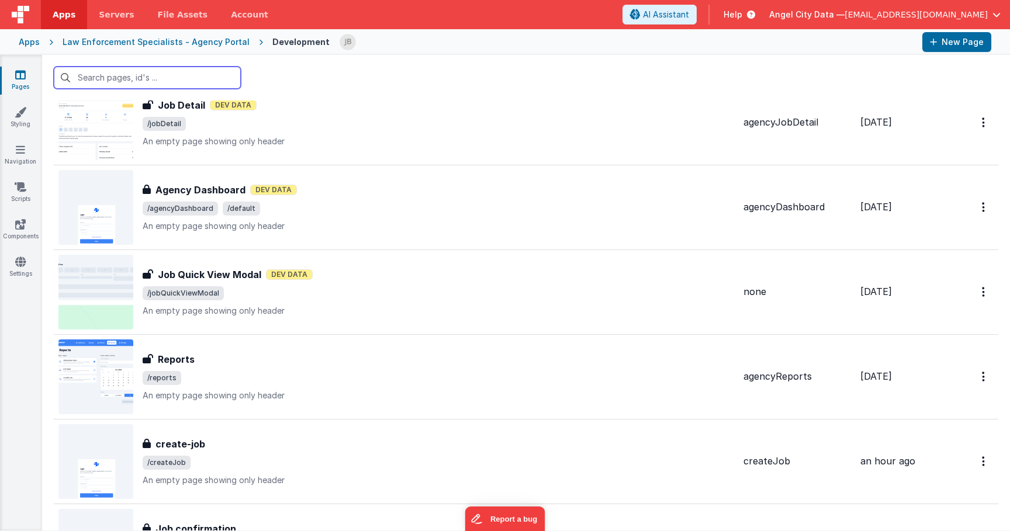
scroll to position [2447, 0]
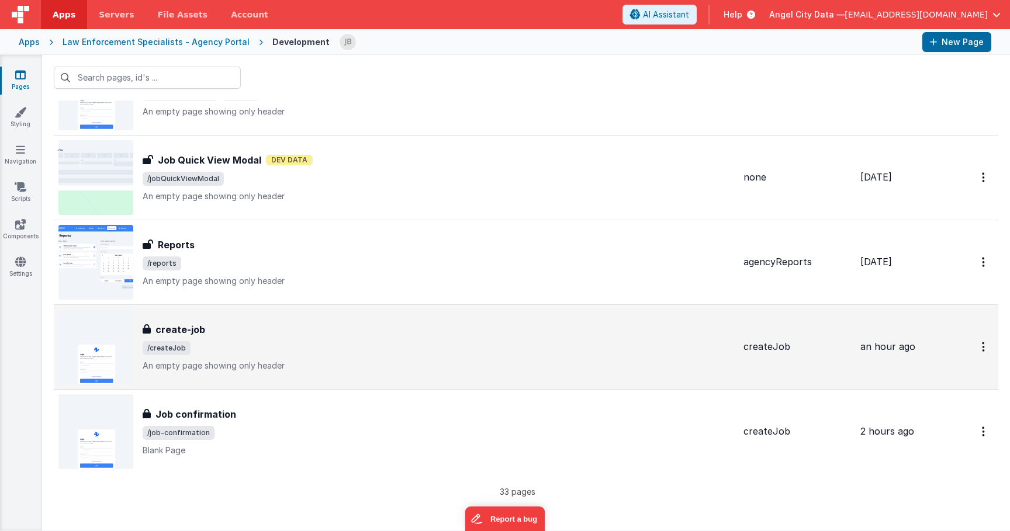
click at [191, 328] on h3 "create-job" at bounding box center [180, 330] width 50 height 14
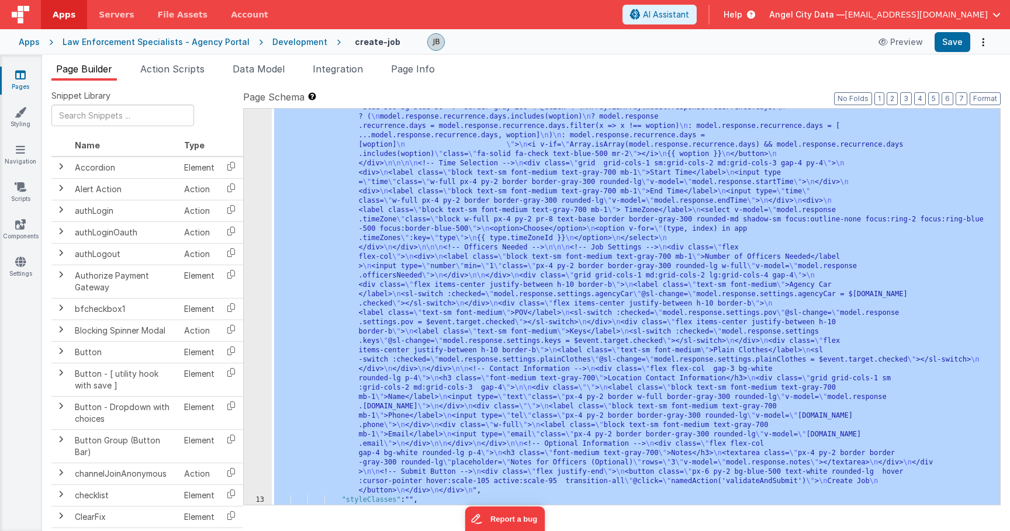
scroll to position [623, 0]
click at [261, 272] on div "12" at bounding box center [258, 51] width 28 height 888
click at [264, 234] on div "12" at bounding box center [258, 51] width 28 height 888
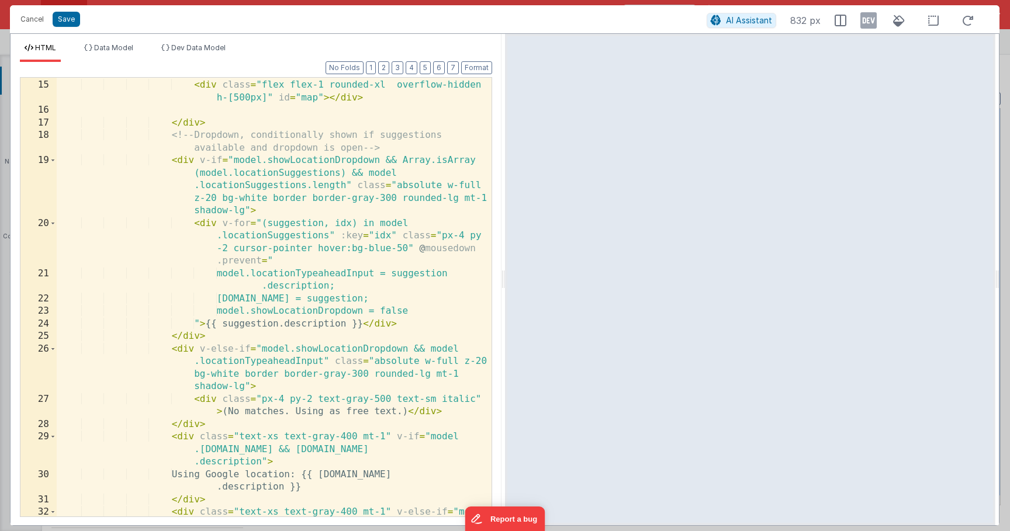
scroll to position [386, 0]
click at [241, 241] on div "< div class = "flex w-full mt-4 " > < div class = "flex flex-1 rounded-xl overf…" at bounding box center [274, 305] width 435 height 477
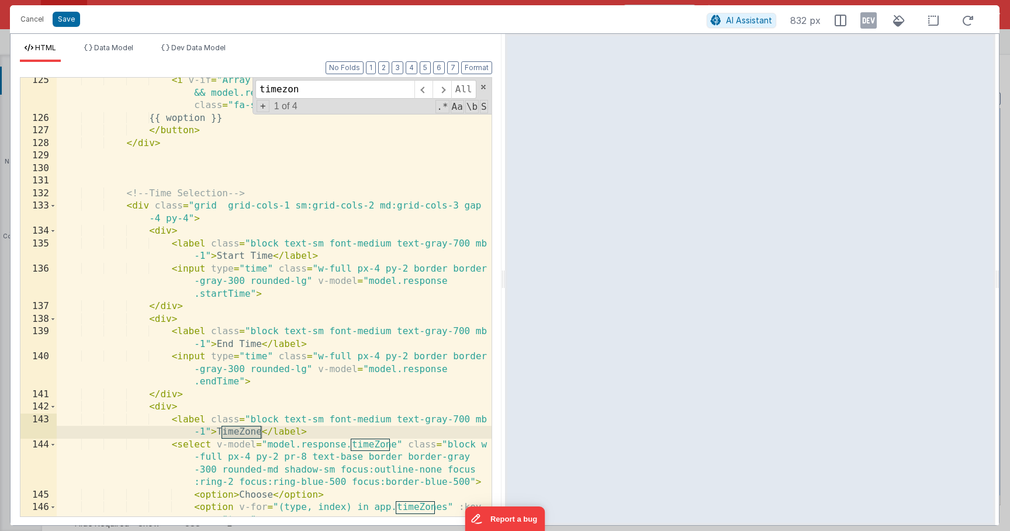
scroll to position [2479, 0]
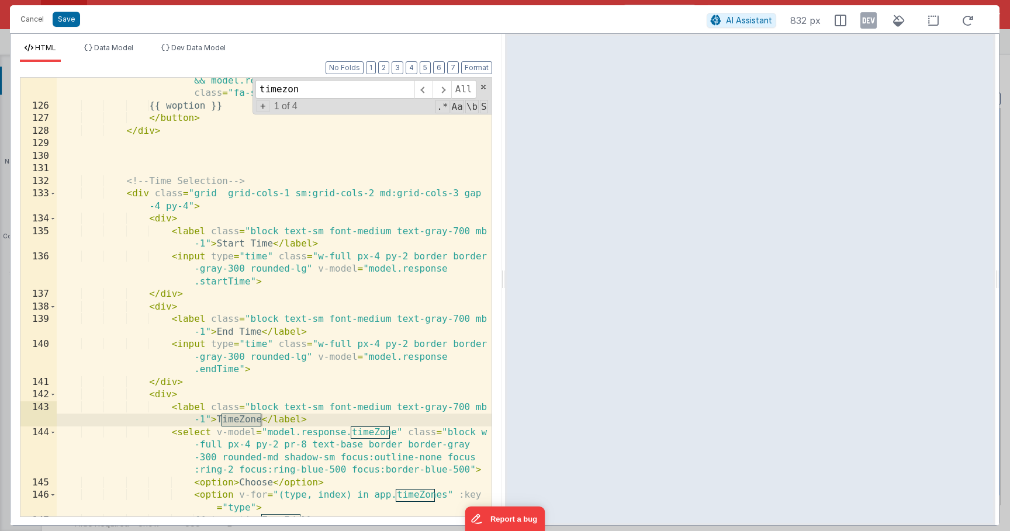
type input "timezon"
click at [330, 421] on div "< i v-if = "Array.isArray(model.response.recurrence.days) && model.response.rec…" at bounding box center [274, 306] width 435 height 489
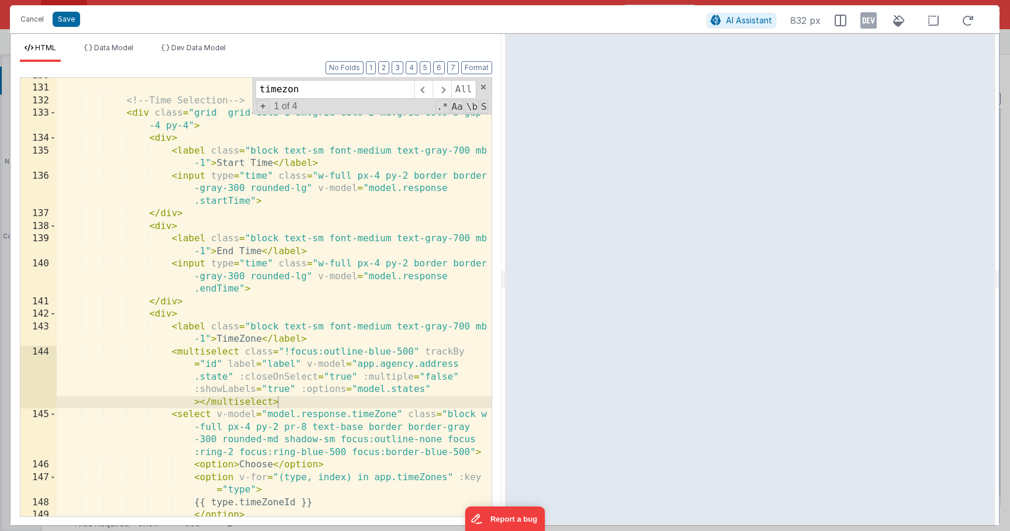
scroll to position [2562, 0]
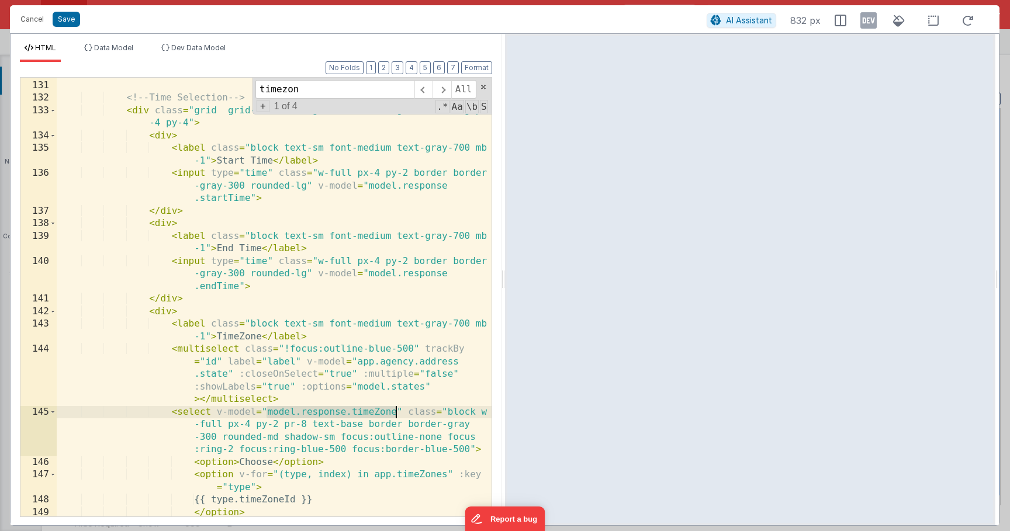
drag, startPoint x: 268, startPoint y: 416, endPoint x: 396, endPoint y: 412, distance: 128.1
click at [396, 412] on div "<!-- Time Selection --> < div class = "grid grid-cols-1 sm:grid-cols-2 md:grid-…" at bounding box center [274, 299] width 435 height 464
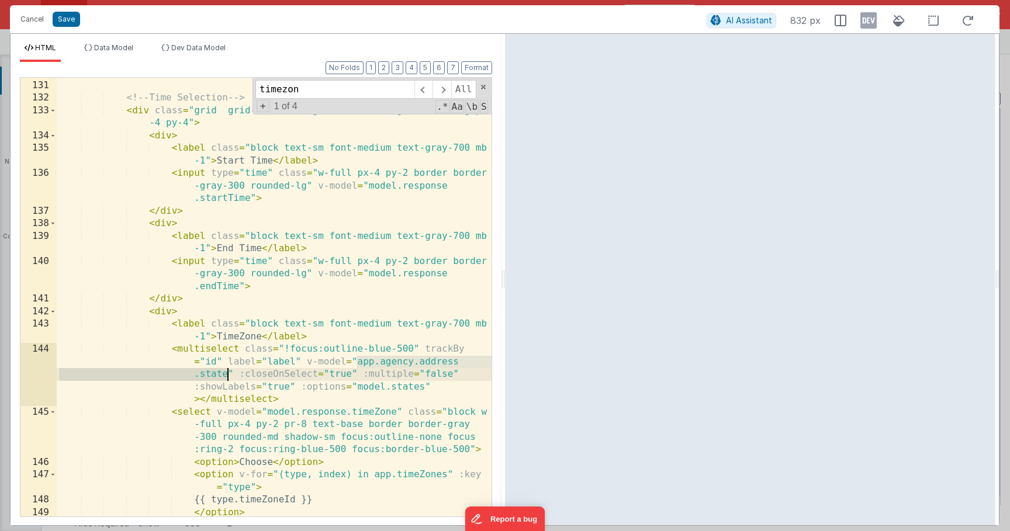
drag, startPoint x: 358, startPoint y: 361, endPoint x: 227, endPoint y: 373, distance: 131.0
click at [227, 373] on div "<!-- Time Selection --> < div class = "grid grid-cols-1 sm:grid-cols-2 md:grid-…" at bounding box center [274, 299] width 435 height 464
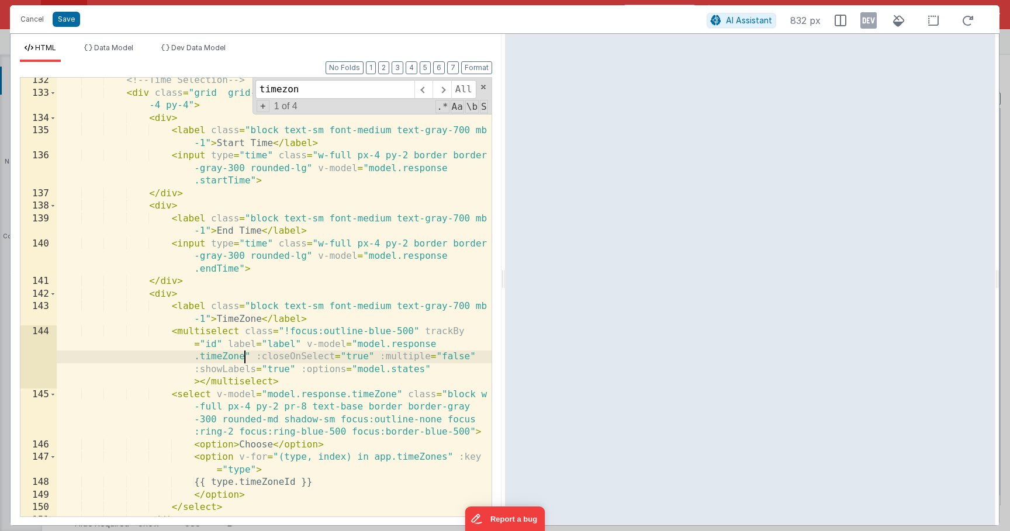
scroll to position [2595, 0]
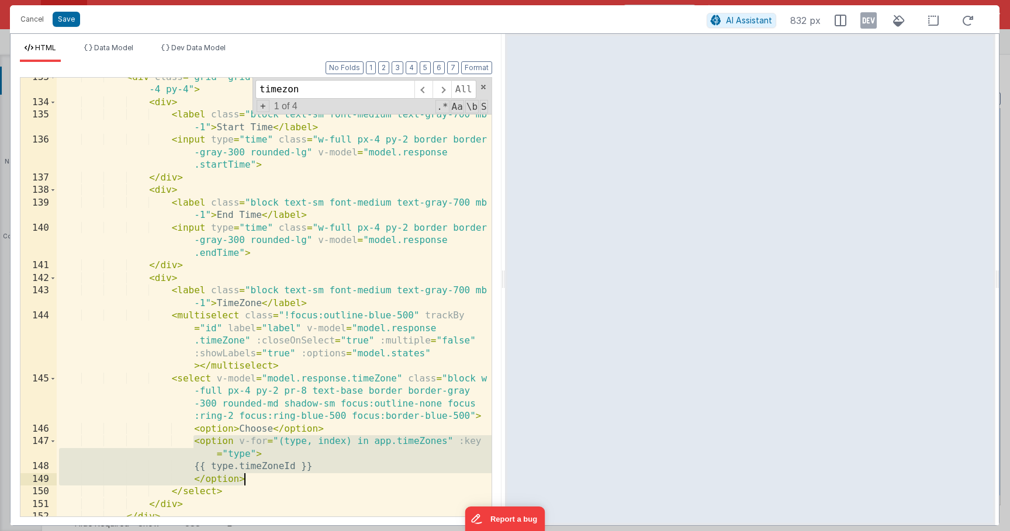
drag, startPoint x: 193, startPoint y: 444, endPoint x: 258, endPoint y: 476, distance: 72.4
click at [258, 476] on div "< div class = "grid grid-cols-1 sm:grid-cols-2 md:grid-cols-3 gap -4 py-4" > < …" at bounding box center [274, 309] width 435 height 477
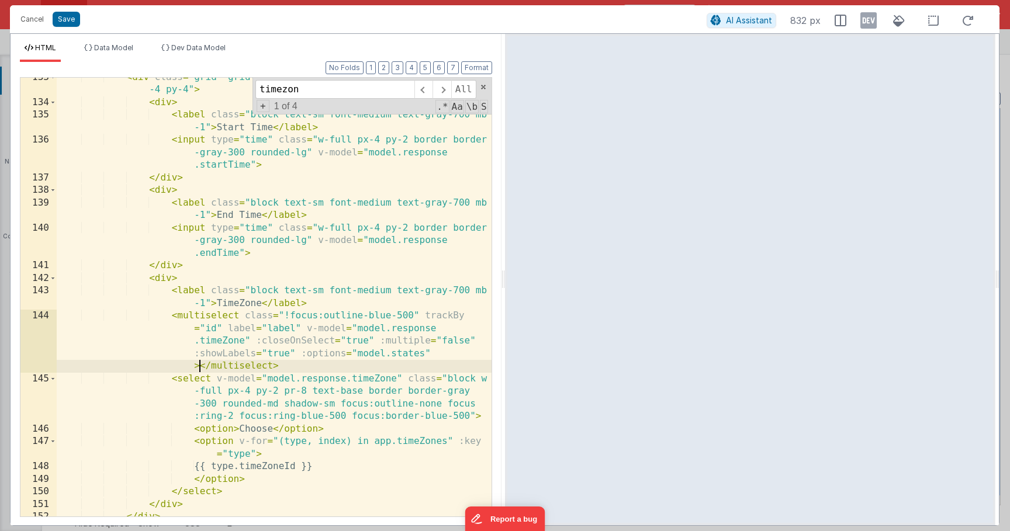
click at [200, 369] on div "< div class = "grid grid-cols-1 sm:grid-cols-2 md:grid-cols-3 gap -4 py-4" > < …" at bounding box center [274, 309] width 435 height 477
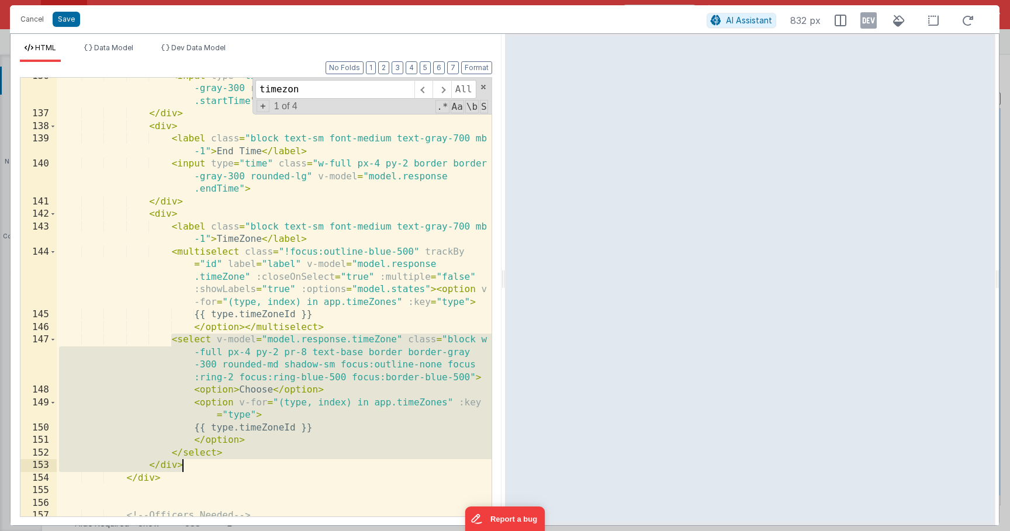
scroll to position [2659, 0]
drag, startPoint x: 172, startPoint y: 405, endPoint x: 283, endPoint y: 455, distance: 122.2
click at [283, 455] on div "< input type = "time" class = "w-full px-4 py-2 border border -gray-300 rounded…" at bounding box center [274, 314] width 435 height 489
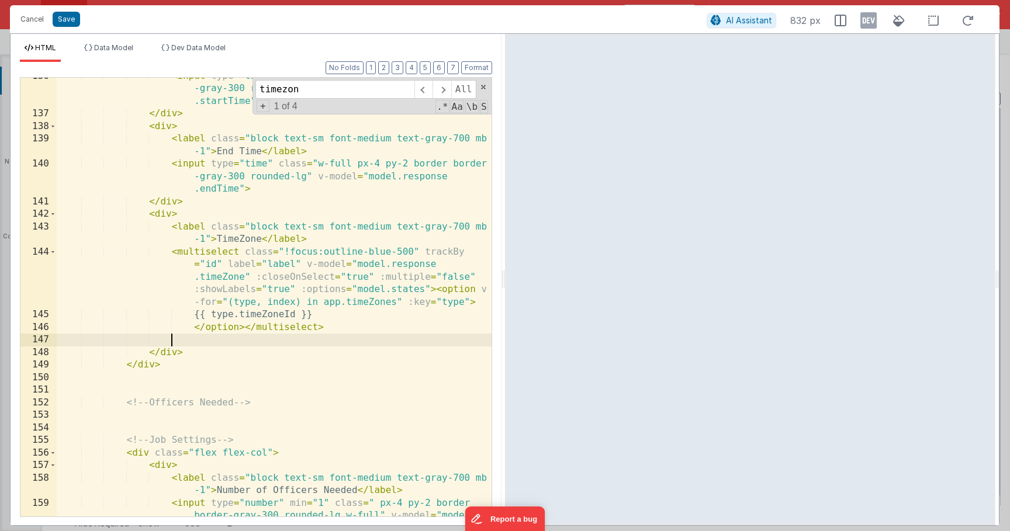
click at [268, 337] on div "< input type = "time" class = "w-full px-4 py-2 border border -gray-300 rounded…" at bounding box center [274, 327] width 435 height 514
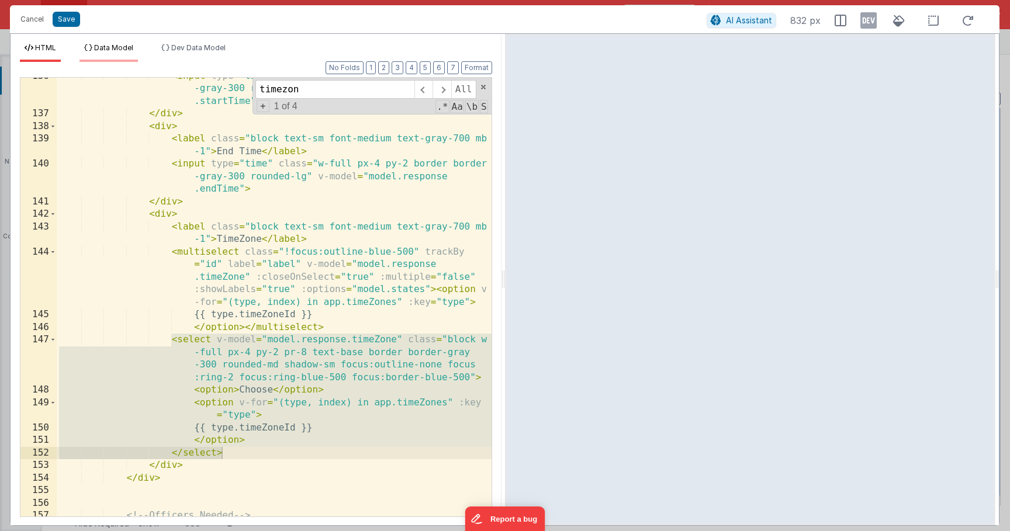
click at [121, 43] on span "Data Model" at bounding box center [113, 47] width 39 height 9
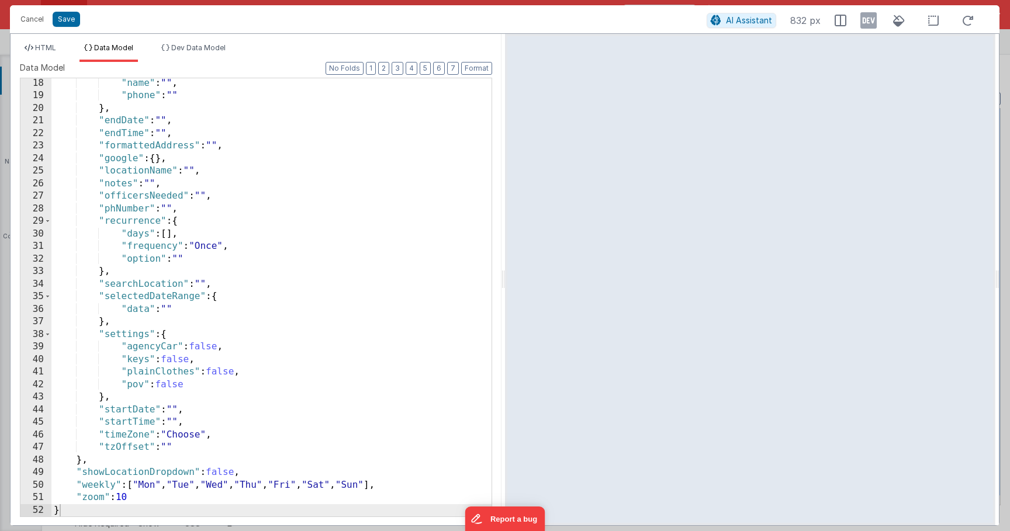
scroll to position [215, 0]
click at [42, 47] on span "HTML" at bounding box center [45, 47] width 21 height 9
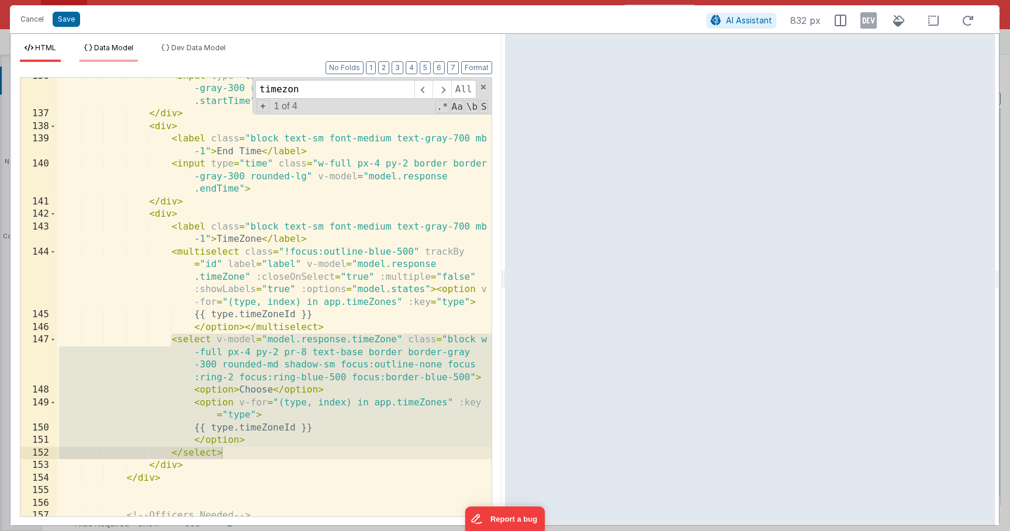
click at [110, 44] on span "Data Model" at bounding box center [113, 47] width 39 height 9
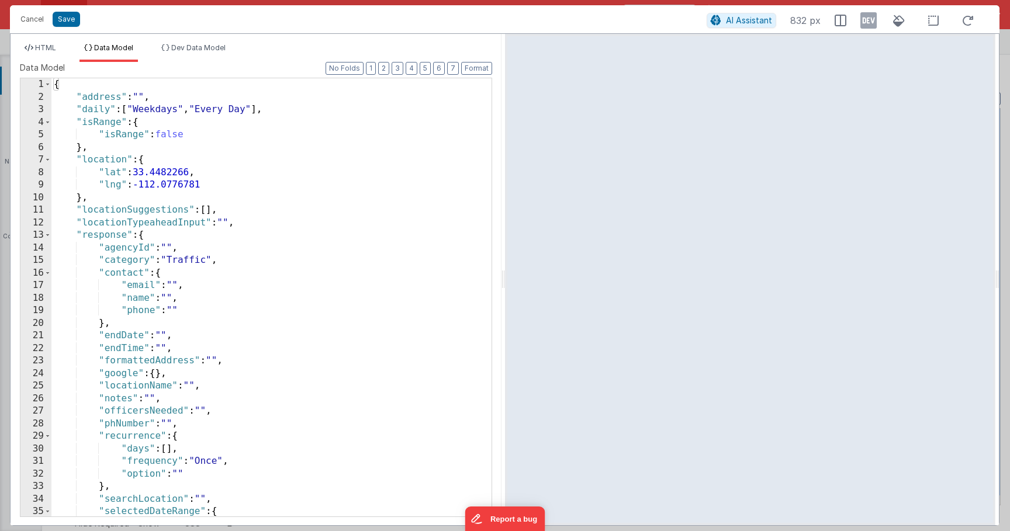
scroll to position [0, 0]
click at [57, 23] on button "Save" at bounding box center [66, 19] width 27 height 15
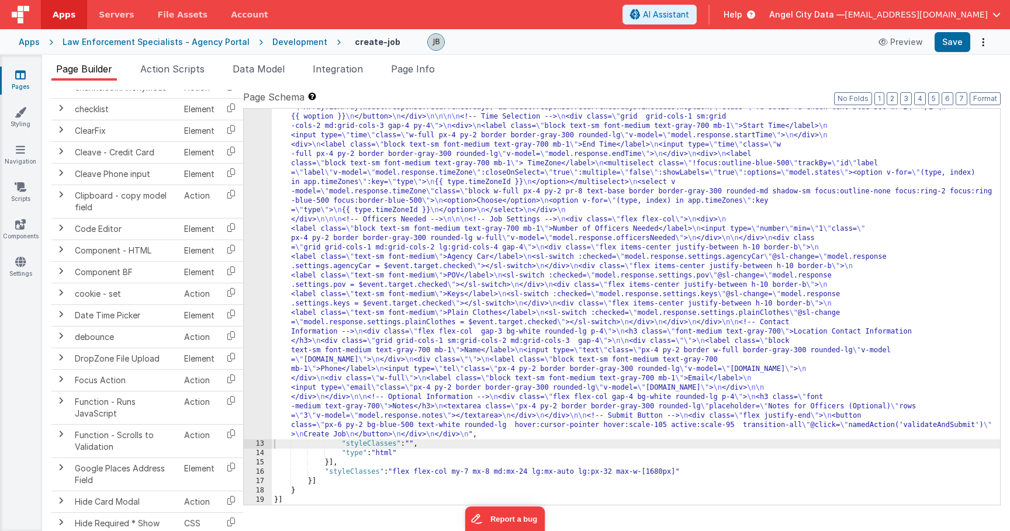
scroll to position [614, 0]
click at [23, 263] on icon at bounding box center [20, 262] width 11 height 12
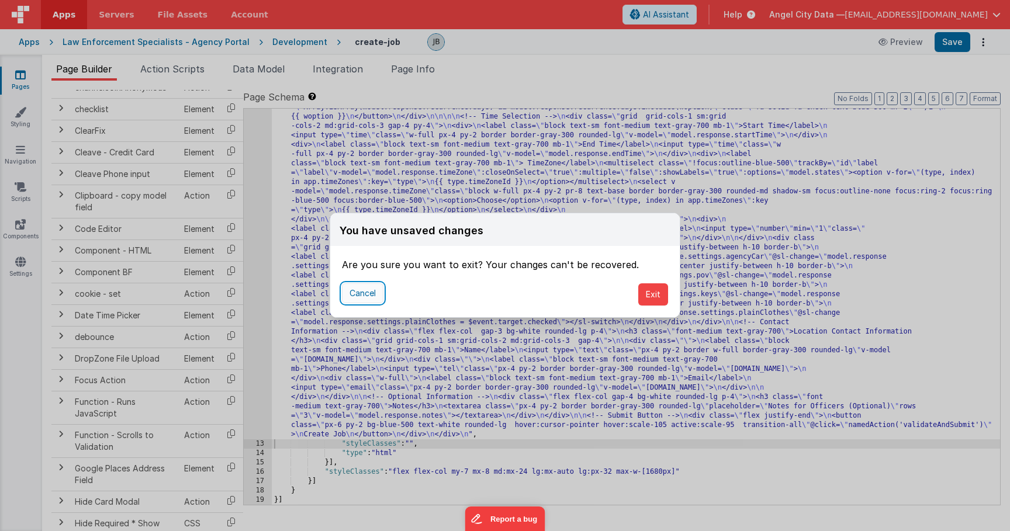
click at [359, 293] on button "Cancel" at bounding box center [362, 293] width 41 height 20
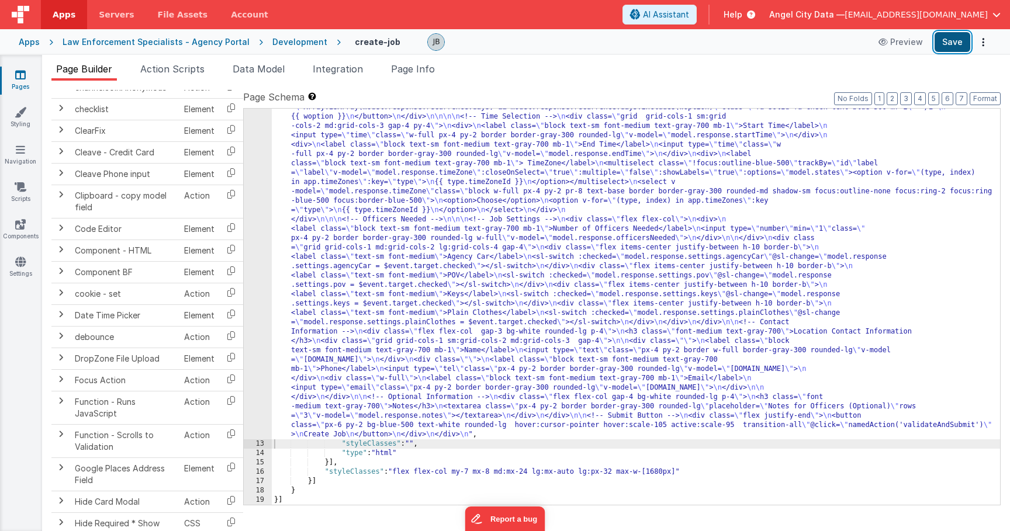
click at [937, 44] on button "Save" at bounding box center [953, 42] width 36 height 20
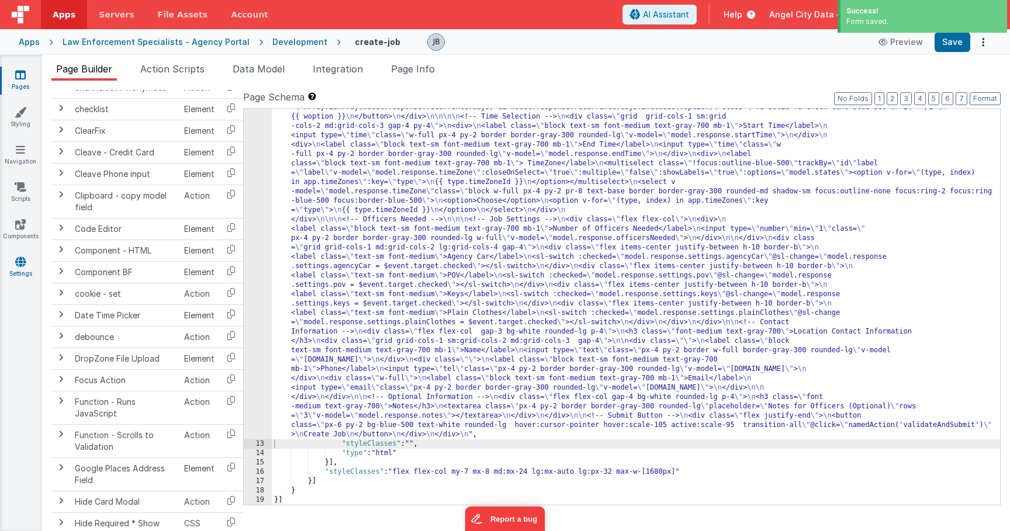
click at [16, 261] on icon at bounding box center [20, 262] width 11 height 12
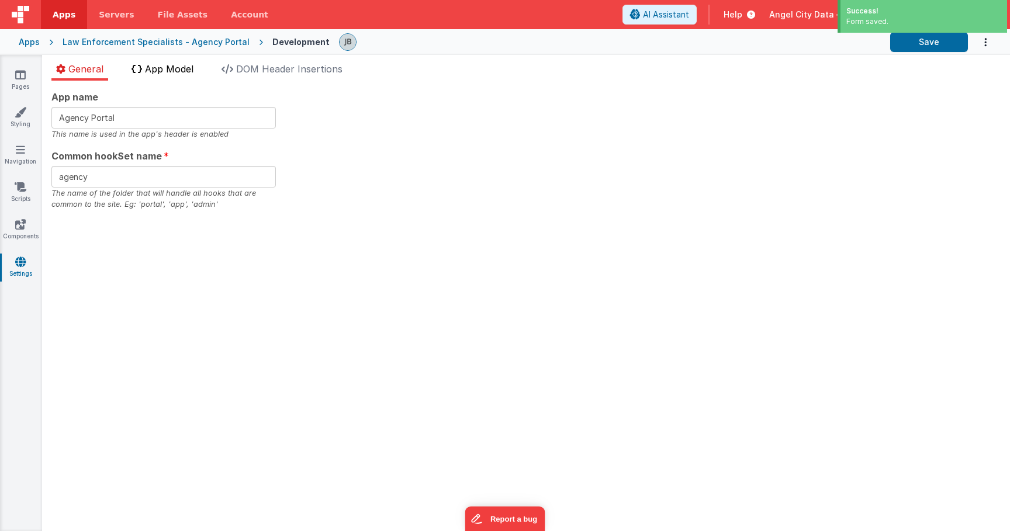
click at [175, 78] on li "App Model" at bounding box center [162, 71] width 71 height 19
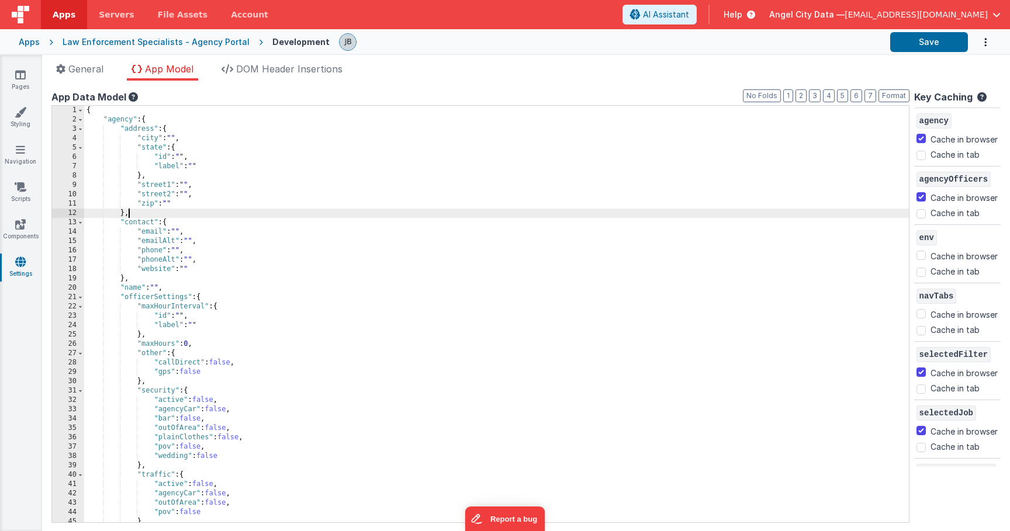
click at [192, 212] on div "{ "agency" : { "address" : { "city" : "" , "state" : { "id" : "" , "label" : ""…" at bounding box center [496, 323] width 825 height 435
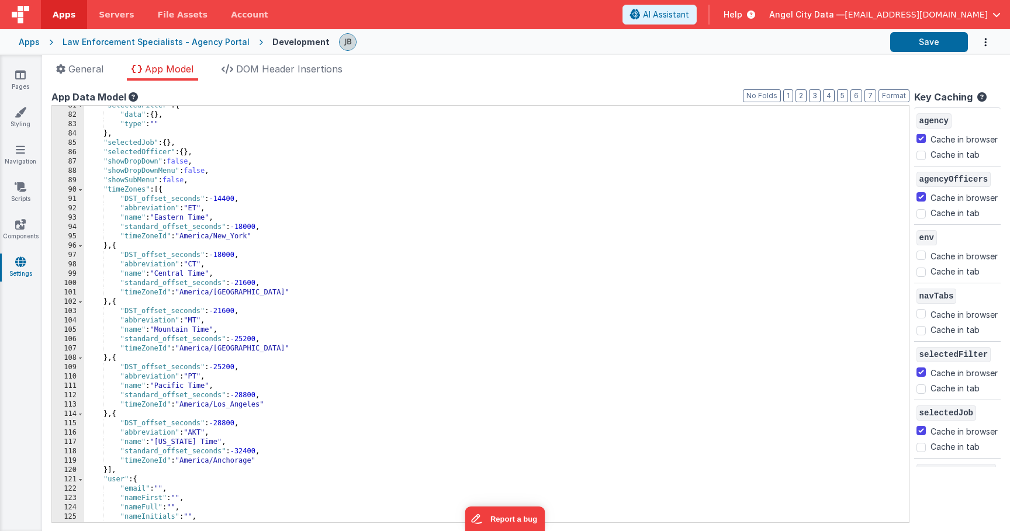
scroll to position [780, 0]
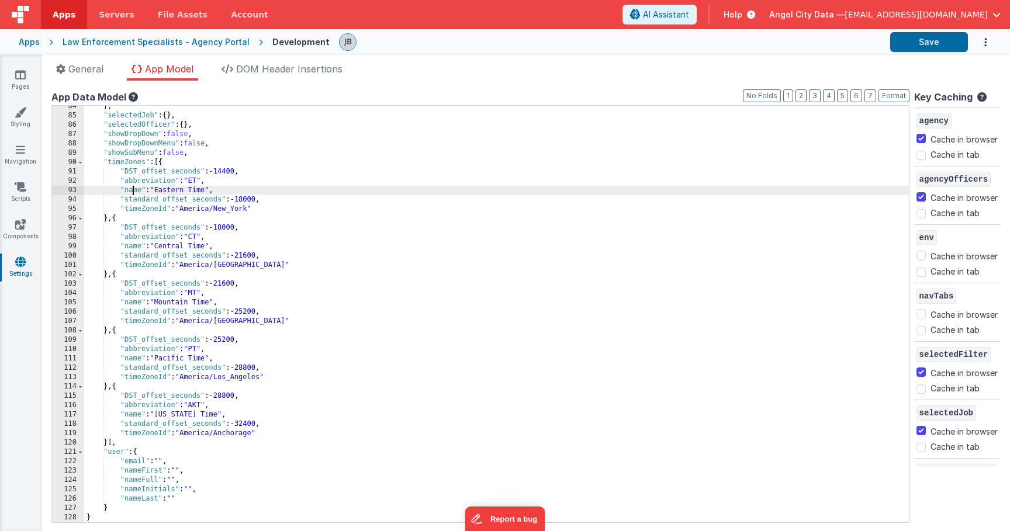
click at [132, 189] on div "} , "selectedJob" : { } , "selectedOfficer" : { } , "showDropDown" : false , "s…" at bounding box center [496, 319] width 825 height 435
click at [133, 210] on div "} , "selectedJob" : { } , "selectedOfficer" : { } , "showDropDown" : false , "s…" at bounding box center [496, 319] width 825 height 435
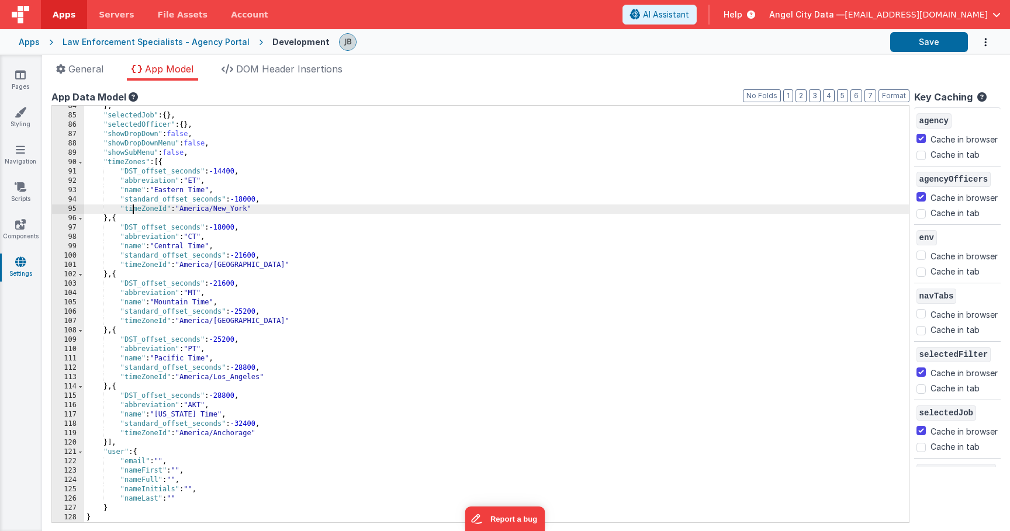
click at [133, 210] on div "} , "selectedJob" : { } , "selectedOfficer" : { } , "showDropDown" : false , "s…" at bounding box center [496, 319] width 825 height 435
click at [22, 74] on icon at bounding box center [20, 75] width 11 height 12
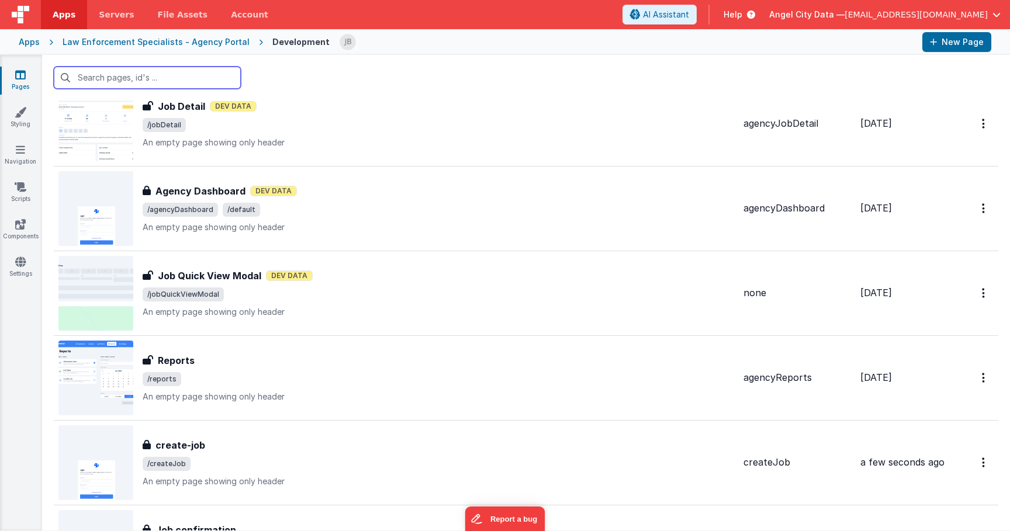
scroll to position [2447, 0]
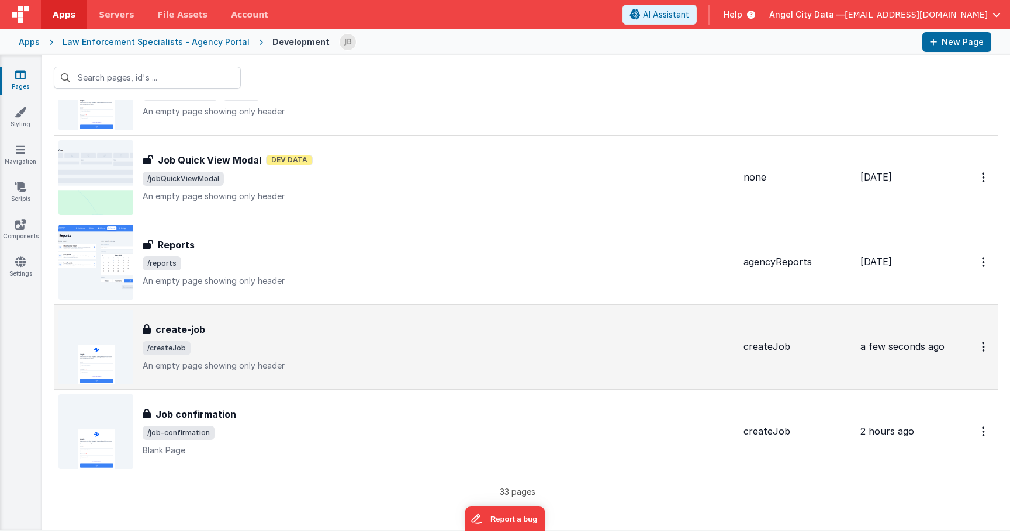
click at [167, 326] on h3 "create-job" at bounding box center [180, 330] width 50 height 14
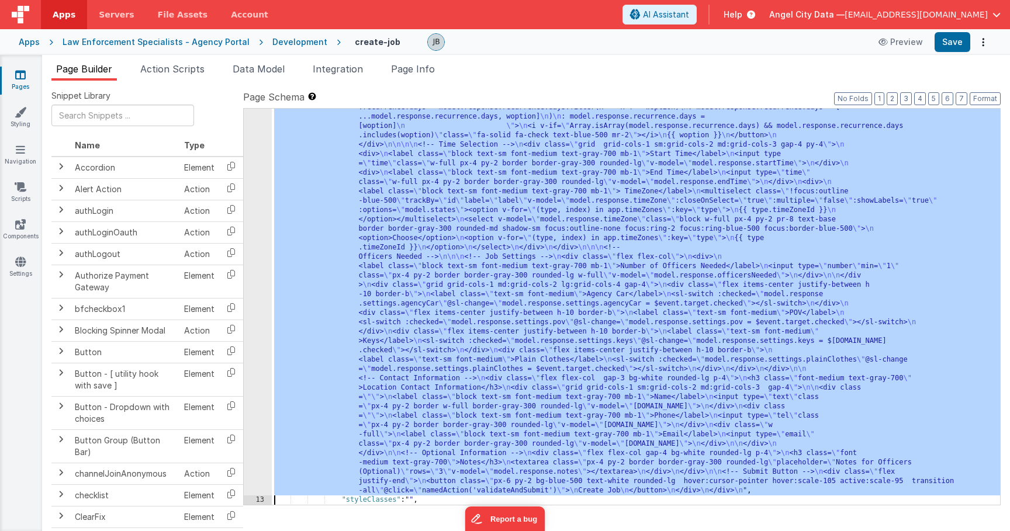
click at [258, 280] on div "12" at bounding box center [258, 42] width 28 height 907
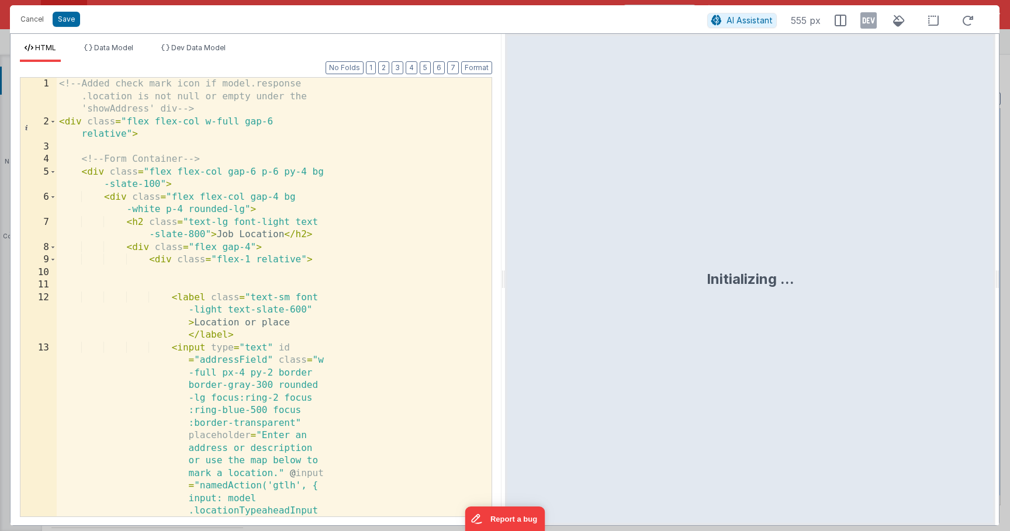
click at [260, 251] on div "<!-- Added check mark icon if model.response .location is not null or empty und…" at bounding box center [274, 454] width 435 height 753
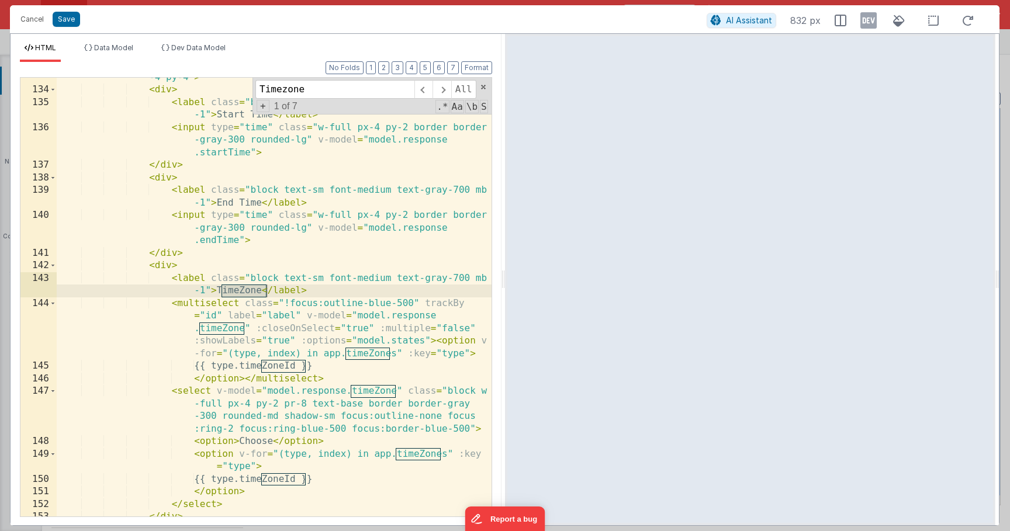
scroll to position [2630, 0]
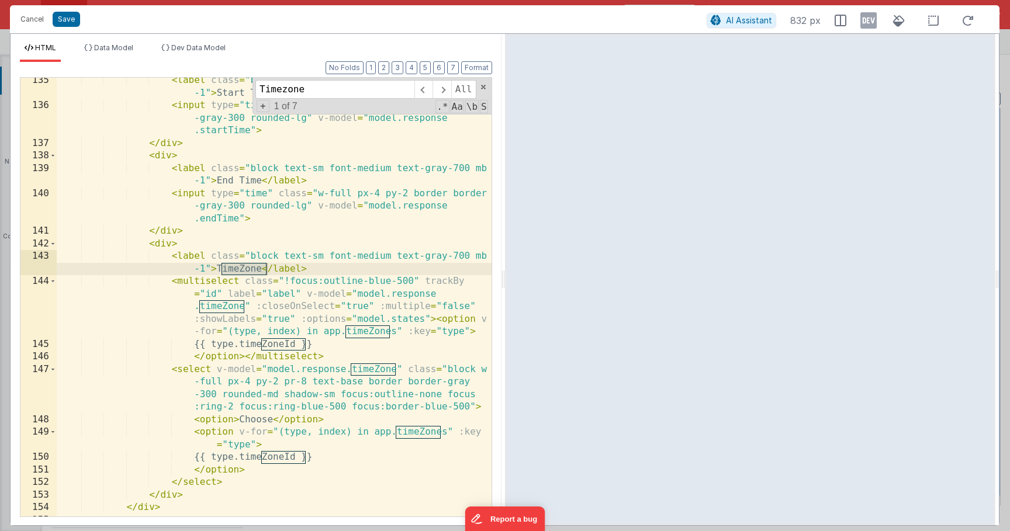
type input "Timezone"
click at [212, 293] on div "< label class = "block text-sm font-medium text-gray-700 mb -1" > Start Time </…" at bounding box center [274, 312] width 435 height 477
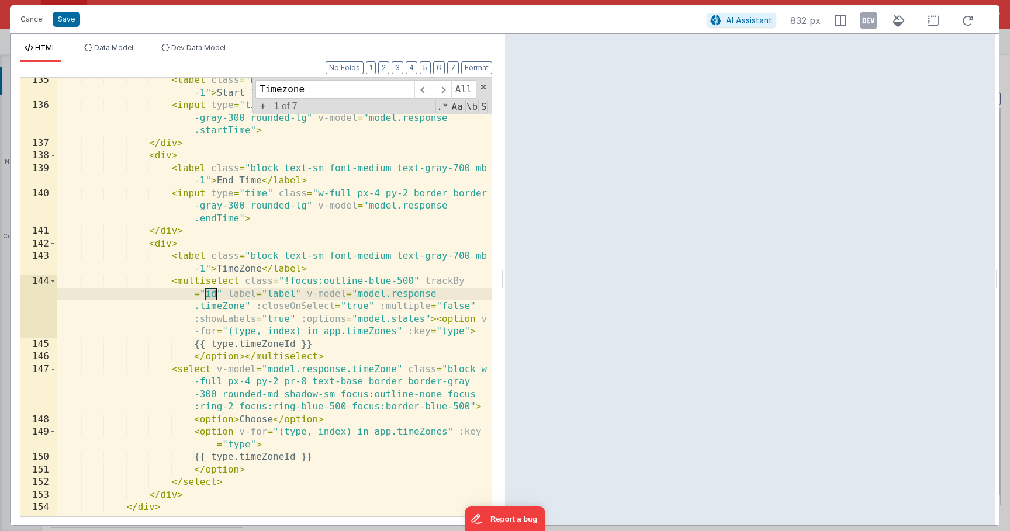
click at [212, 293] on div "< label class = "block text-sm font-medium text-gray-700 mb -1" > Start Time </…" at bounding box center [274, 312] width 435 height 477
click at [210, 336] on div "< label class = "block text-sm font-medium text-gray-700 mb -1" > Start Time </…" at bounding box center [274, 312] width 435 height 477
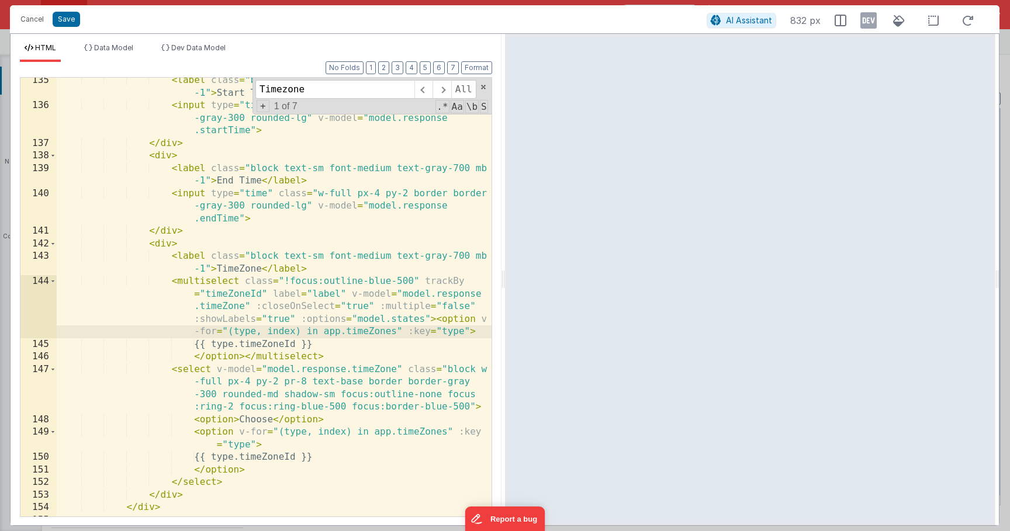
click at [181, 369] on div "< label class = "block text-sm font-medium text-gray-700 mb -1" > Start Time </…" at bounding box center [274, 312] width 435 height 477
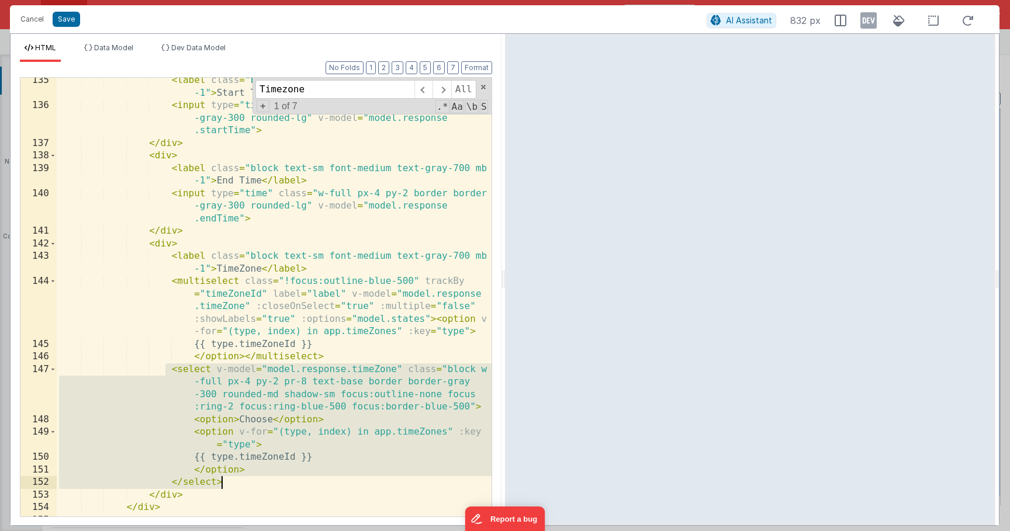
drag, startPoint x: 167, startPoint y: 373, endPoint x: 234, endPoint y: 479, distance: 125.8
click at [234, 479] on div "< label class = "block text-sm font-medium text-gray-700 mb -1" > Start Time </…" at bounding box center [274, 312] width 435 height 477
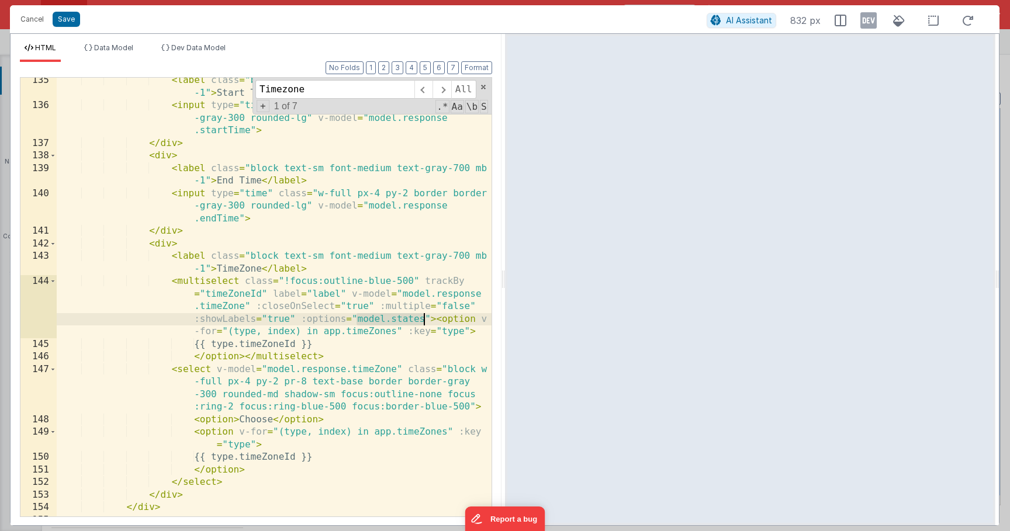
drag, startPoint x: 357, startPoint y: 320, endPoint x: 424, endPoint y: 320, distance: 67.2
click at [424, 320] on div "< label class = "block text-sm font-medium text-gray-700 mb -1" > Start Time </…" at bounding box center [274, 312] width 435 height 477
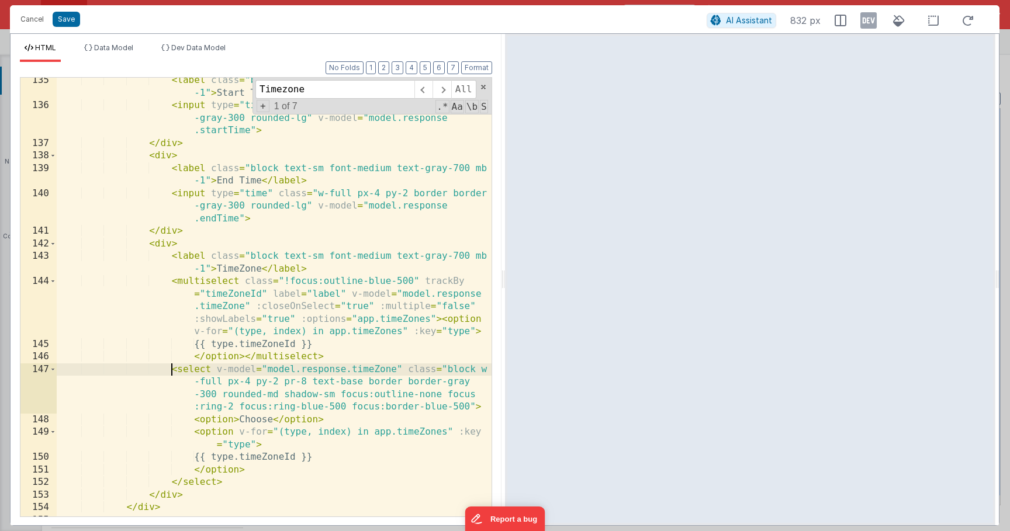
click at [172, 369] on div "< label class = "block text-sm font-medium text-gray-700 mb -1" > Start Time </…" at bounding box center [274, 312] width 435 height 477
click at [185, 369] on div "< label class = "block text-sm font-medium text-gray-700 mb -1" > Start Time </…" at bounding box center [274, 312] width 435 height 477
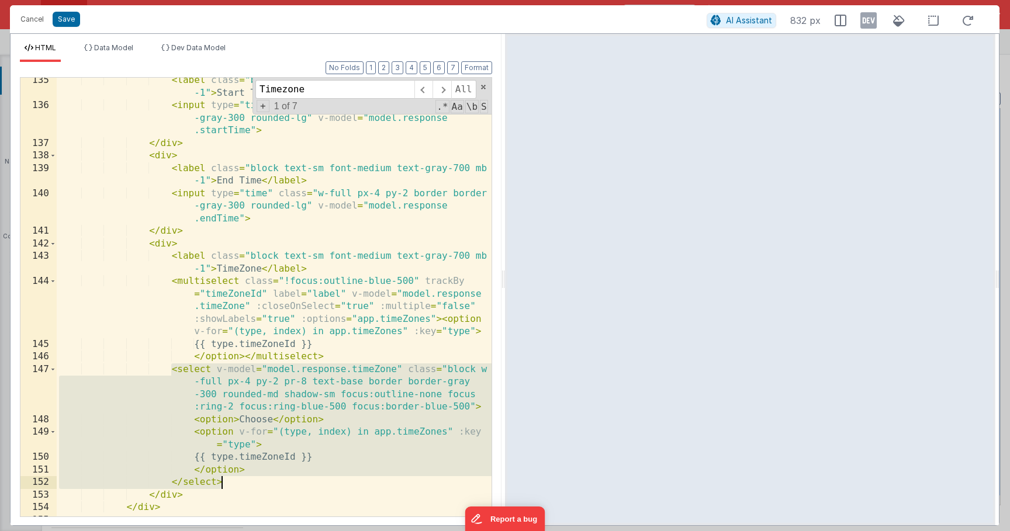
drag, startPoint x: 174, startPoint y: 369, endPoint x: 235, endPoint y: 485, distance: 130.5
click at [235, 485] on div "< label class = "block text-sm font-medium text-gray-700 mb -1" > Start Time </…" at bounding box center [274, 312] width 435 height 477
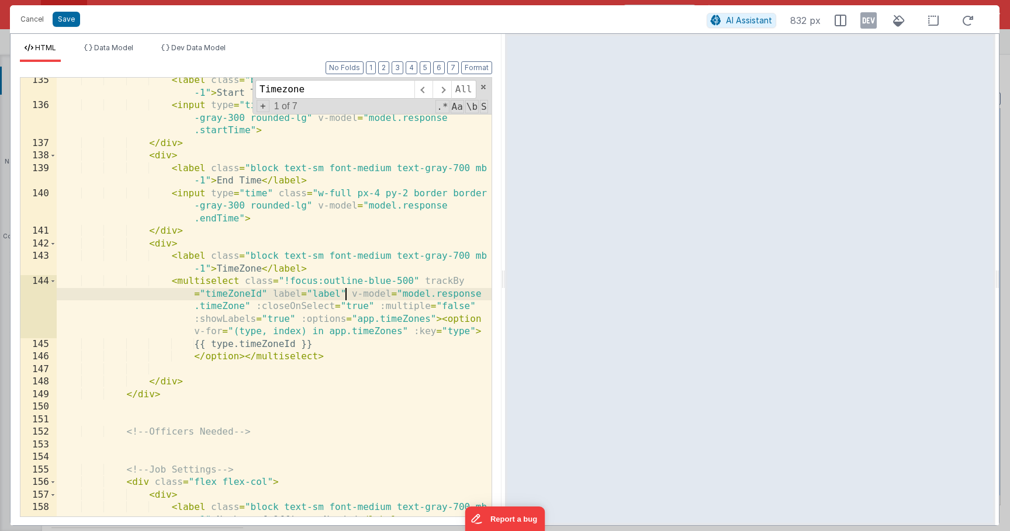
click at [347, 292] on div "< label class = "block text-sm font-medium text-gray-700 mb -1" > Start Time </…" at bounding box center [274, 318] width 435 height 489
click at [274, 326] on div "< label class = "block text-sm font-medium text-gray-700 mb -1" > Start Time </…" at bounding box center [274, 318] width 435 height 489
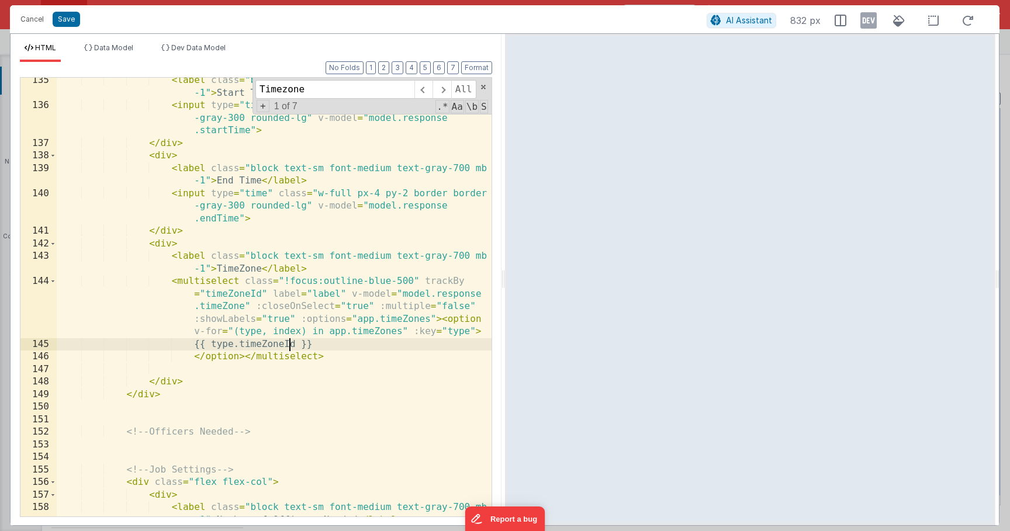
click at [286, 346] on div "< label class = "block text-sm font-medium text-gray-700 mb -1" > Start Time </…" at bounding box center [274, 318] width 435 height 489
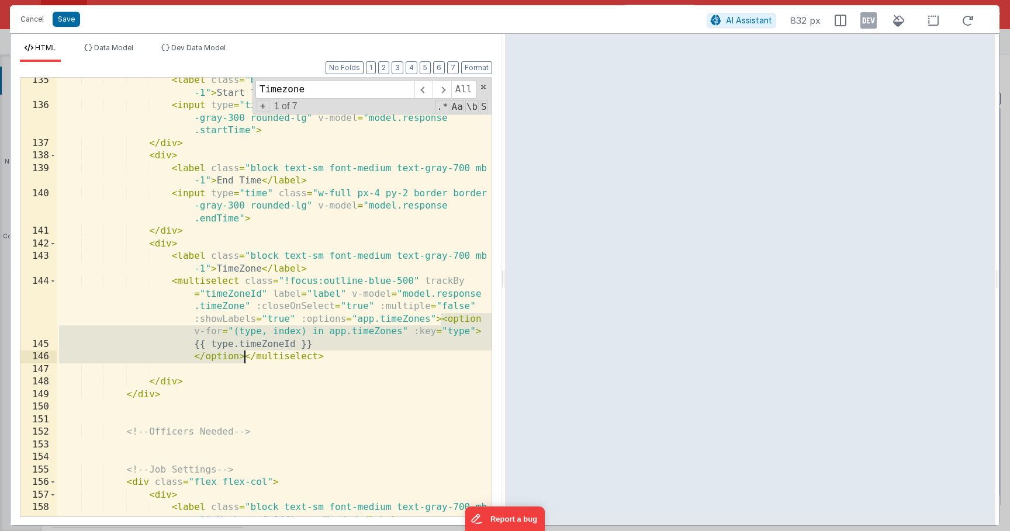
drag, startPoint x: 441, startPoint y: 322, endPoint x: 243, endPoint y: 362, distance: 201.5
click at [243, 362] on div "< label class = "block text-sm font-medium text-gray-700 mb -1" > Start Time </…" at bounding box center [274, 318] width 435 height 489
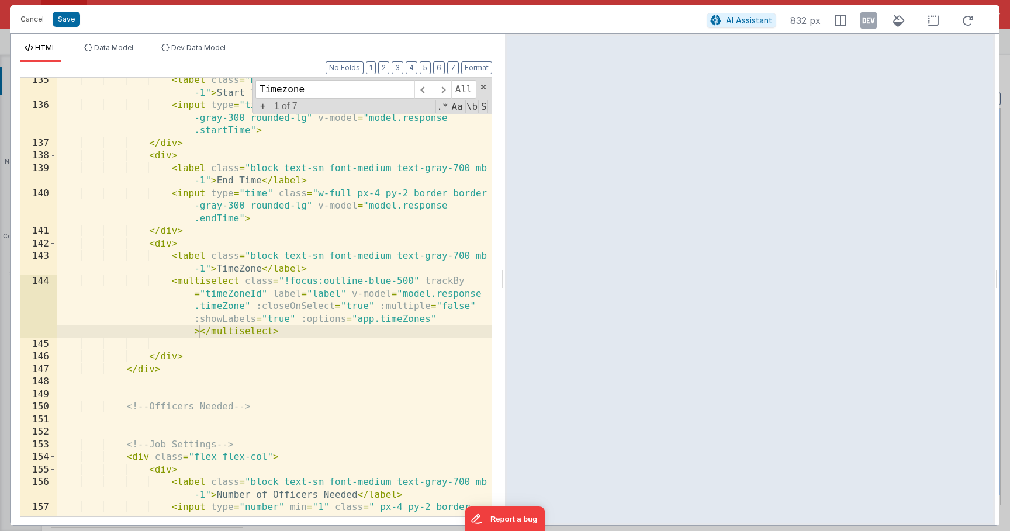
click at [233, 361] on div "< label class = "block text-sm font-medium text-gray-700 mb -1" > Start Time </…" at bounding box center [274, 325] width 435 height 502
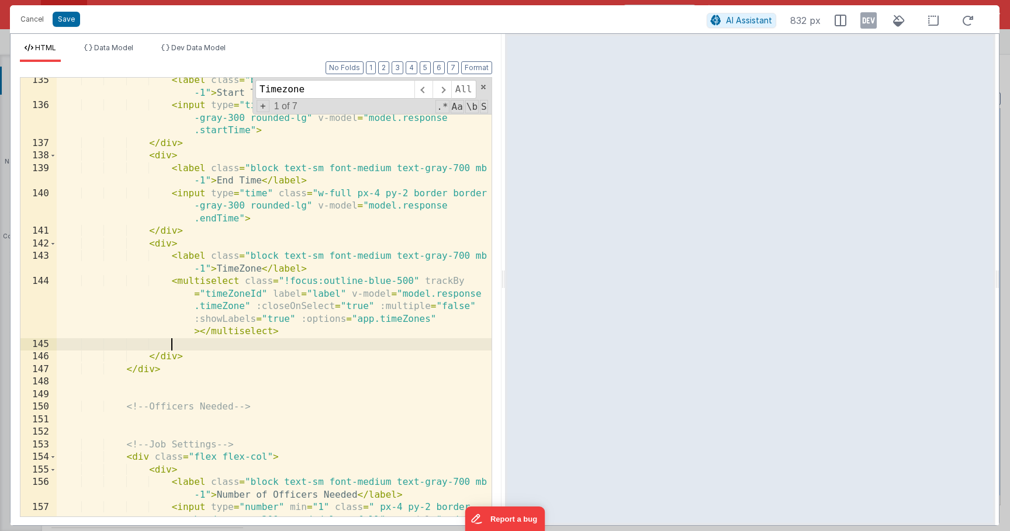
click at [223, 342] on div "< label class = "block text-sm font-medium text-gray-700 mb -1" > Start Time </…" at bounding box center [274, 325] width 435 height 502
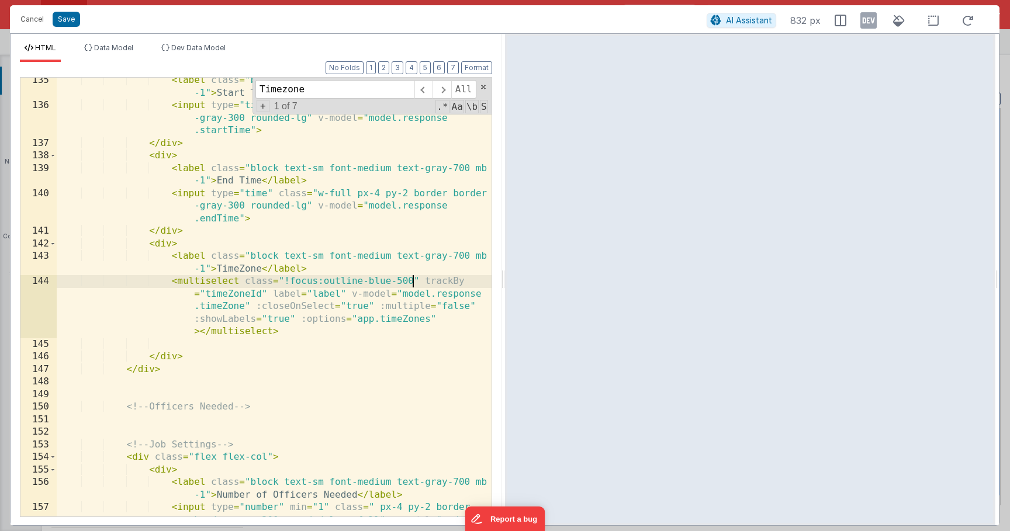
click at [411, 282] on div "< label class = "block text-sm font-medium text-gray-700 mb -1" > Start Time </…" at bounding box center [274, 325] width 435 height 502
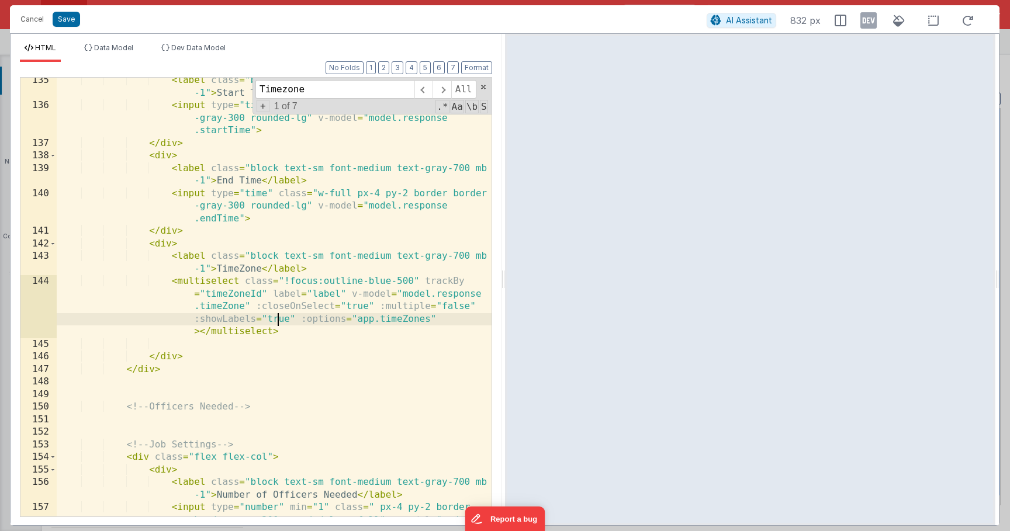
click at [278, 324] on div "< label class = "block text-sm font-medium text-gray-700 mb -1" > Start Time </…" at bounding box center [274, 325] width 435 height 502
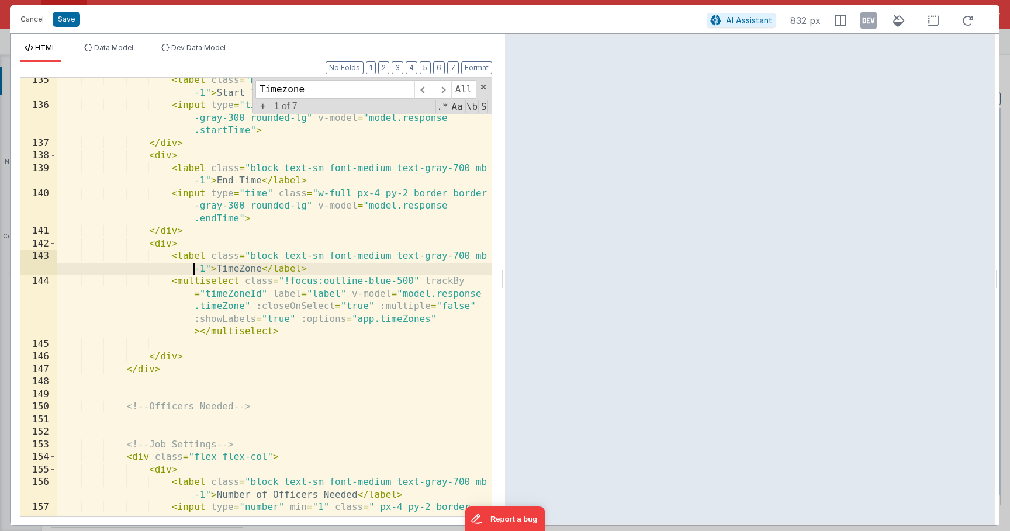
click at [163, 274] on div "< label class = "block text-sm font-medium text-gray-700 mb -1" > Start Time </…" at bounding box center [274, 325] width 435 height 502
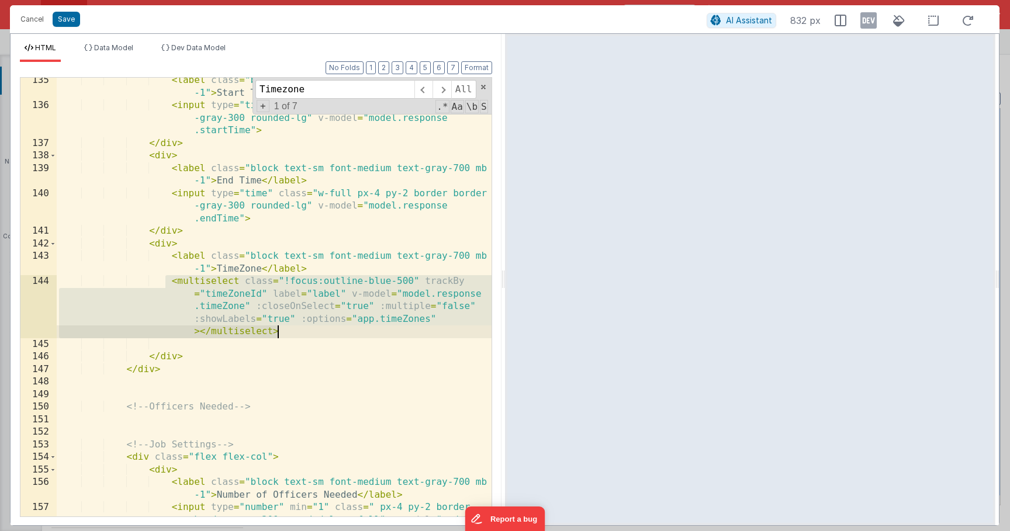
drag, startPoint x: 163, startPoint y: 282, endPoint x: 284, endPoint y: 330, distance: 130.1
click at [284, 330] on div "< label class = "block text-sm font-medium text-gray-700 mb -1" > Start Time </…" at bounding box center [274, 325] width 435 height 502
click at [30, 20] on button "Cancel" at bounding box center [32, 19] width 35 height 16
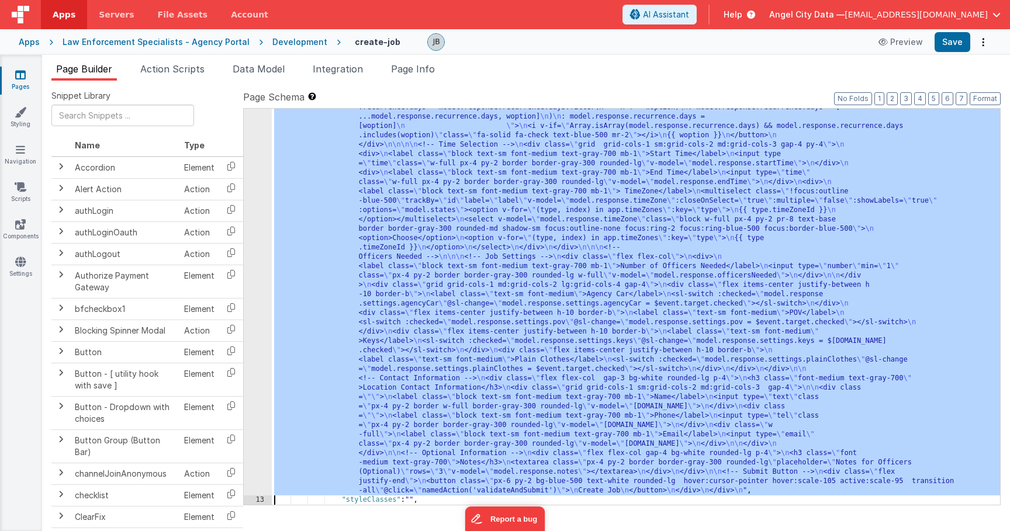
click at [261, 227] on div "12" at bounding box center [258, 42] width 28 height 907
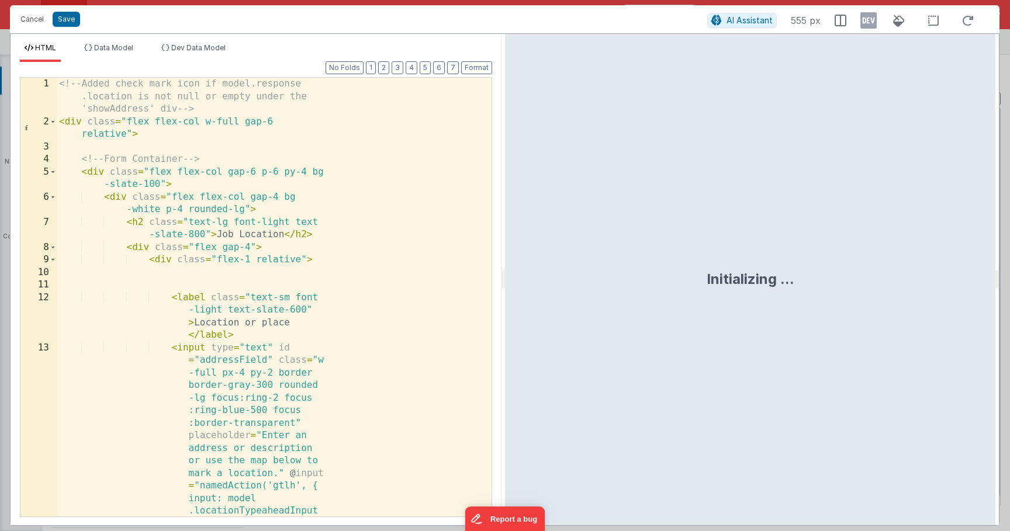
click at [258, 235] on div "<!-- Added check mark icon if model.response .location is not null or empty und…" at bounding box center [274, 454] width 435 height 753
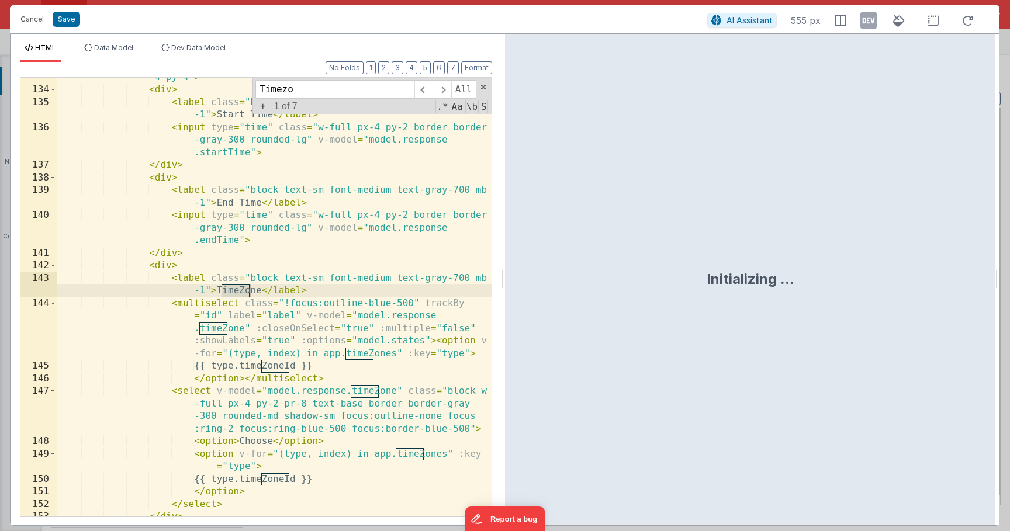
scroll to position [2608, 0]
type input "Timezone"
click at [188, 333] on div "< div class = "grid grid-cols-1 sm:grid-cols-2 md:grid-cols-3 gap -4 py-4" > < …" at bounding box center [274, 296] width 435 height 477
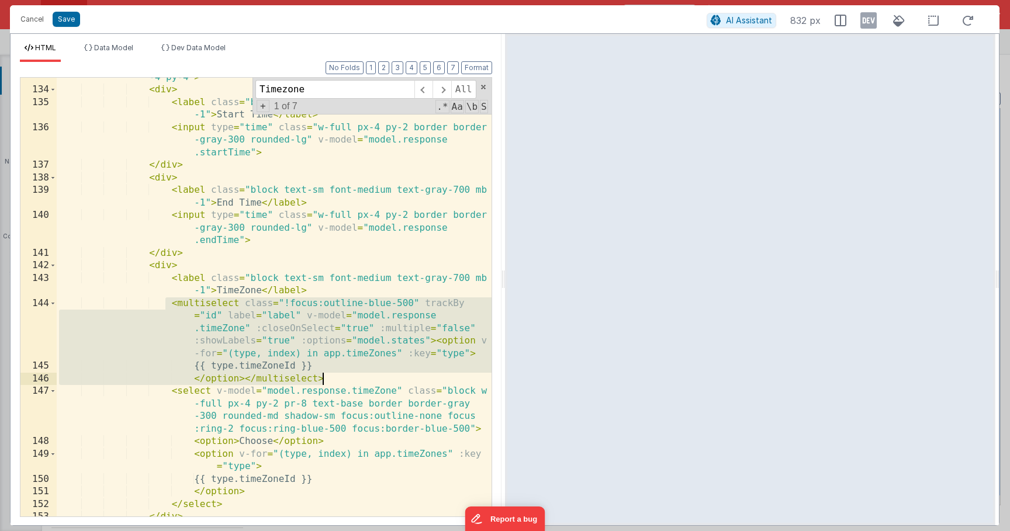
drag, startPoint x: 167, startPoint y: 303, endPoint x: 349, endPoint y: 380, distance: 198.0
click at [349, 380] on div "< div class = "grid grid-cols-1 sm:grid-cols-2 md:grid-cols-3 gap -4 py-4" > < …" at bounding box center [274, 296] width 435 height 477
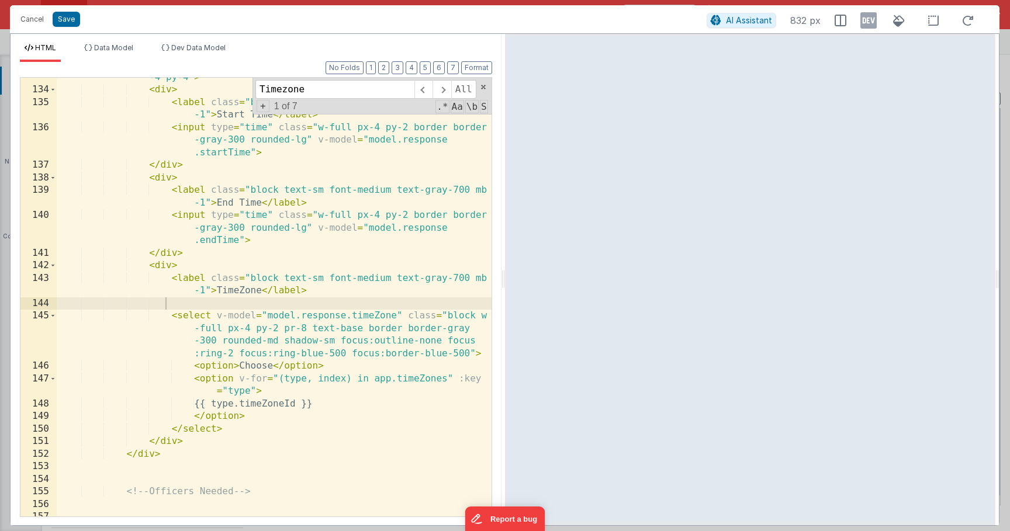
click at [63, 28] on div "Cancel Save AI Assistant 832 px" at bounding box center [505, 19] width 990 height 28
click at [68, 14] on button "Save" at bounding box center [66, 19] width 27 height 15
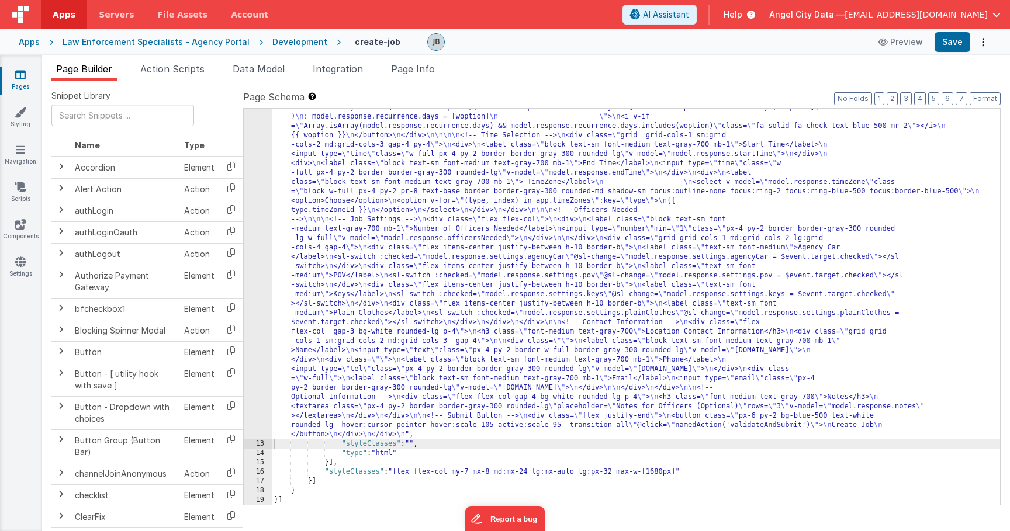
scroll to position [595, 0]
click at [945, 37] on button "Save" at bounding box center [953, 42] width 36 height 20
click at [888, 46] on icon at bounding box center [884, 42] width 12 height 8
